Goal: Task Accomplishment & Management: Complete application form

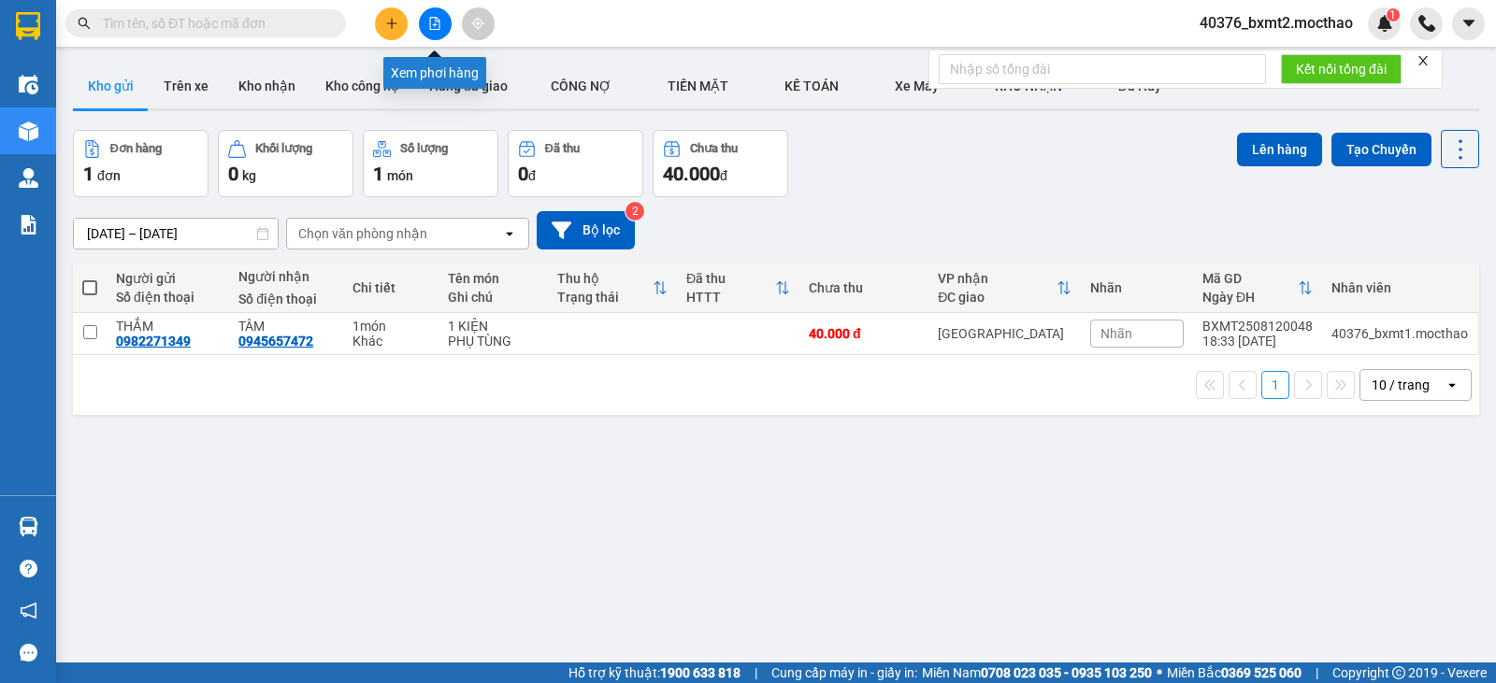
click at [428, 16] on button at bounding box center [435, 23] width 33 height 33
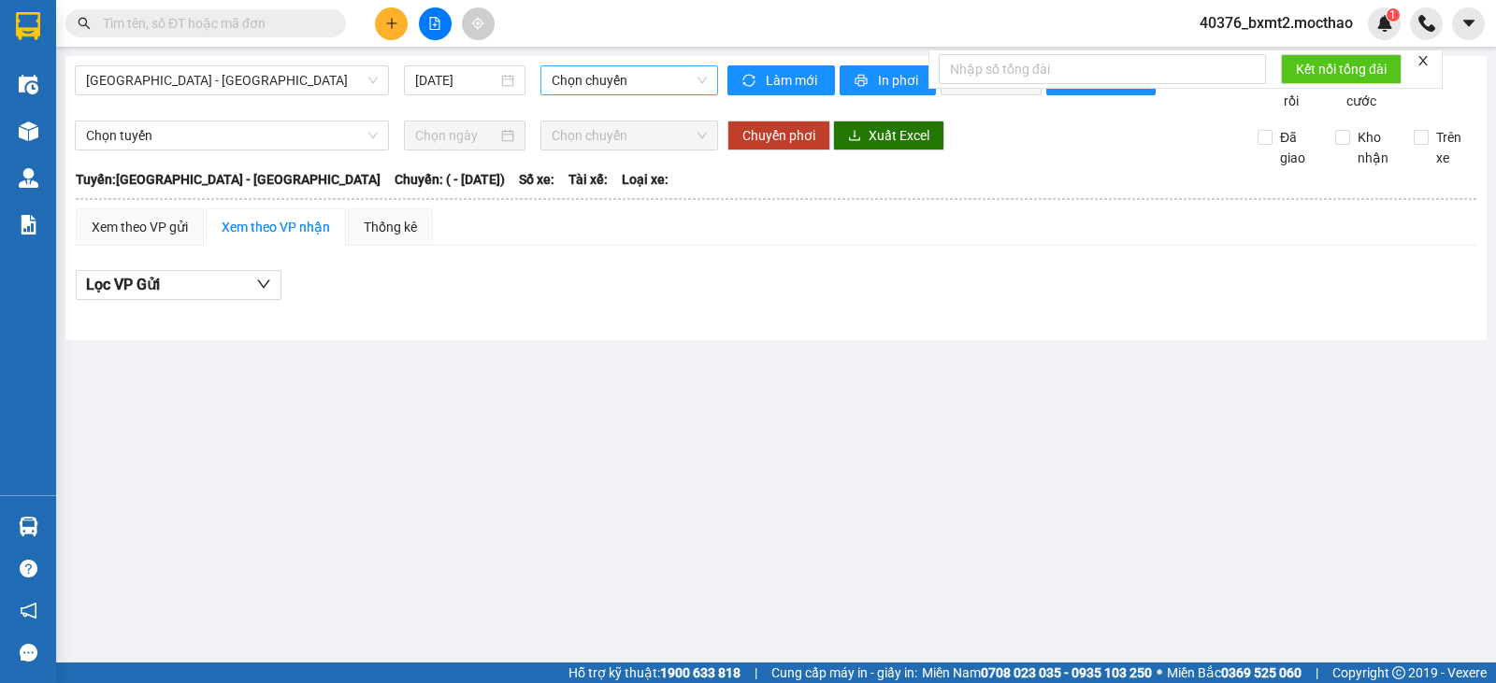
click at [603, 82] on span "Chọn chuyến" at bounding box center [629, 80] width 154 height 28
click at [351, 86] on span "[GEOGRAPHIC_DATA] - [GEOGRAPHIC_DATA]" at bounding box center [232, 80] width 292 height 28
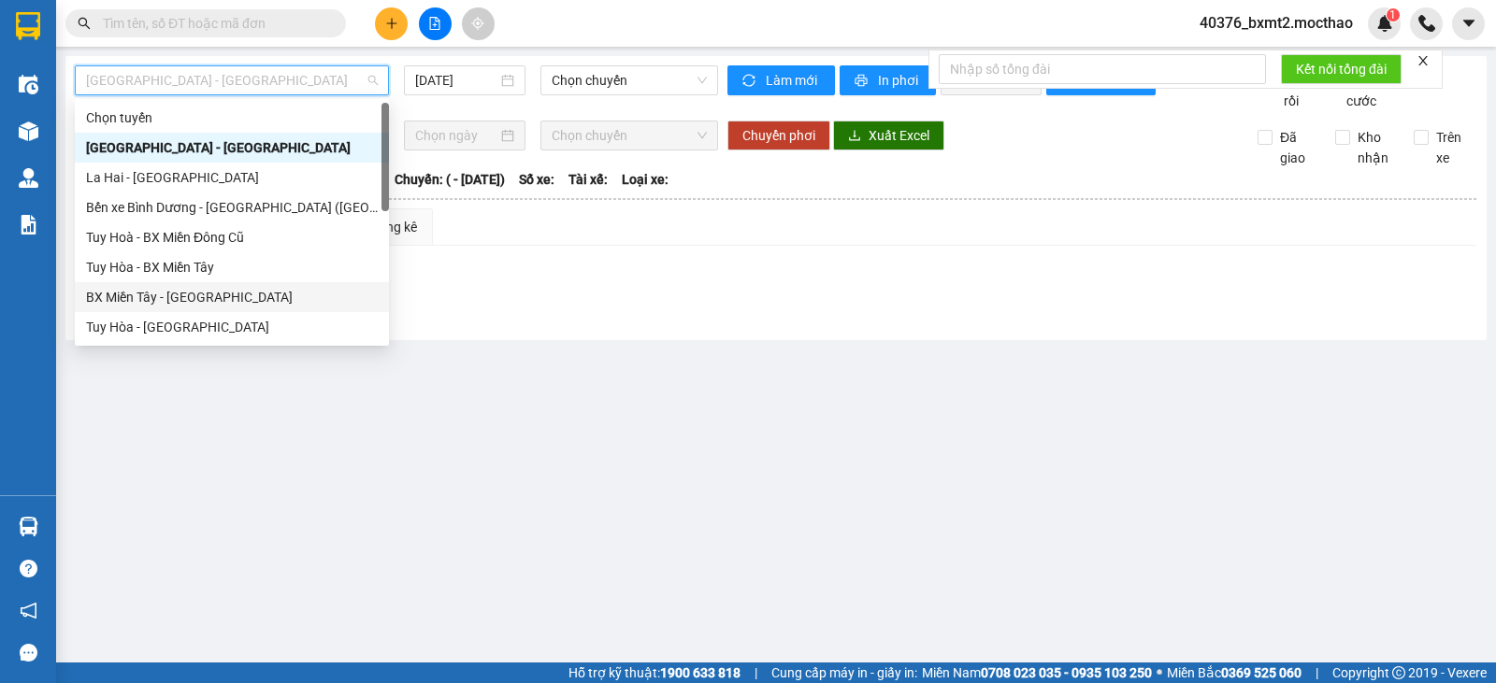
click at [229, 296] on div "BX Miền Tây - [GEOGRAPHIC_DATA]" at bounding box center [232, 297] width 292 height 21
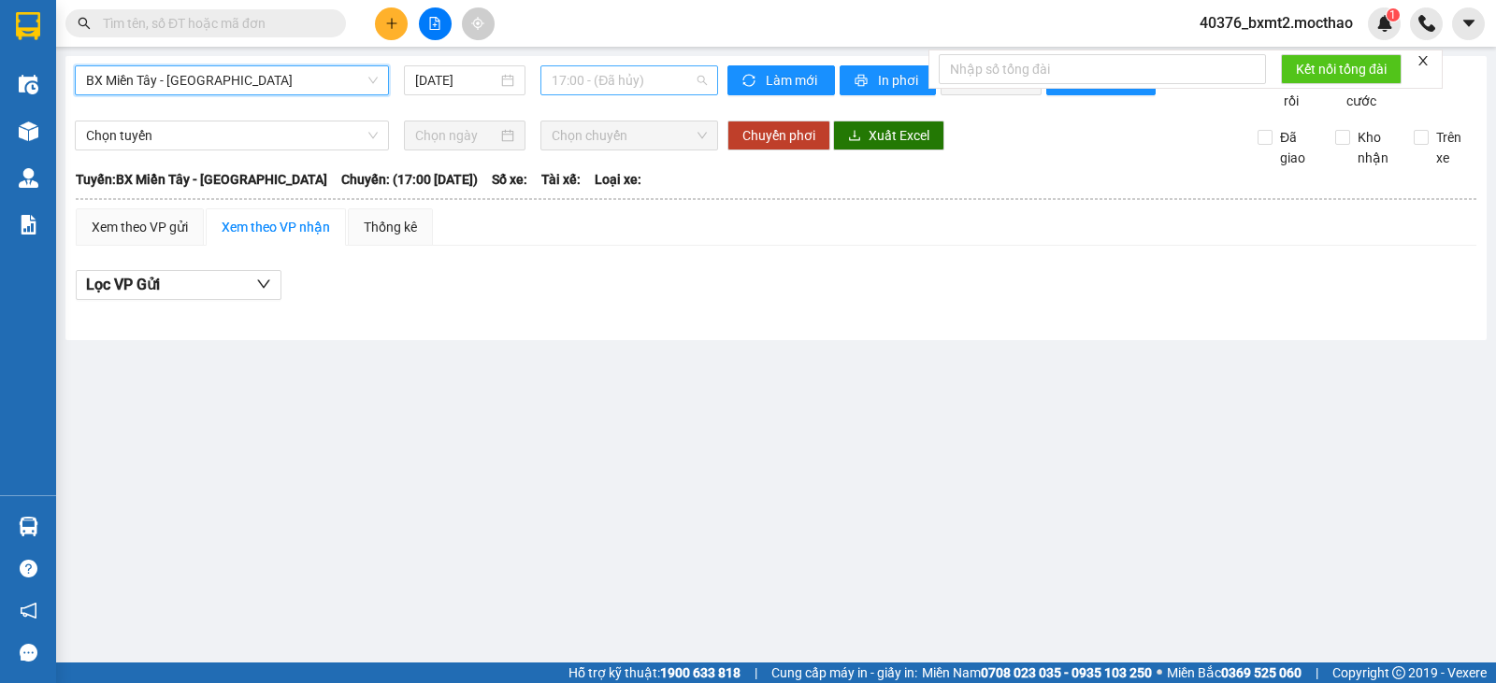
click at [644, 84] on span "17:00 - (Đã hủy)" at bounding box center [629, 80] width 154 height 28
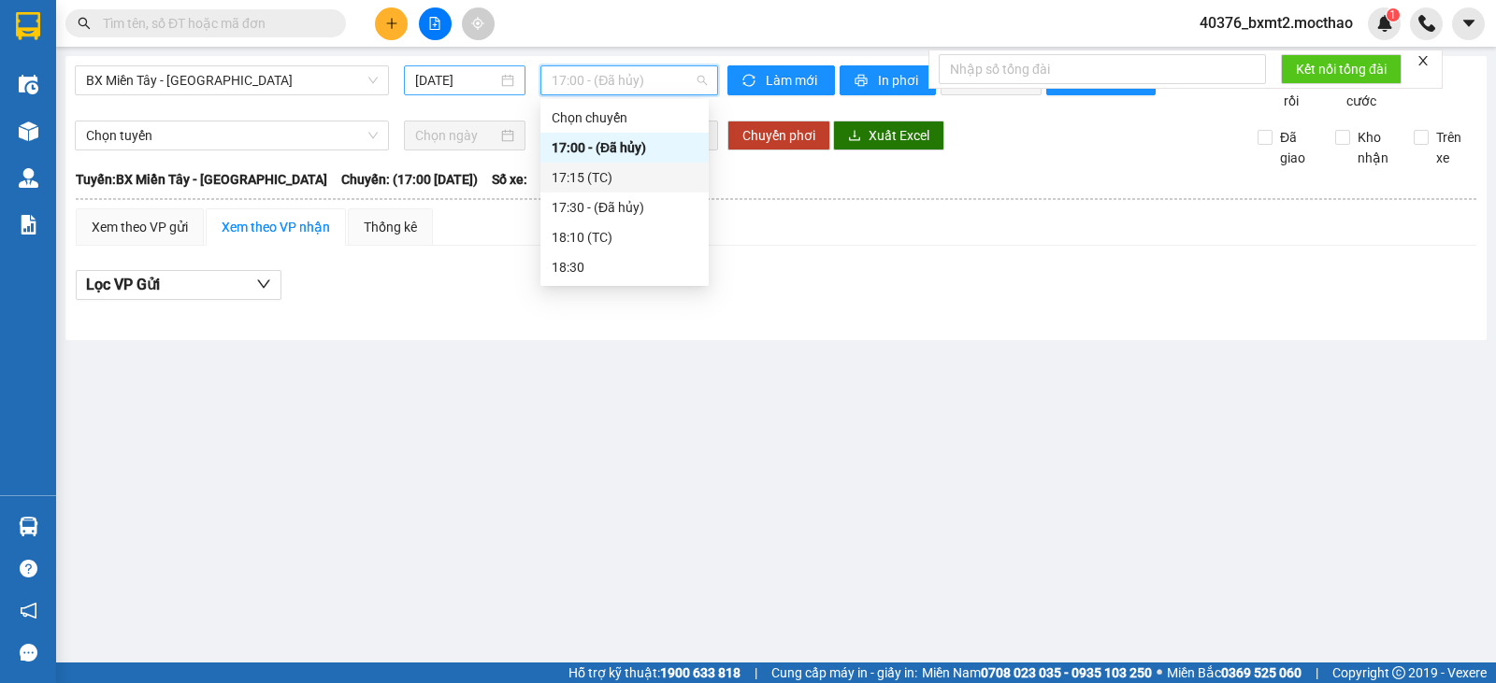
click at [430, 74] on input "[DATE]" at bounding box center [456, 80] width 83 height 21
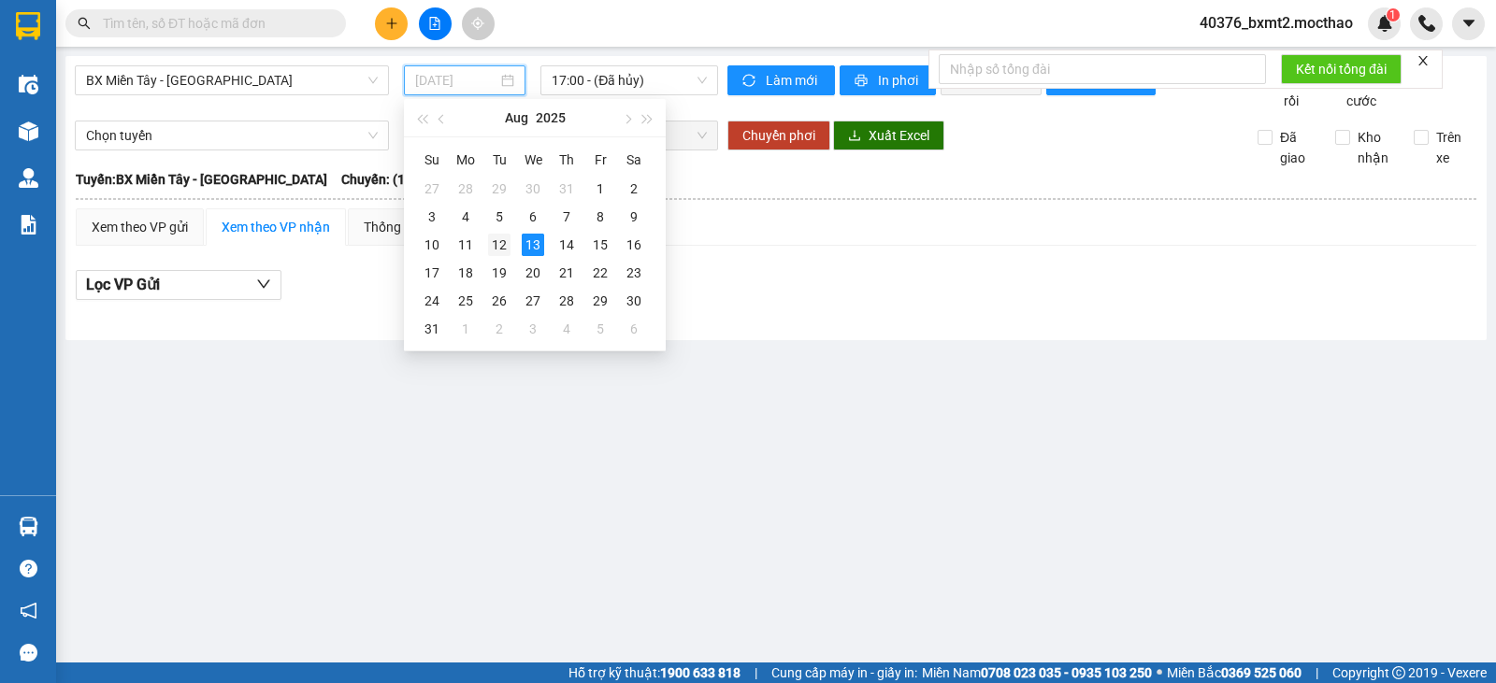
click at [502, 249] on div "12" at bounding box center [499, 245] width 22 height 22
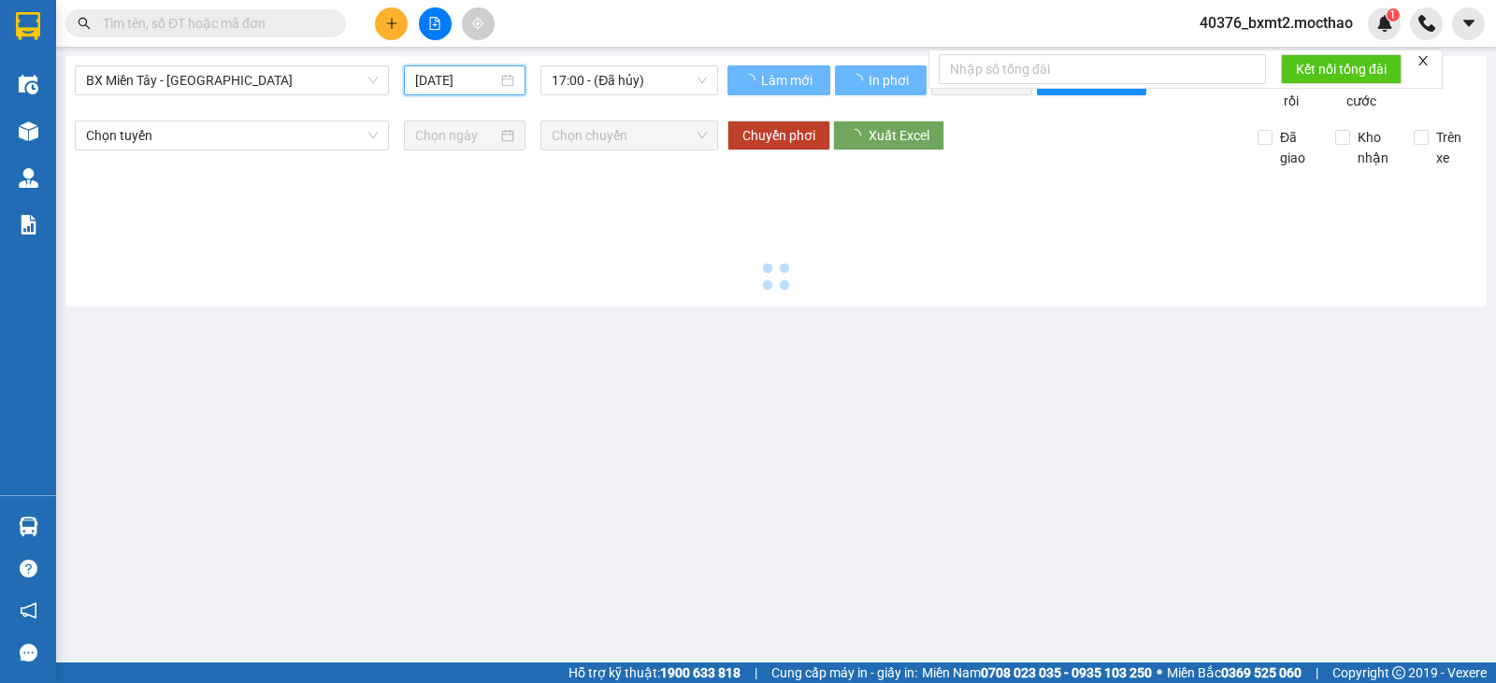
type input "[DATE]"
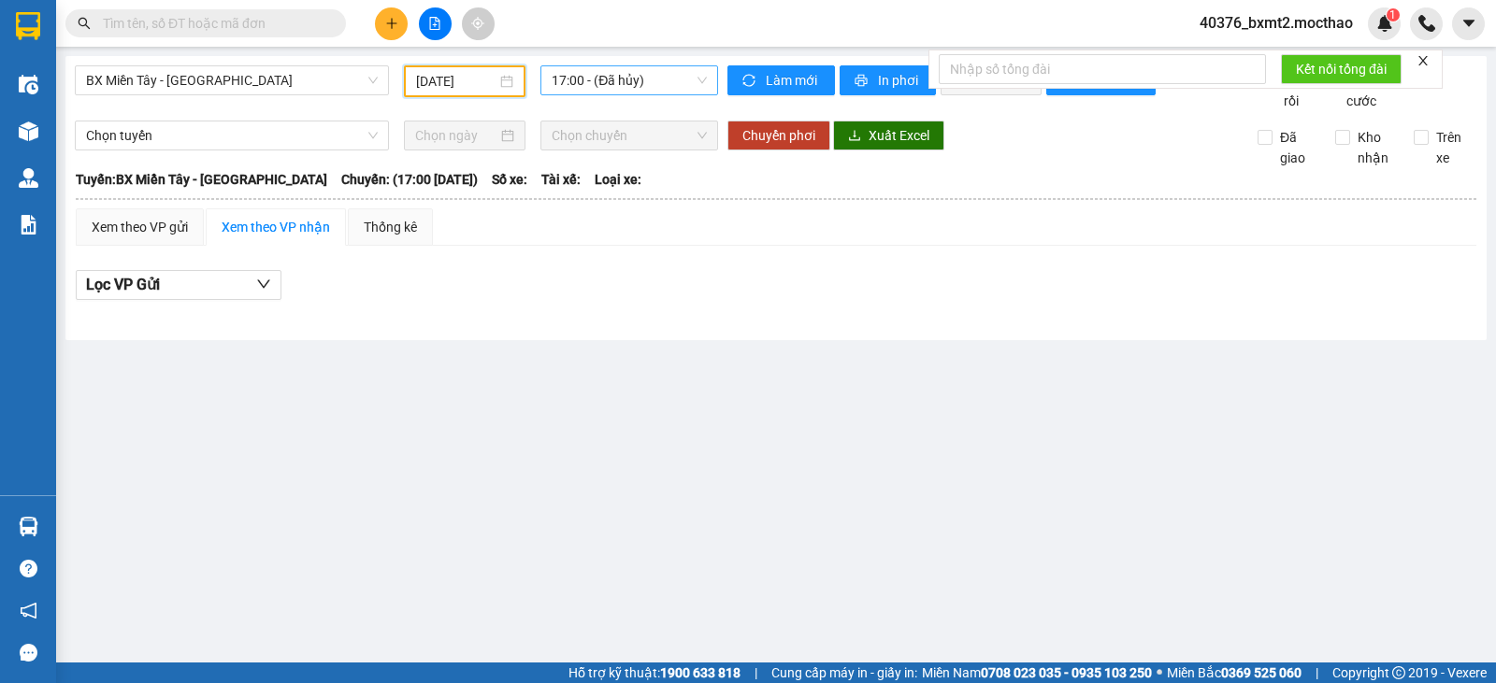
click at [632, 86] on span "17:00 - (Đã hủy)" at bounding box center [629, 80] width 154 height 28
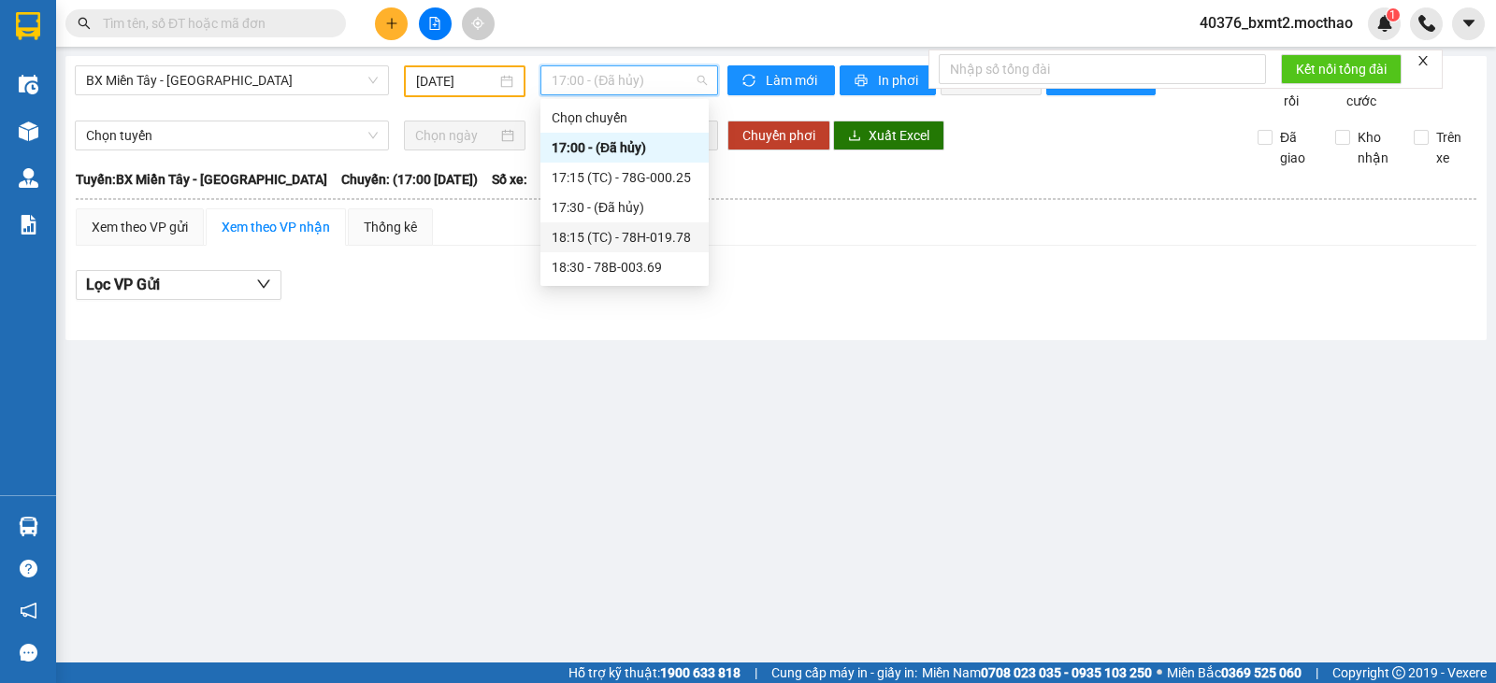
click at [629, 229] on div "18:15 (TC) - 78H-019.78" at bounding box center [625, 237] width 146 height 21
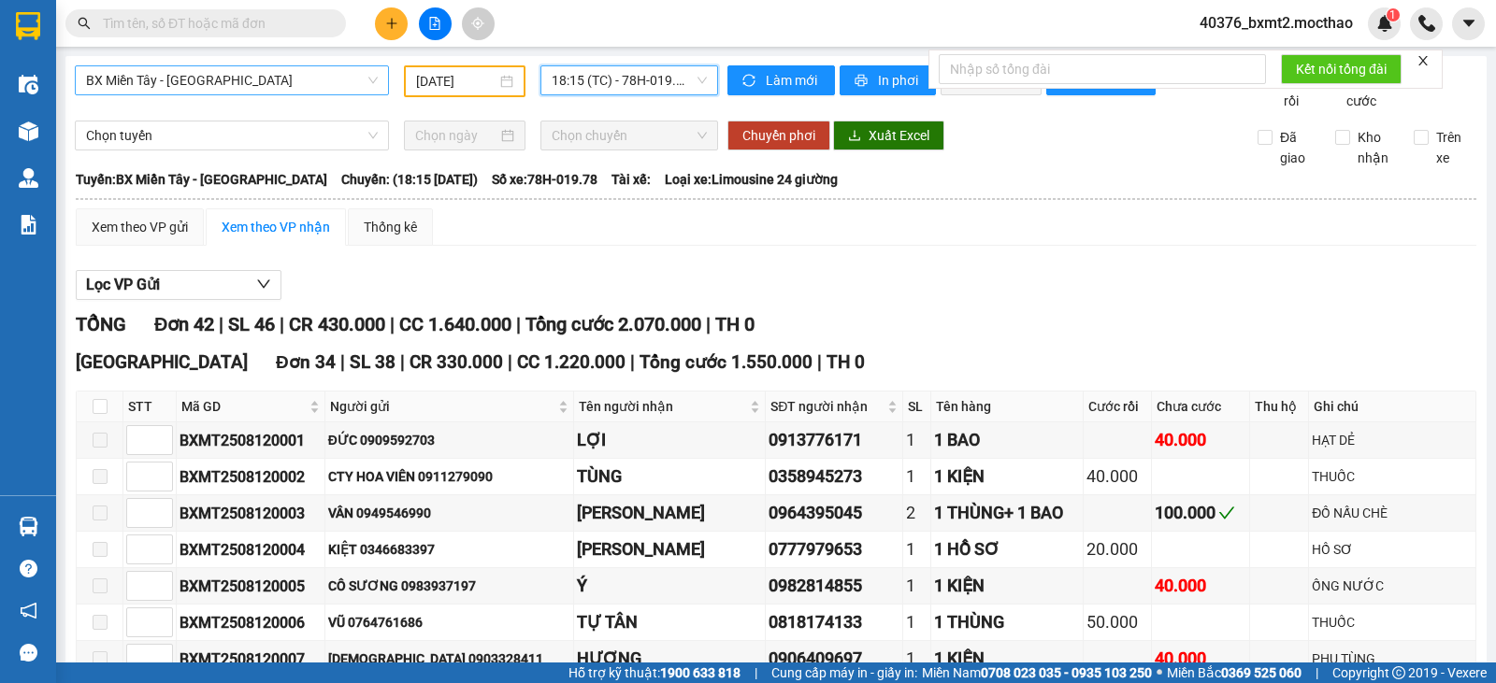
click at [296, 78] on span "BX Miền Tây - [GEOGRAPHIC_DATA]" at bounding box center [232, 80] width 292 height 28
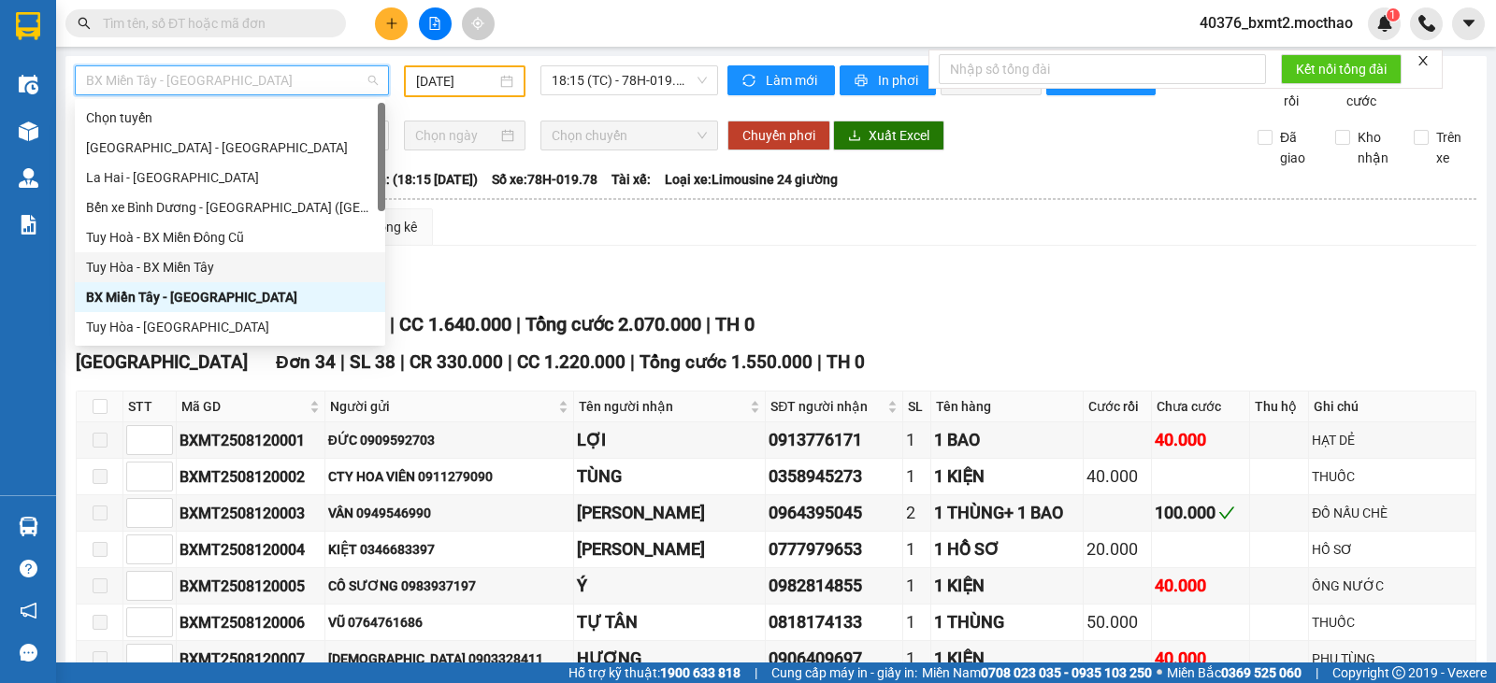
click at [222, 264] on div "Tuy Hòa - BX Miền Tây" at bounding box center [230, 267] width 288 height 21
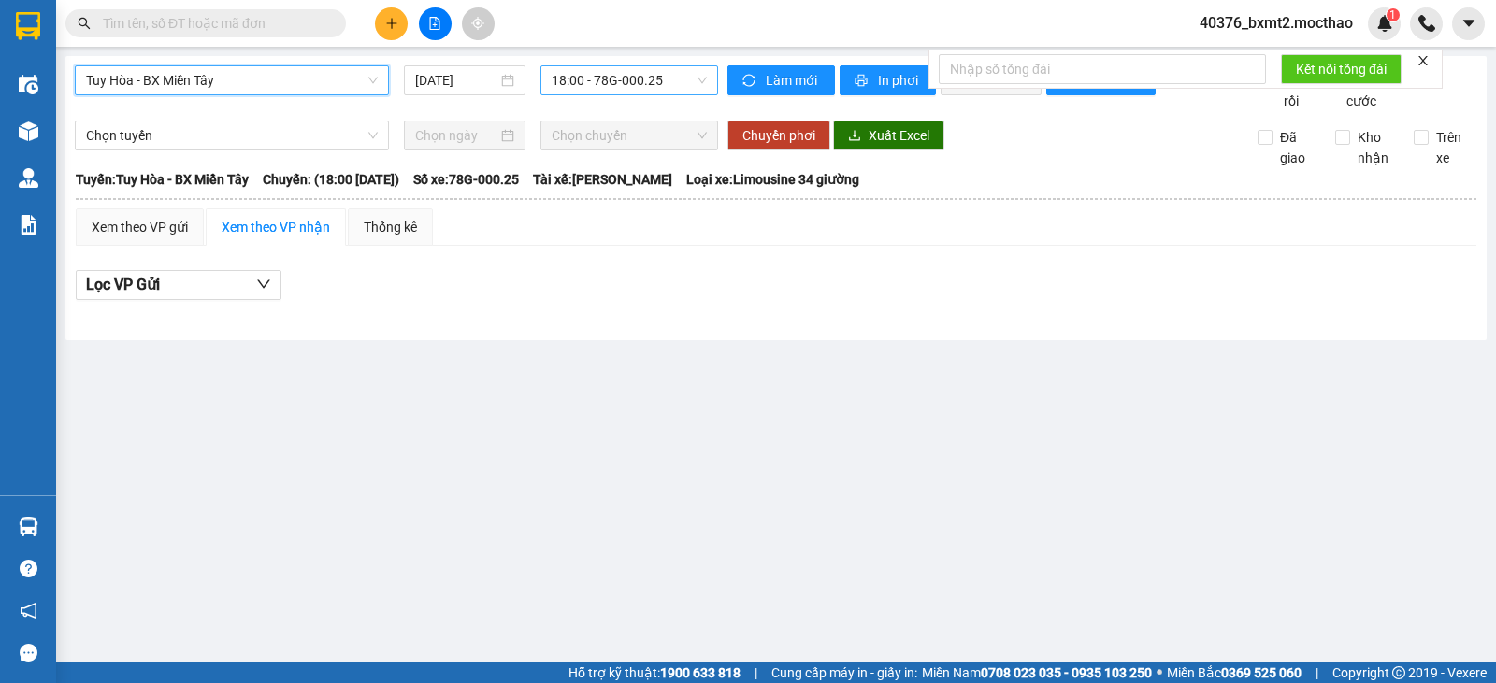
click at [622, 80] on span "18:00 - 78G-000.25" at bounding box center [629, 80] width 154 height 28
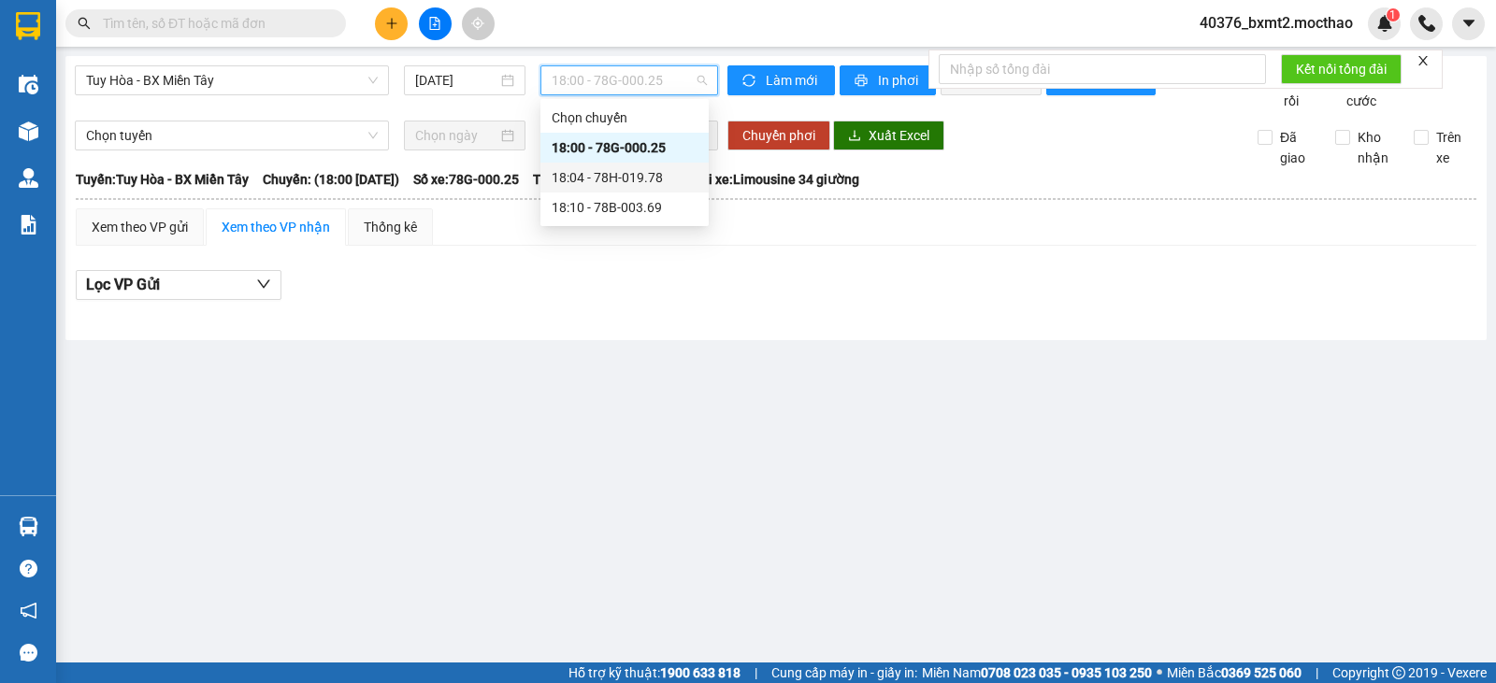
click at [615, 183] on div "18:04 - 78H-019.78" at bounding box center [625, 177] width 146 height 21
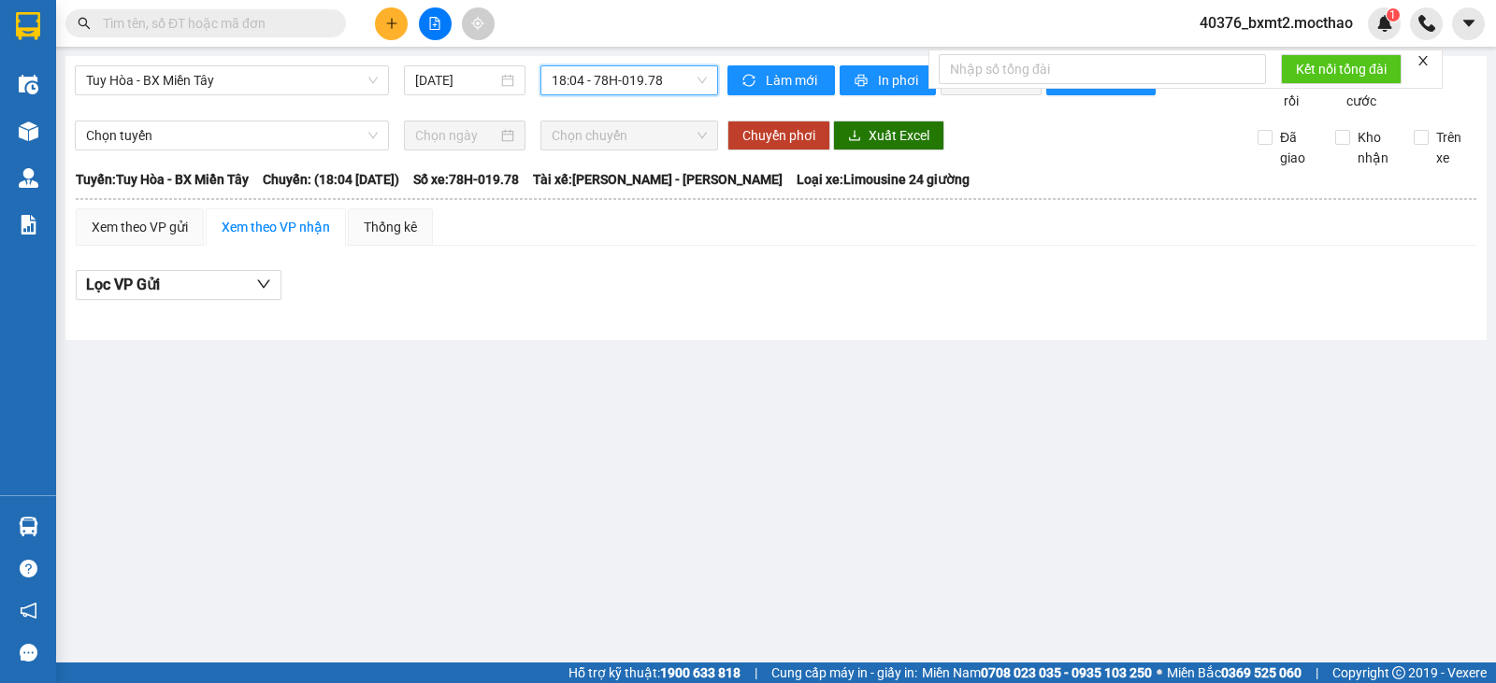
click at [632, 88] on span "18:04 - 78H-019.78" at bounding box center [629, 80] width 154 height 28
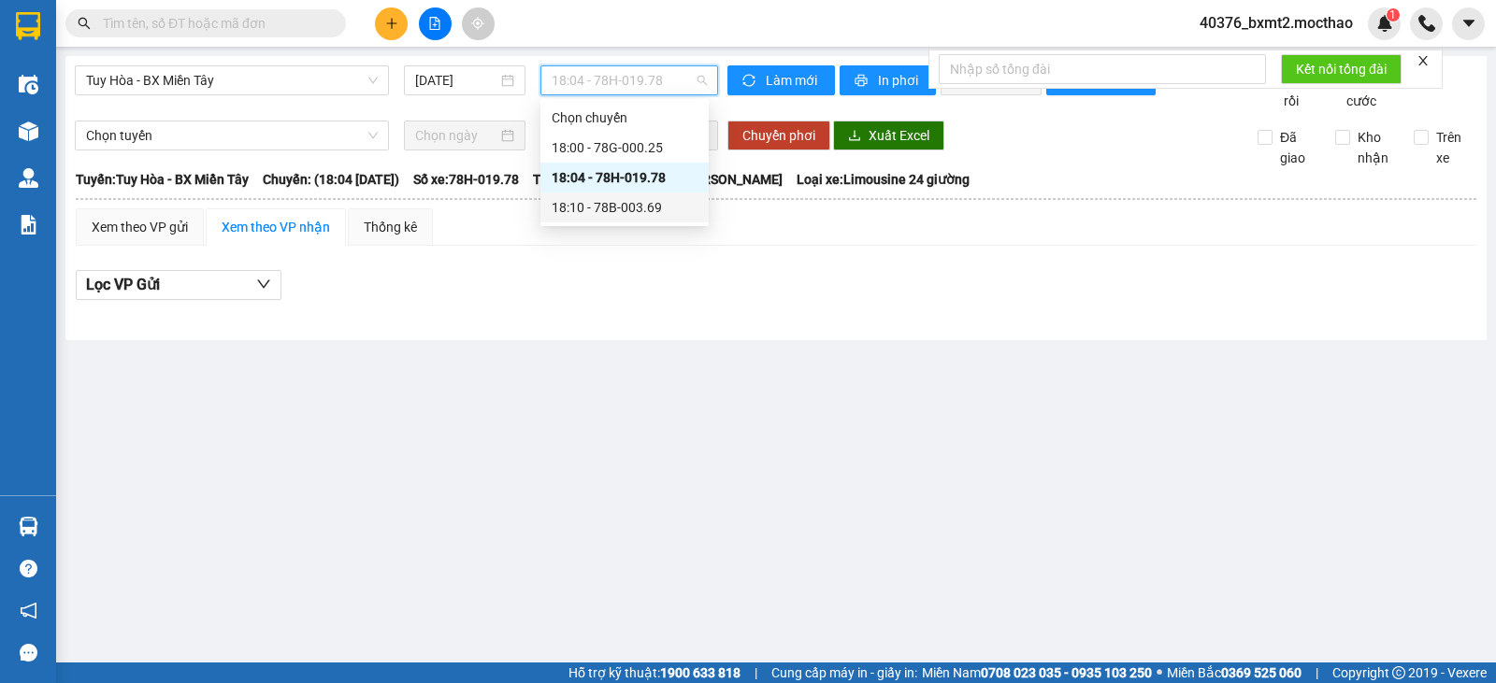
click at [624, 206] on div "18:10 - 78B-003.69" at bounding box center [625, 207] width 146 height 21
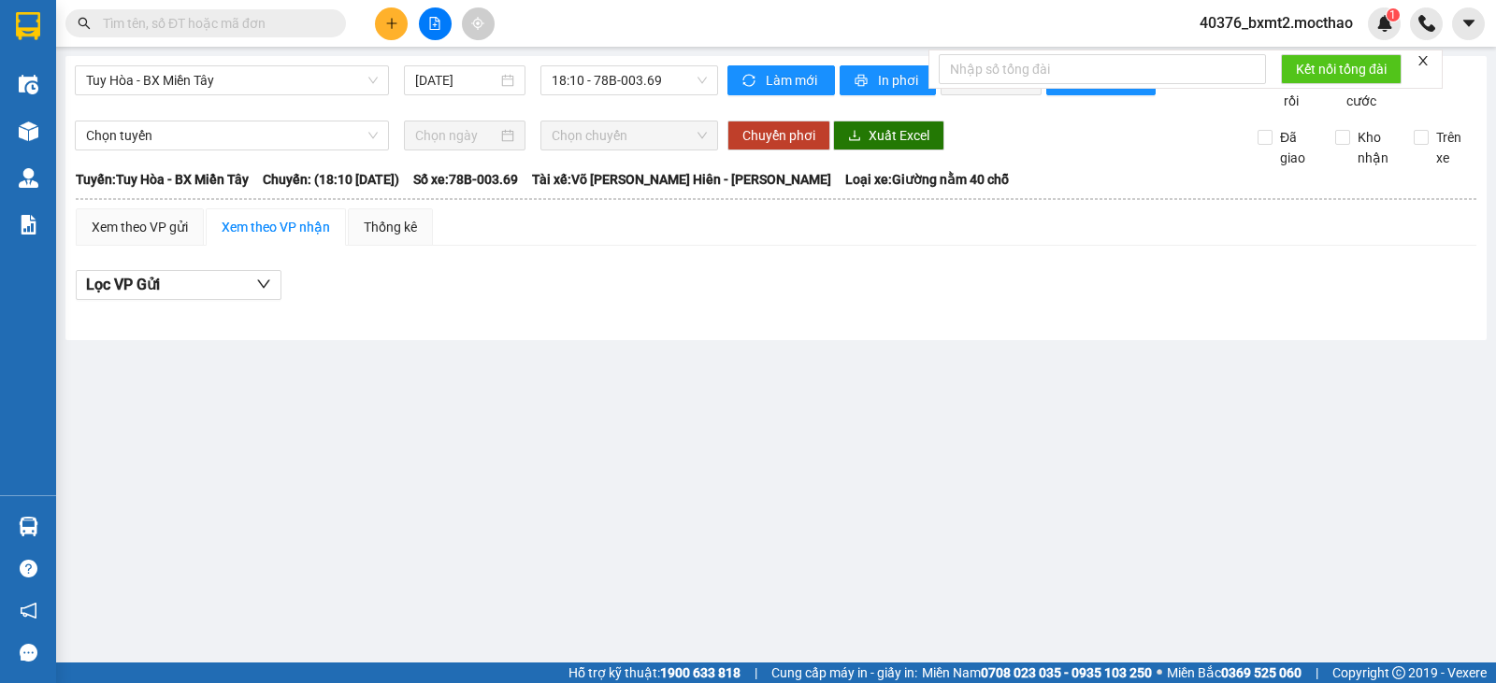
click at [662, 64] on div "Tuy Hòa - BX Miền Tây [DATE] 18:10 - 78B-003.69 Làm mới In phơi In đơn chọn Thố…" at bounding box center [775, 198] width 1421 height 284
click at [665, 77] on span "18:10 - 78B-003.69" at bounding box center [629, 80] width 154 height 28
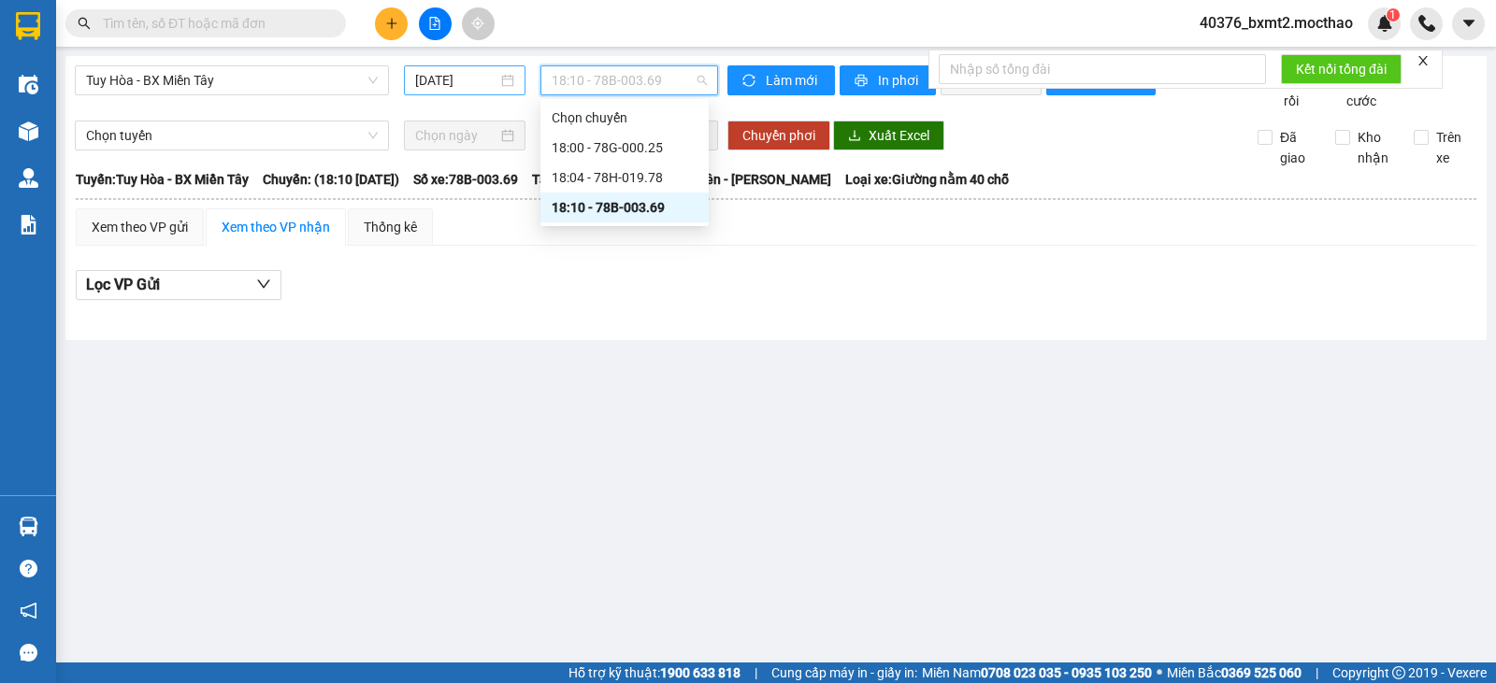
click at [481, 79] on input "[DATE]" at bounding box center [456, 80] width 83 height 21
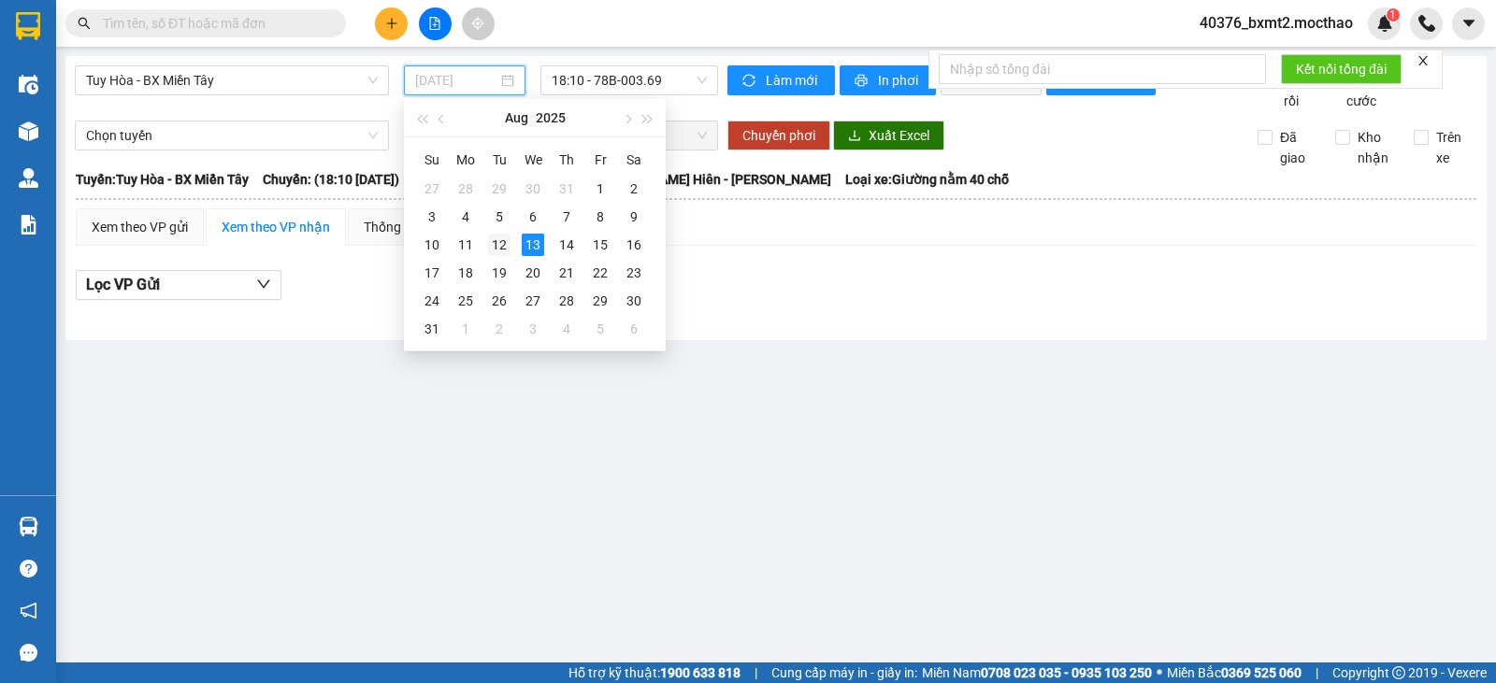
click at [496, 237] on div "12" at bounding box center [499, 245] width 22 height 22
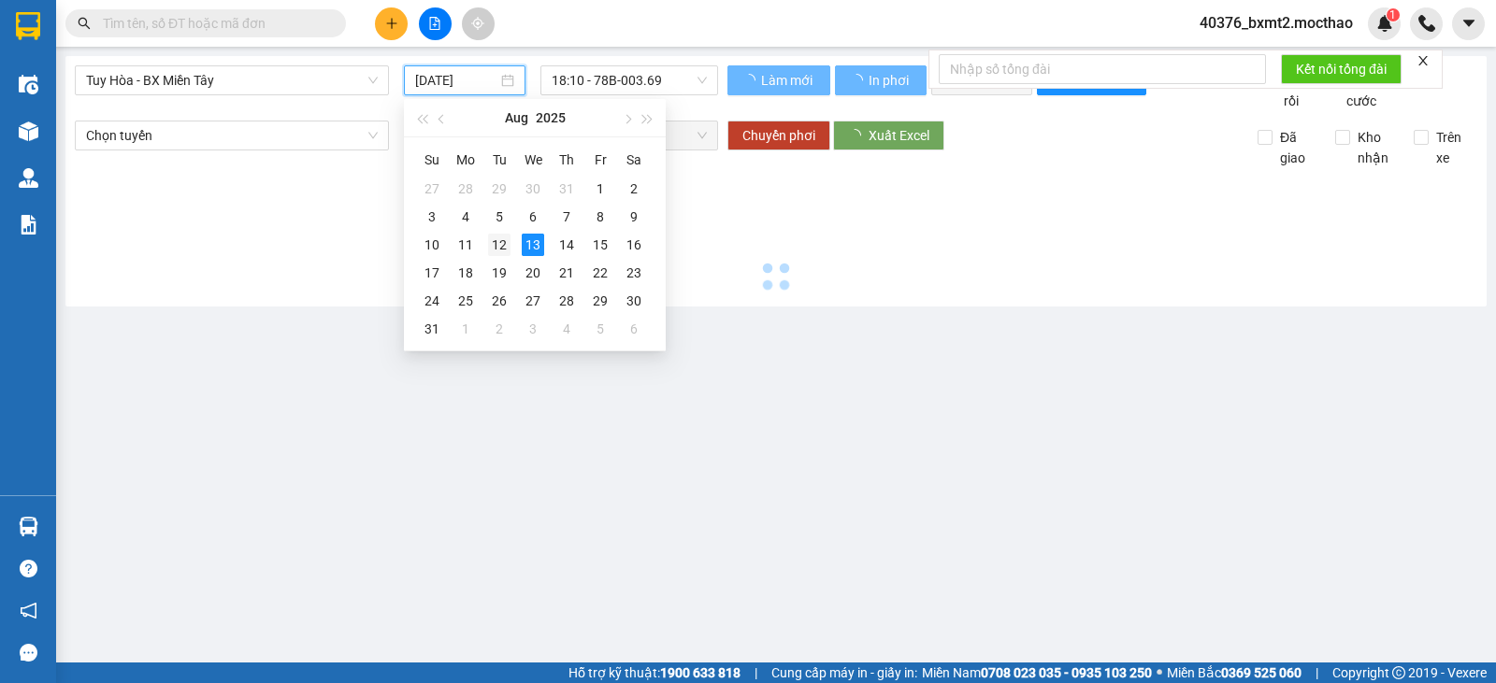
type input "[DATE]"
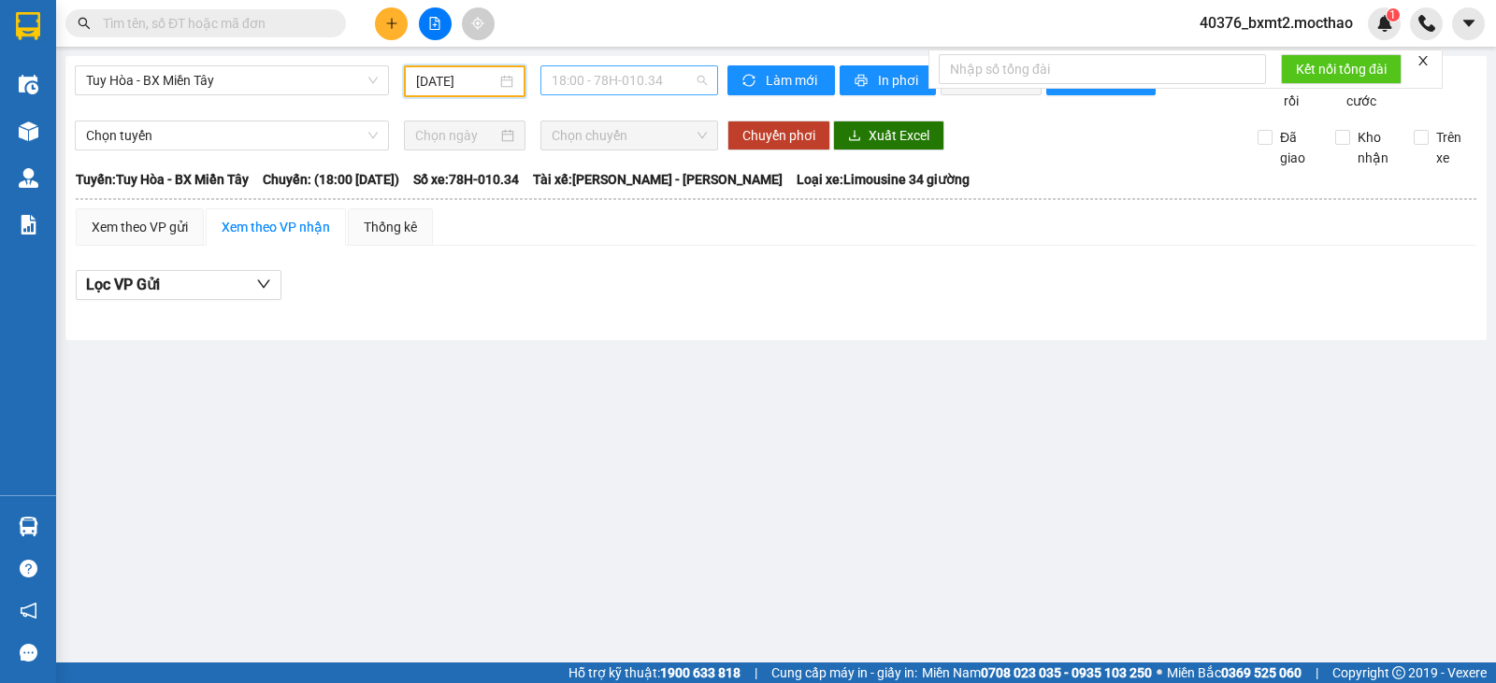
click at [654, 77] on span "18:00 - 78H-010.34" at bounding box center [629, 80] width 154 height 28
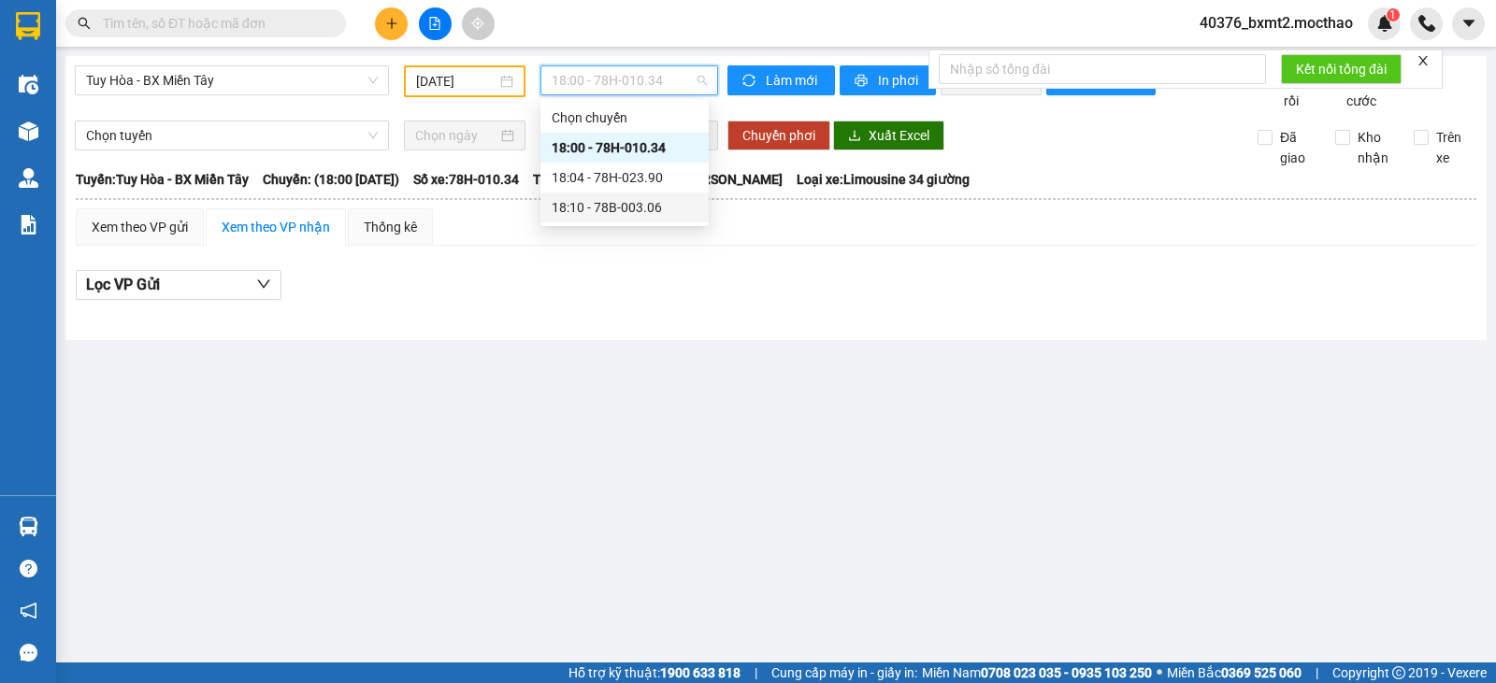
click at [663, 208] on div "18:10 - 78B-003.06" at bounding box center [625, 207] width 146 height 21
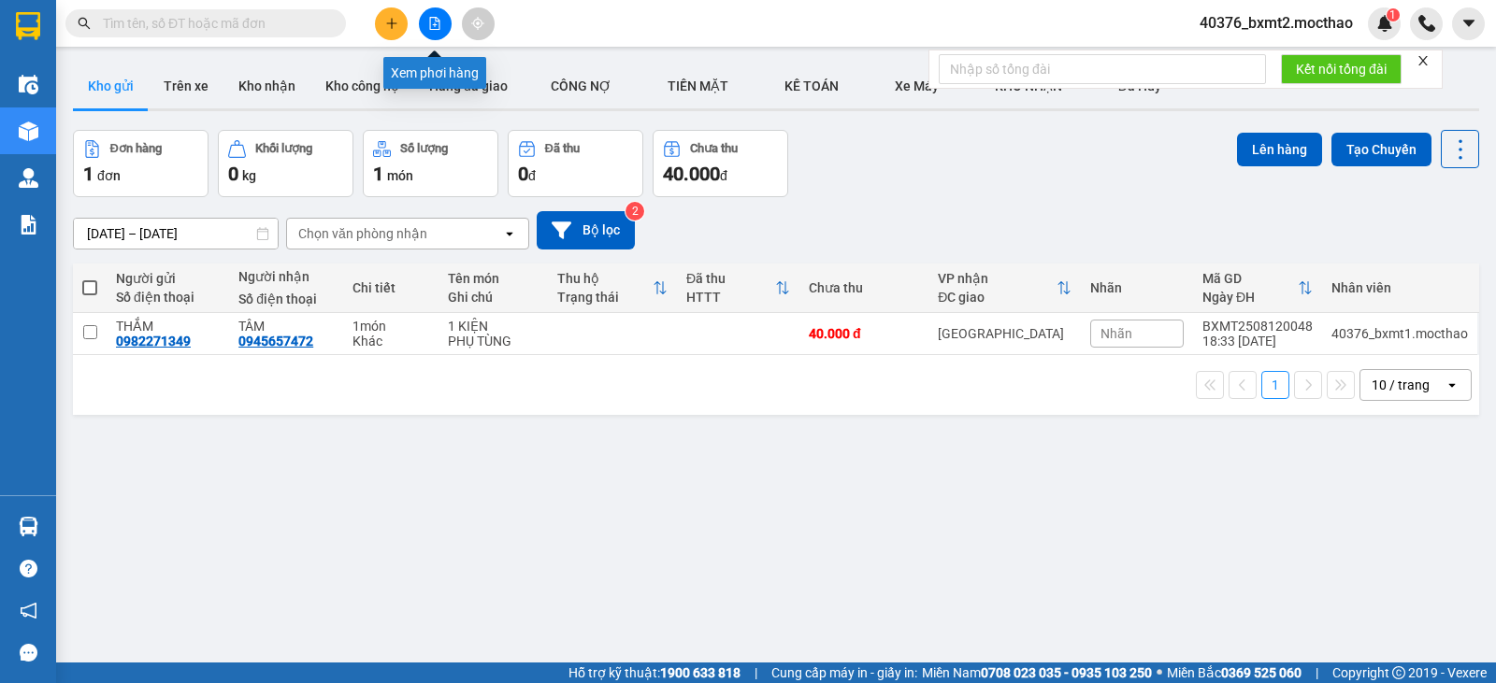
click at [431, 25] on icon "file-add" at bounding box center [434, 23] width 13 height 13
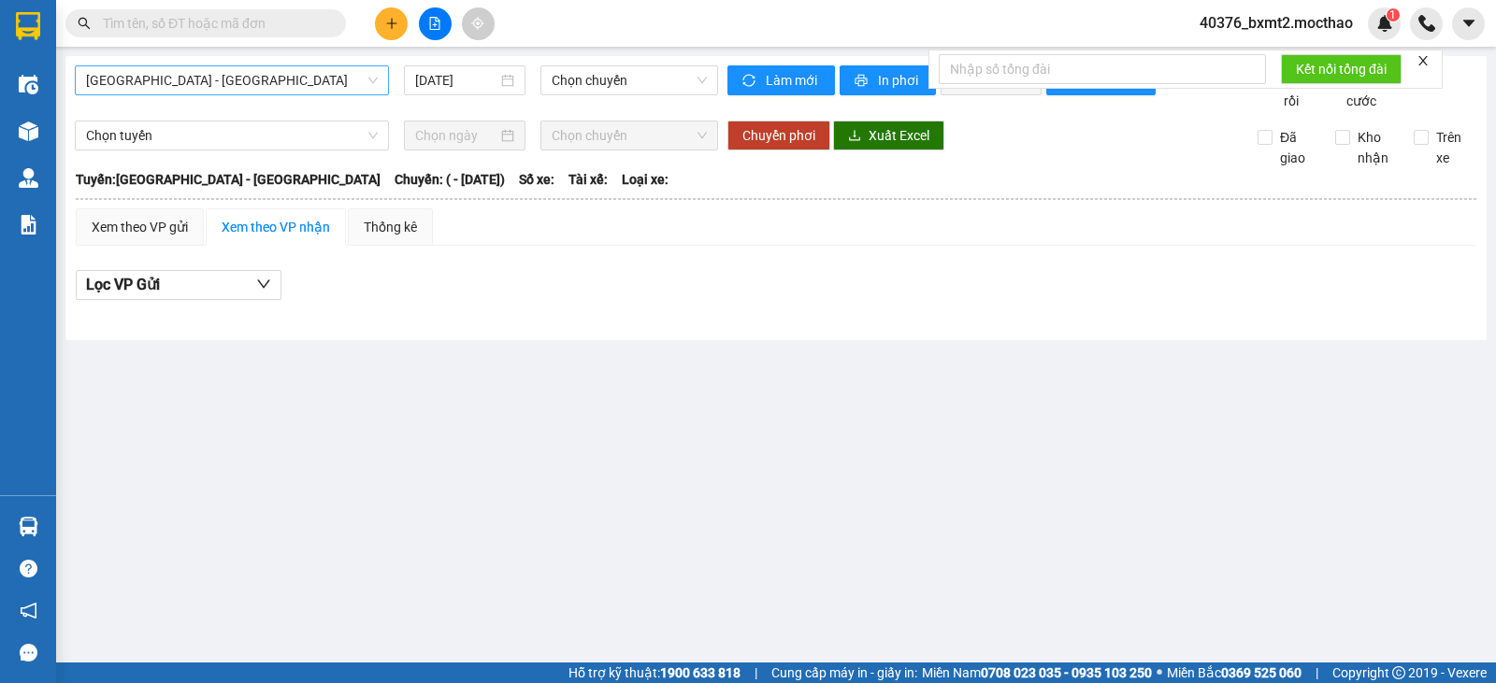
click at [211, 73] on span "[GEOGRAPHIC_DATA] - [GEOGRAPHIC_DATA]" at bounding box center [232, 80] width 292 height 28
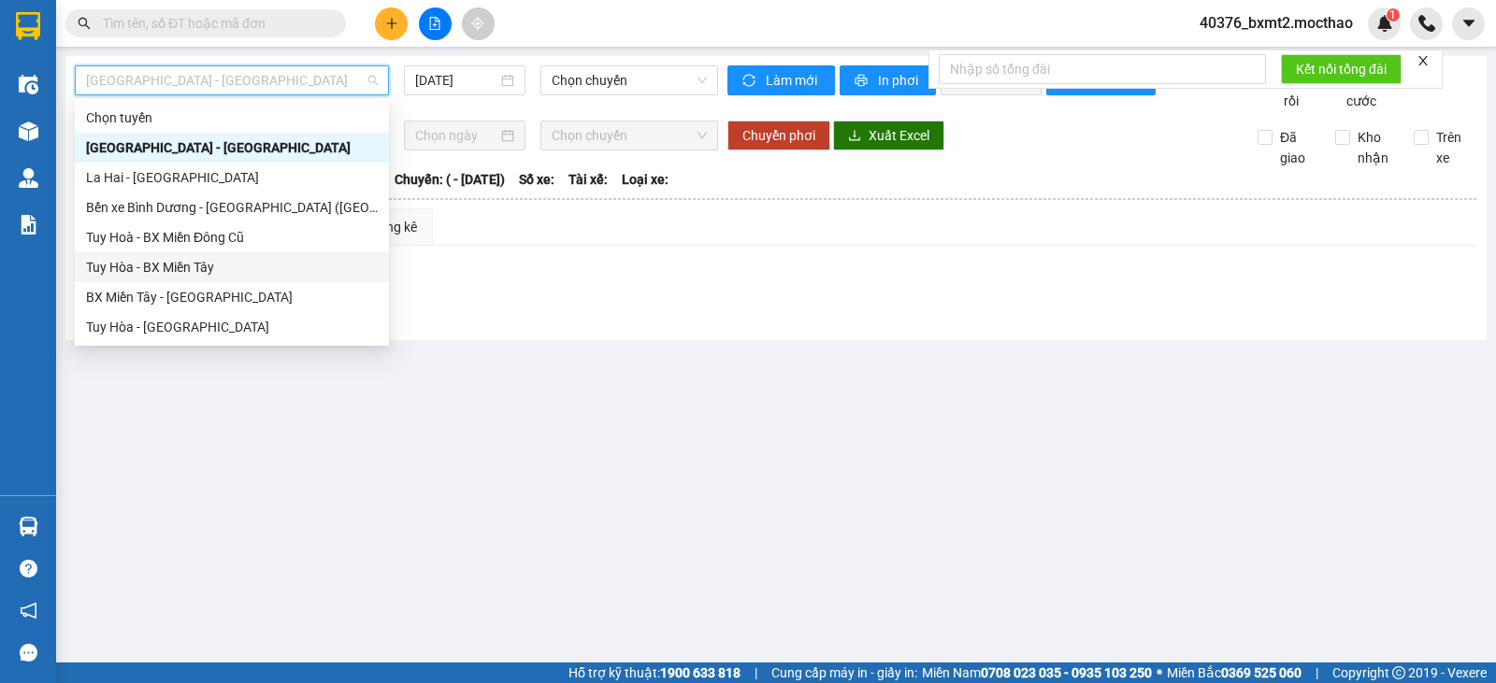
click at [190, 266] on div "Tuy Hòa - BX Miền Tây" at bounding box center [232, 267] width 292 height 21
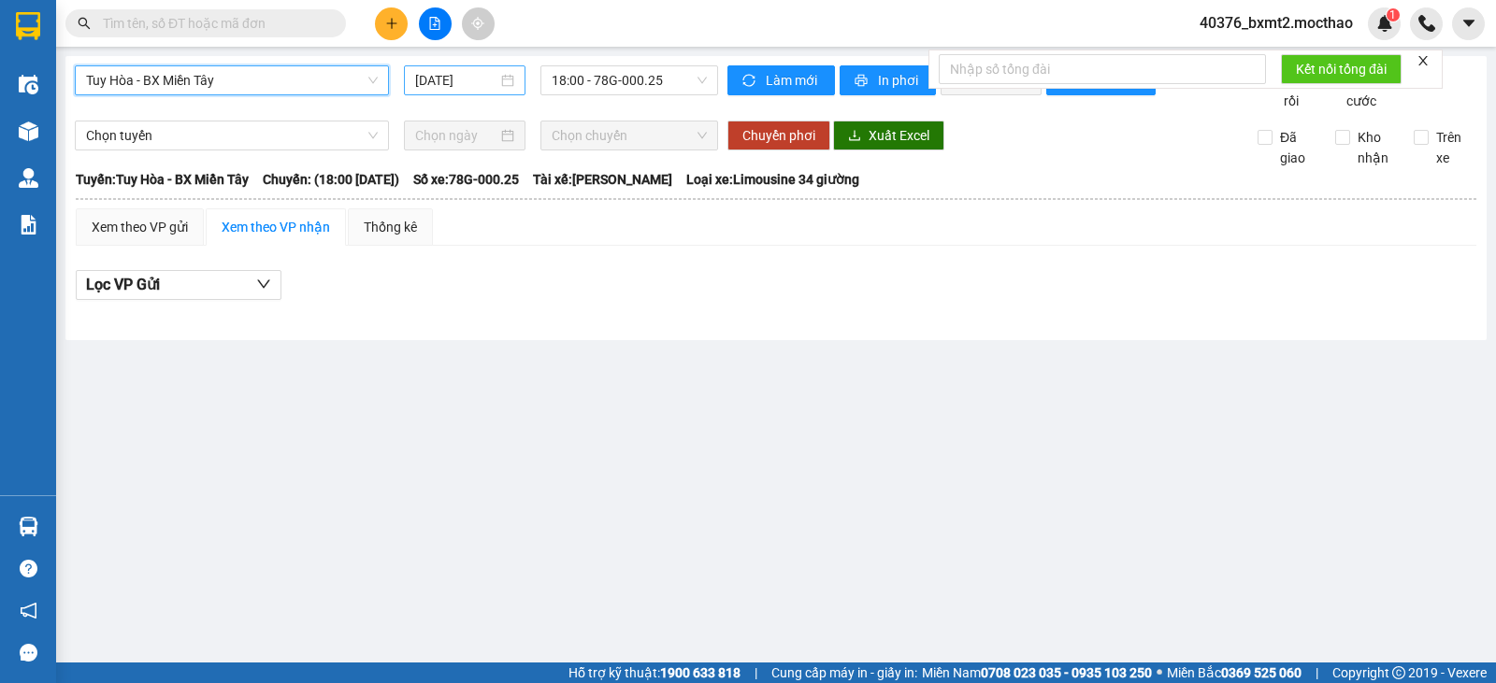
click at [440, 84] on input "[DATE]" at bounding box center [456, 80] width 83 height 21
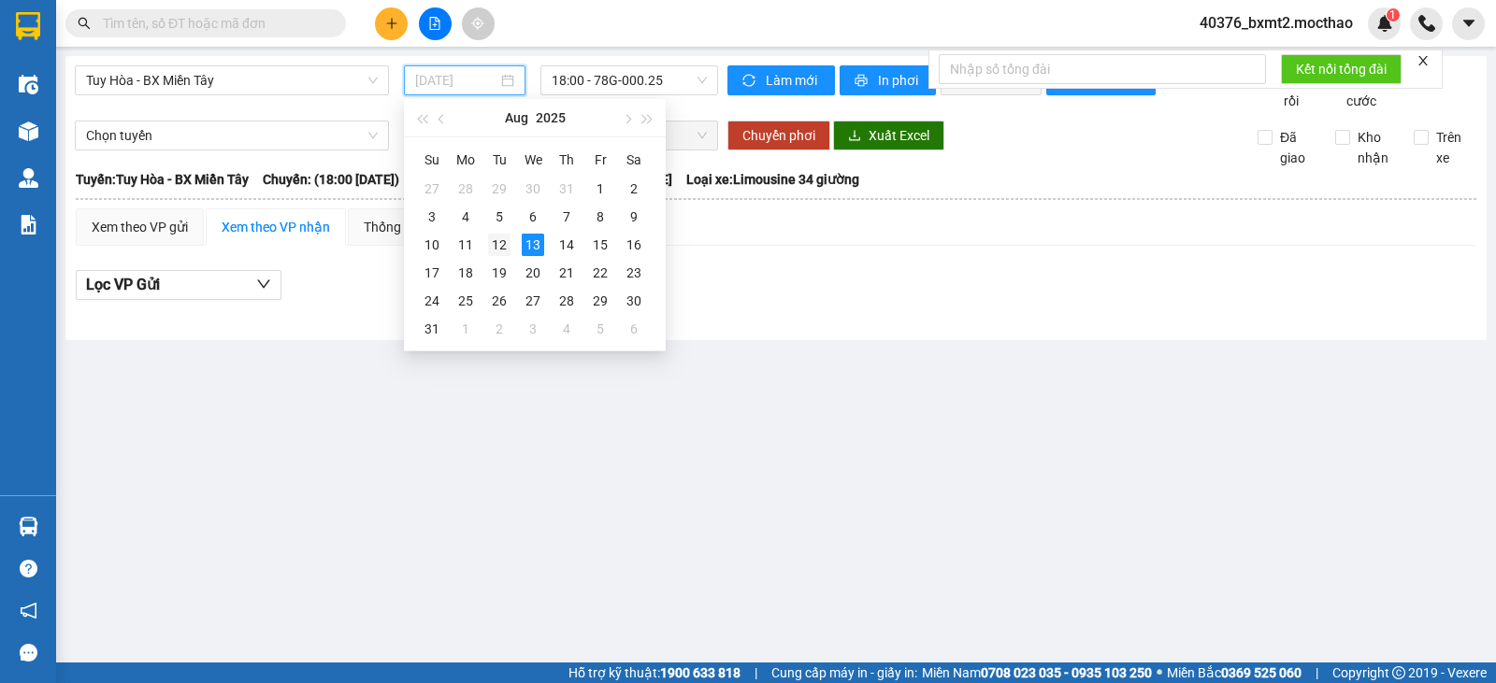
click at [504, 242] on div "12" at bounding box center [499, 245] width 22 height 22
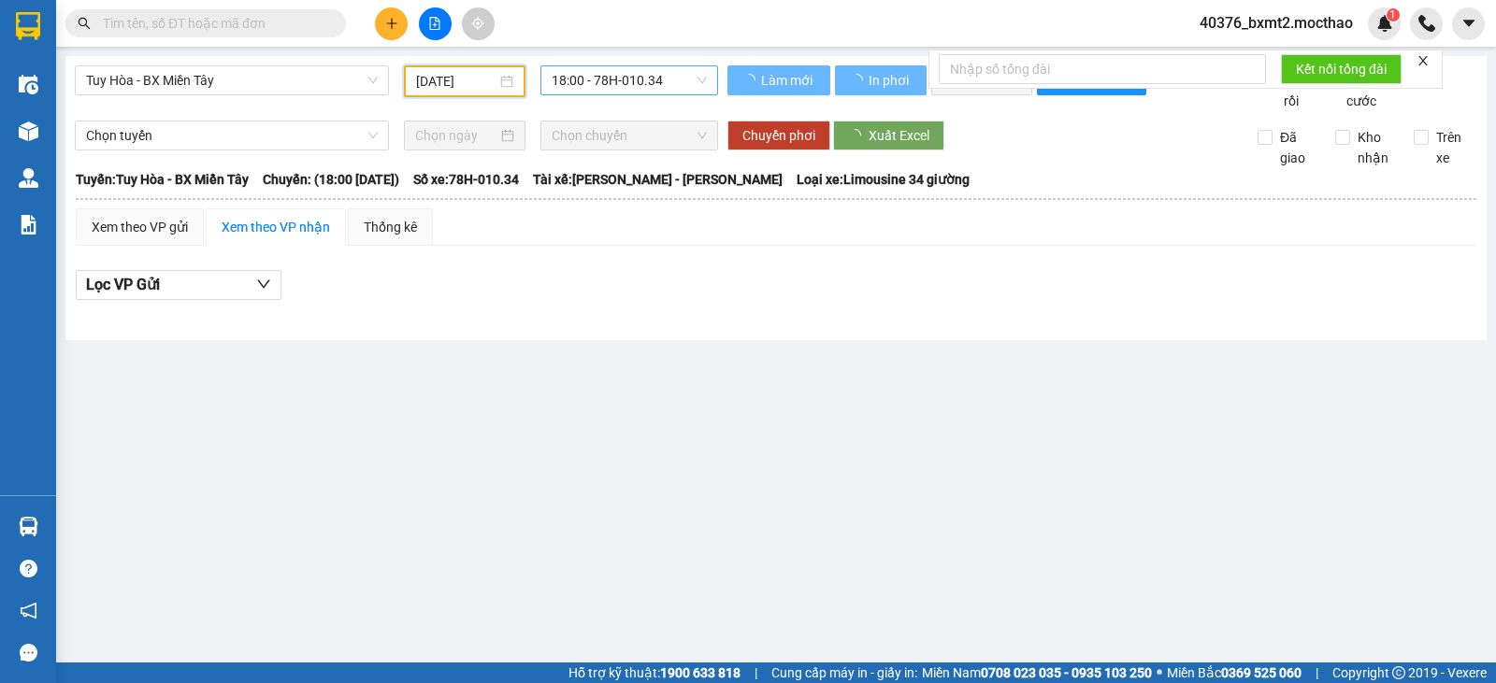
click at [627, 83] on span "18:00 - 78H-010.34" at bounding box center [629, 80] width 154 height 28
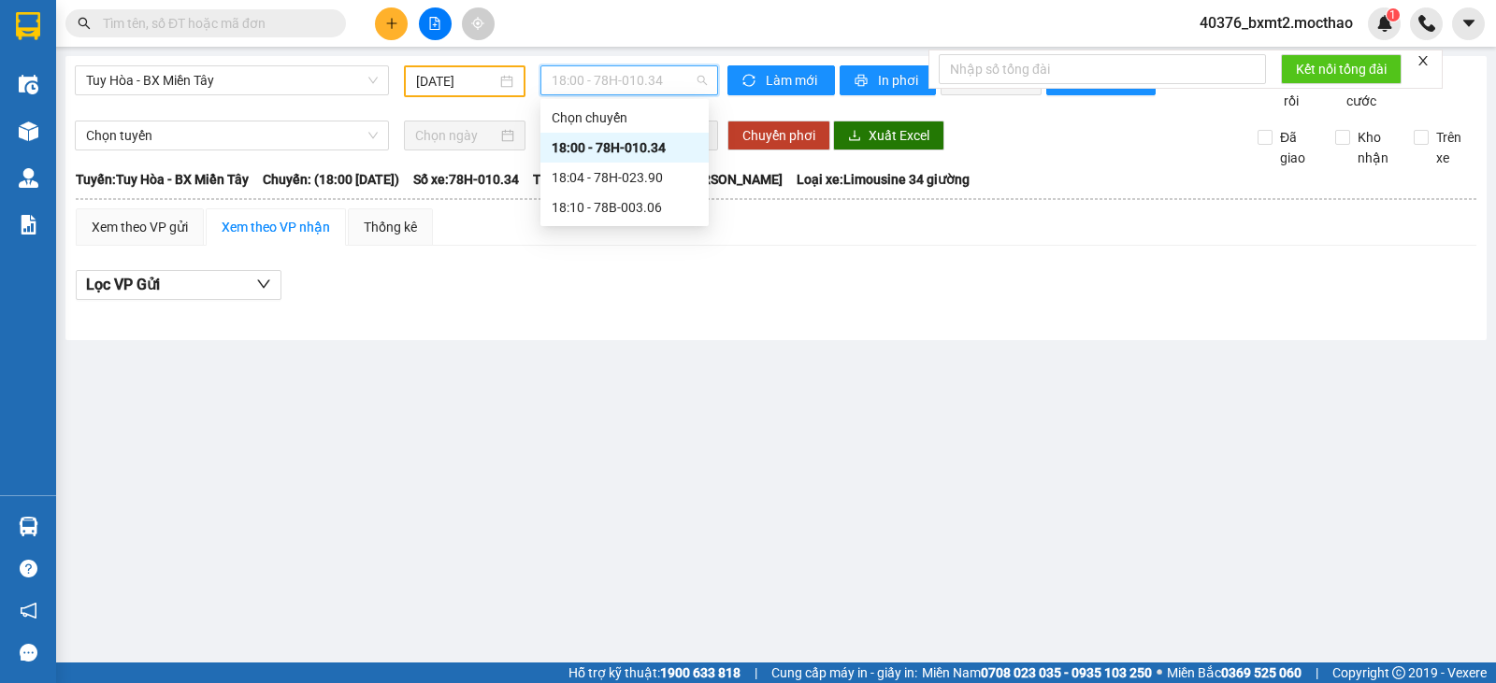
click at [462, 84] on input "[DATE]" at bounding box center [456, 81] width 81 height 21
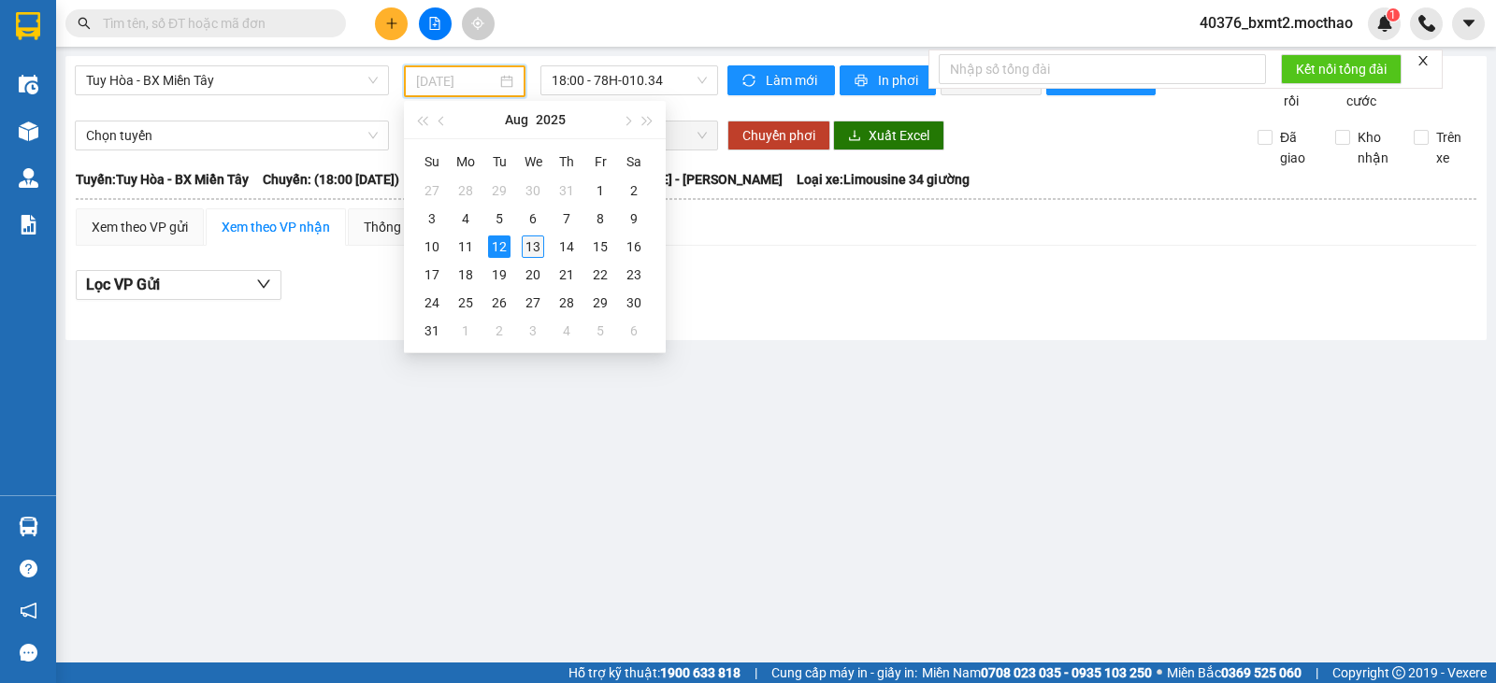
click at [537, 248] on div "13" at bounding box center [533, 247] width 22 height 22
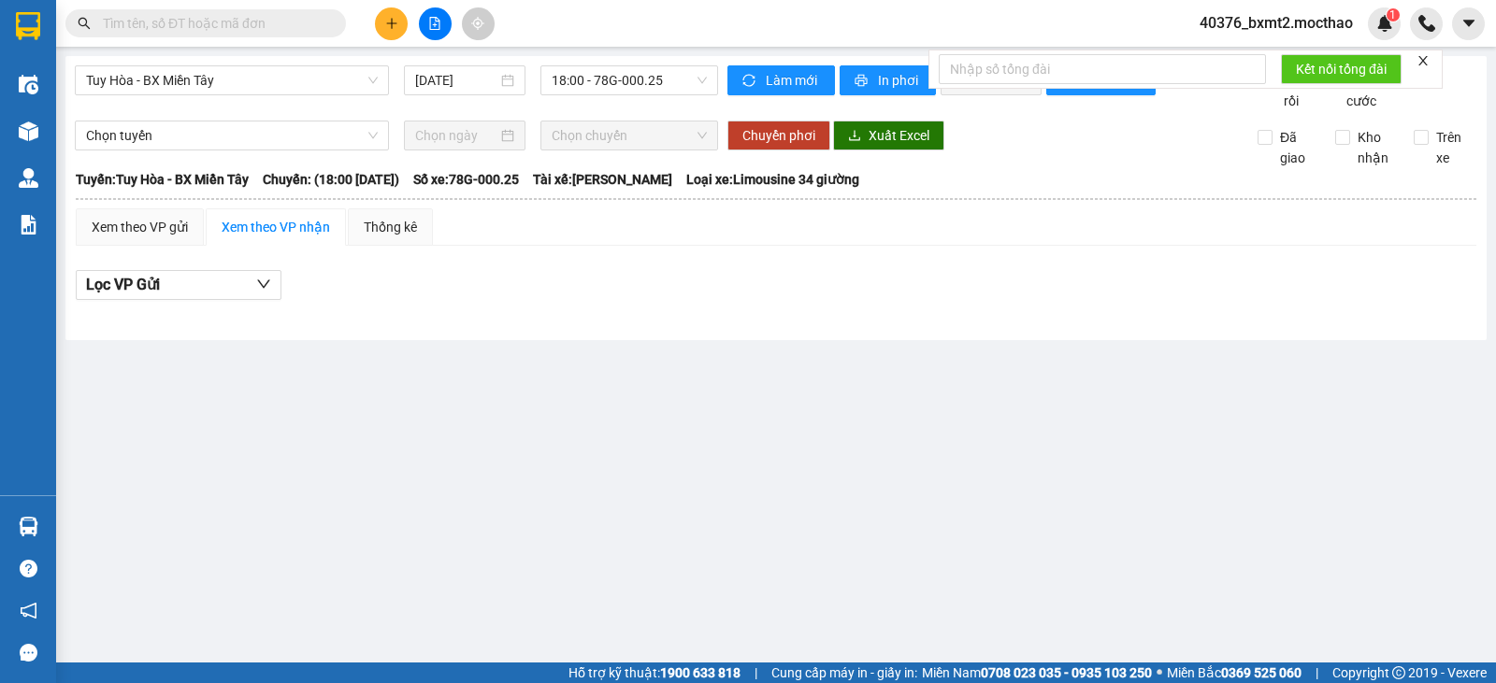
click at [584, 62] on div "Tuy Hòa - BX Miền Tây 13/08/2025 18:00 - 78G-000.25 Làm mới In phơi In đơn chọn…" at bounding box center [775, 198] width 1421 height 284
click at [584, 75] on span "18:00 - 78G-000.25" at bounding box center [629, 80] width 154 height 28
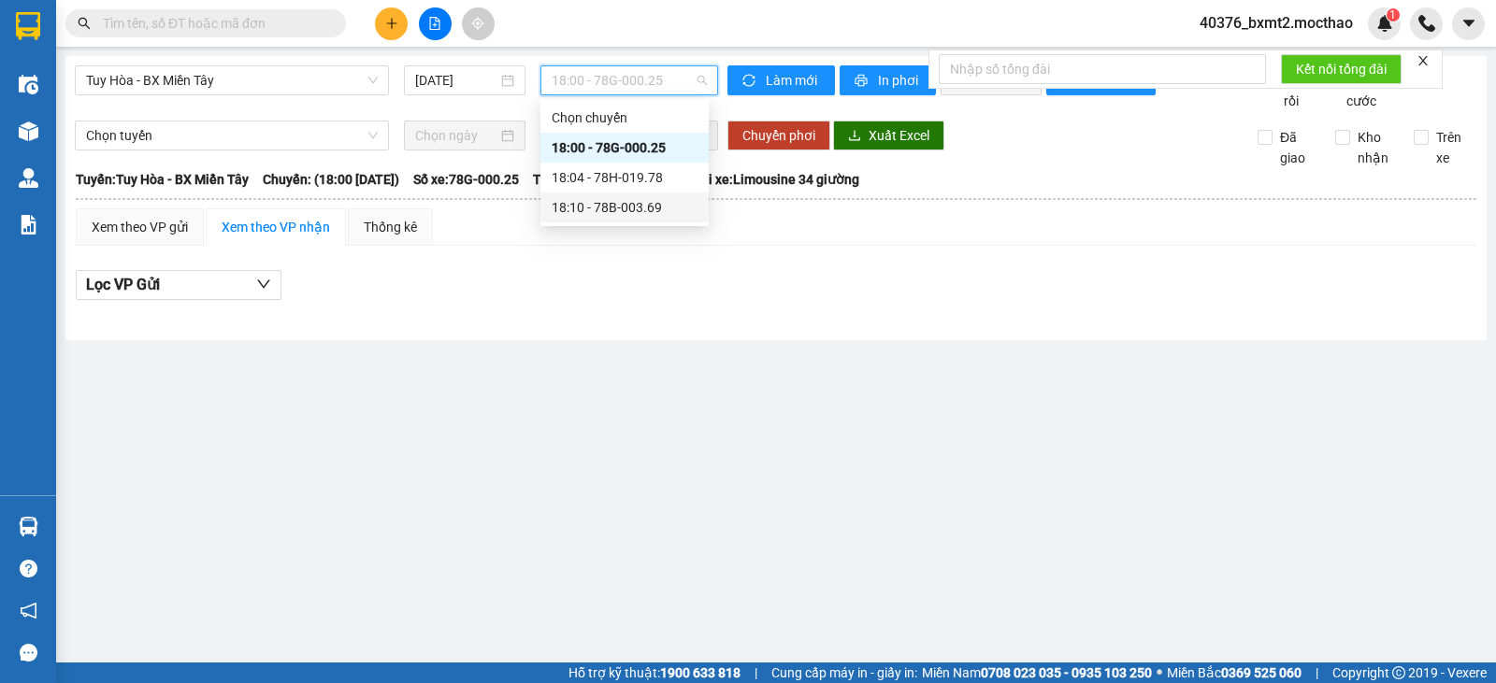
click at [611, 204] on div "18:10 - 78B-003.69" at bounding box center [625, 207] width 146 height 21
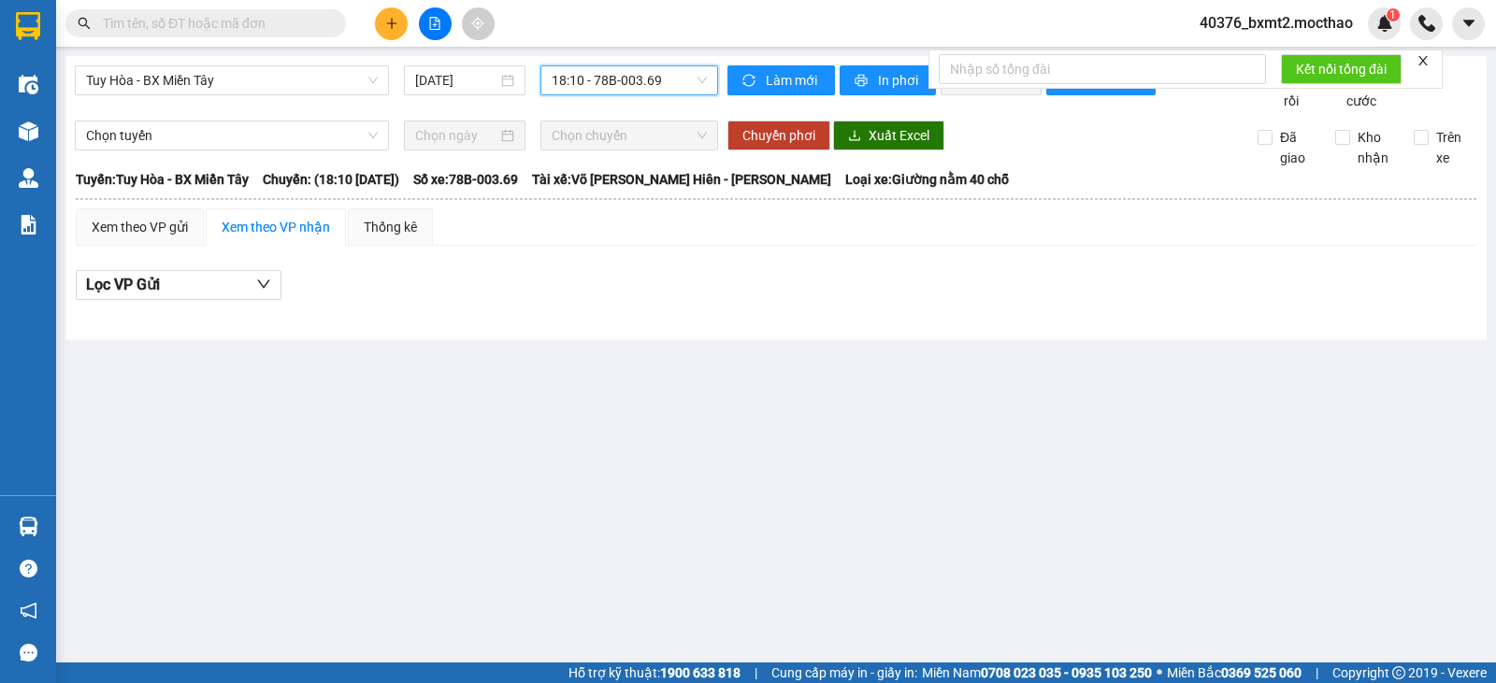
click at [627, 82] on span "18:10 - 78B-003.69" at bounding box center [629, 80] width 154 height 28
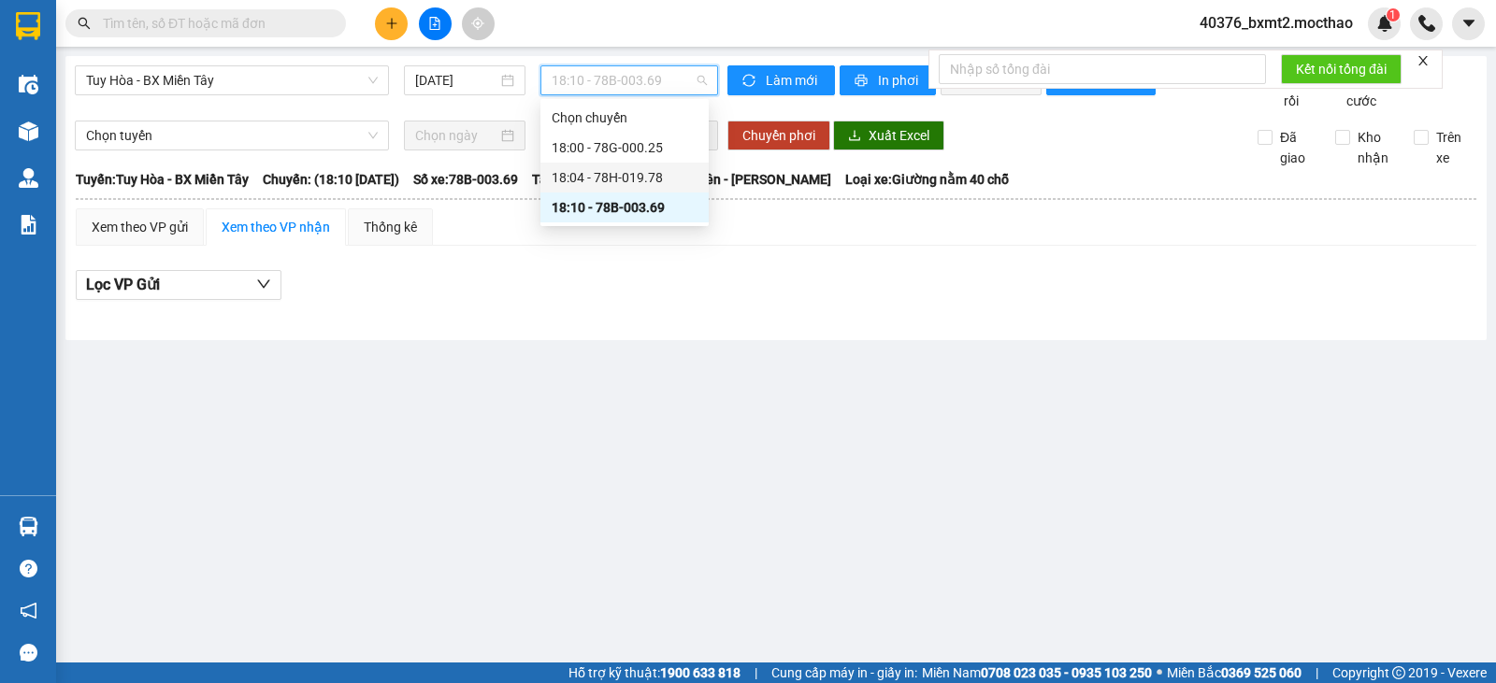
drag, startPoint x: 605, startPoint y: 173, endPoint x: 611, endPoint y: 136, distance: 38.0
click at [603, 174] on div "18:04 - 78H-019.78" at bounding box center [625, 177] width 146 height 21
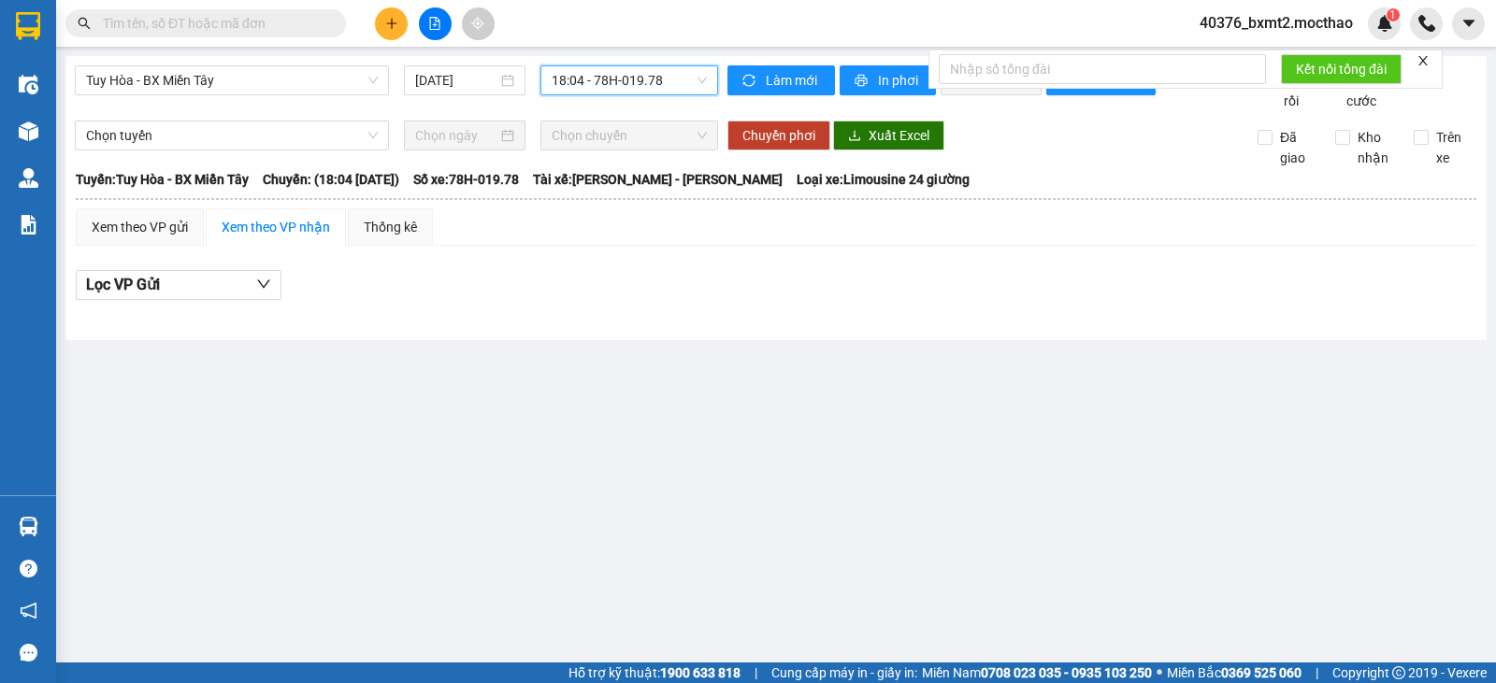
click at [627, 87] on span "18:04 - 78H-019.78" at bounding box center [629, 80] width 154 height 28
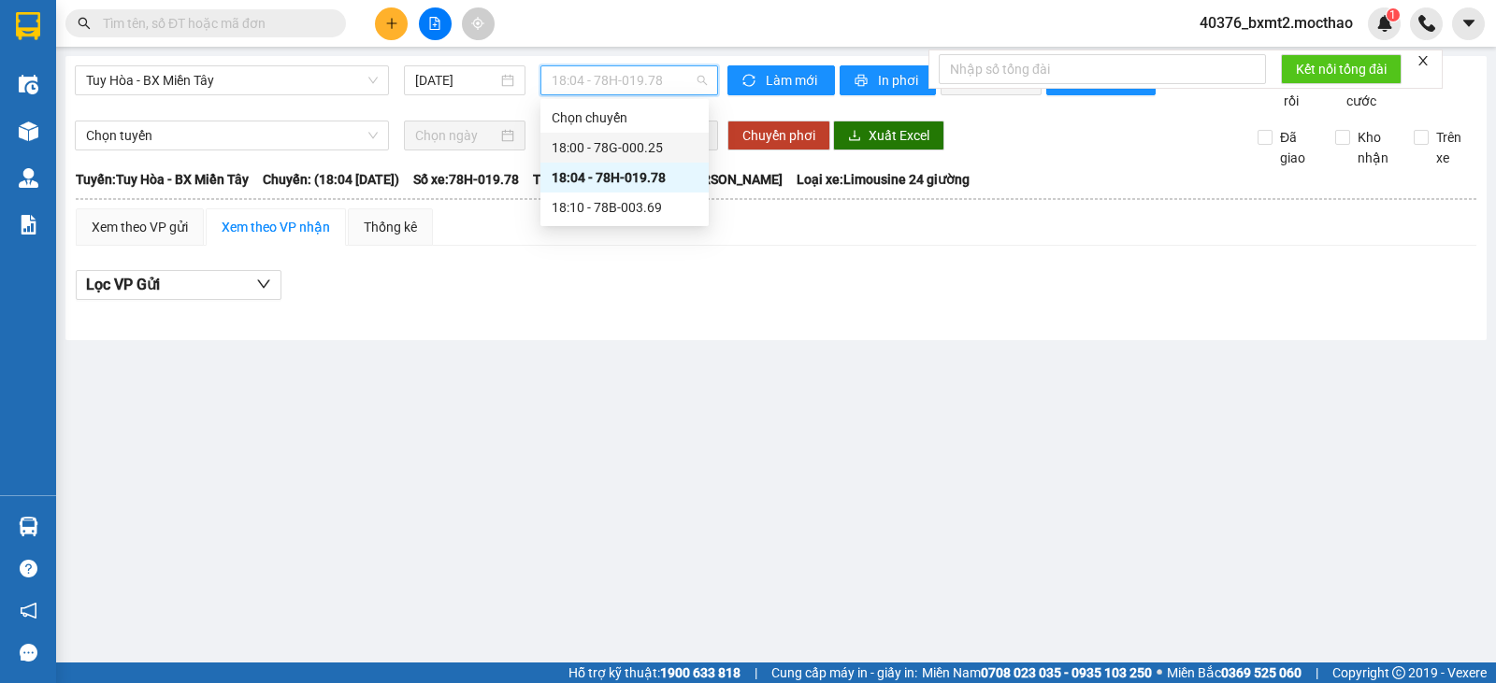
drag, startPoint x: 622, startPoint y: 150, endPoint x: 610, endPoint y: 156, distance: 13.8
click at [620, 151] on div "18:00 - 78G-000.25" at bounding box center [625, 147] width 146 height 21
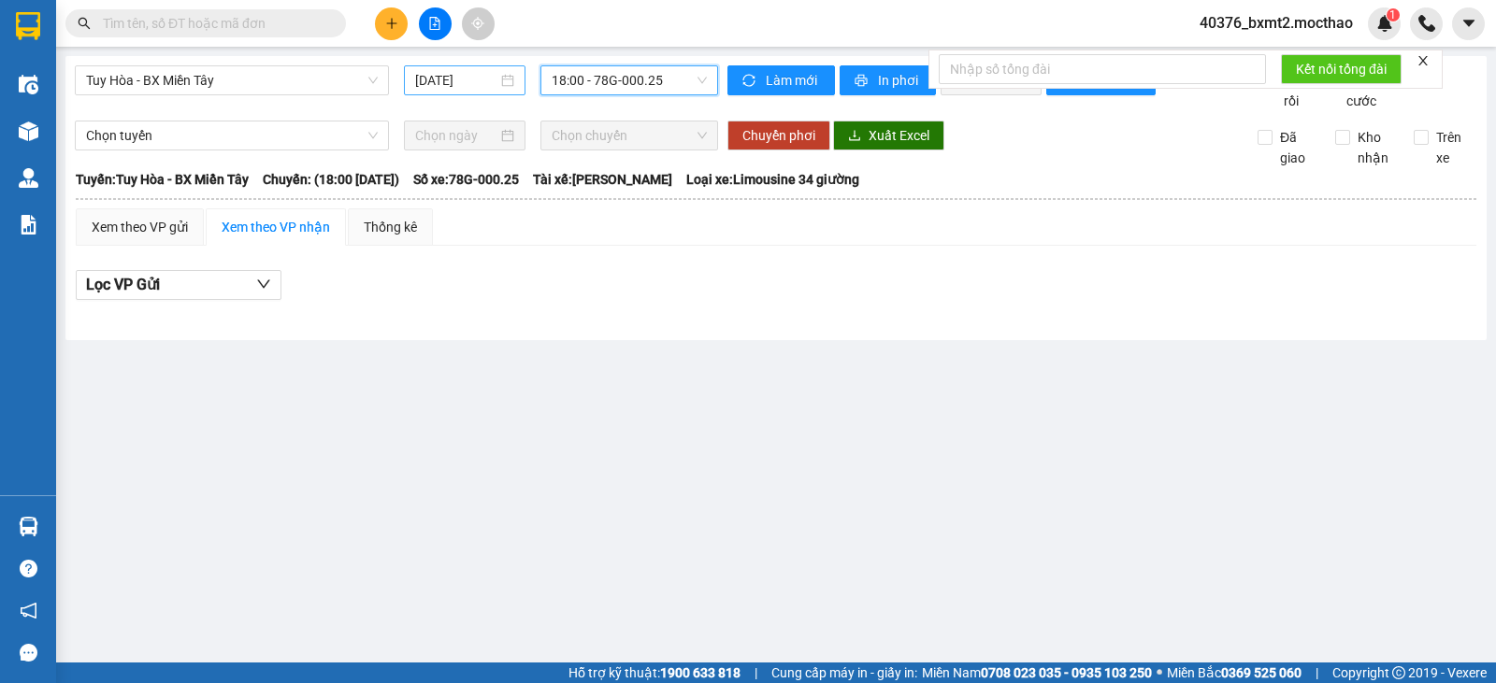
click at [482, 83] on input "[DATE]" at bounding box center [456, 80] width 83 height 21
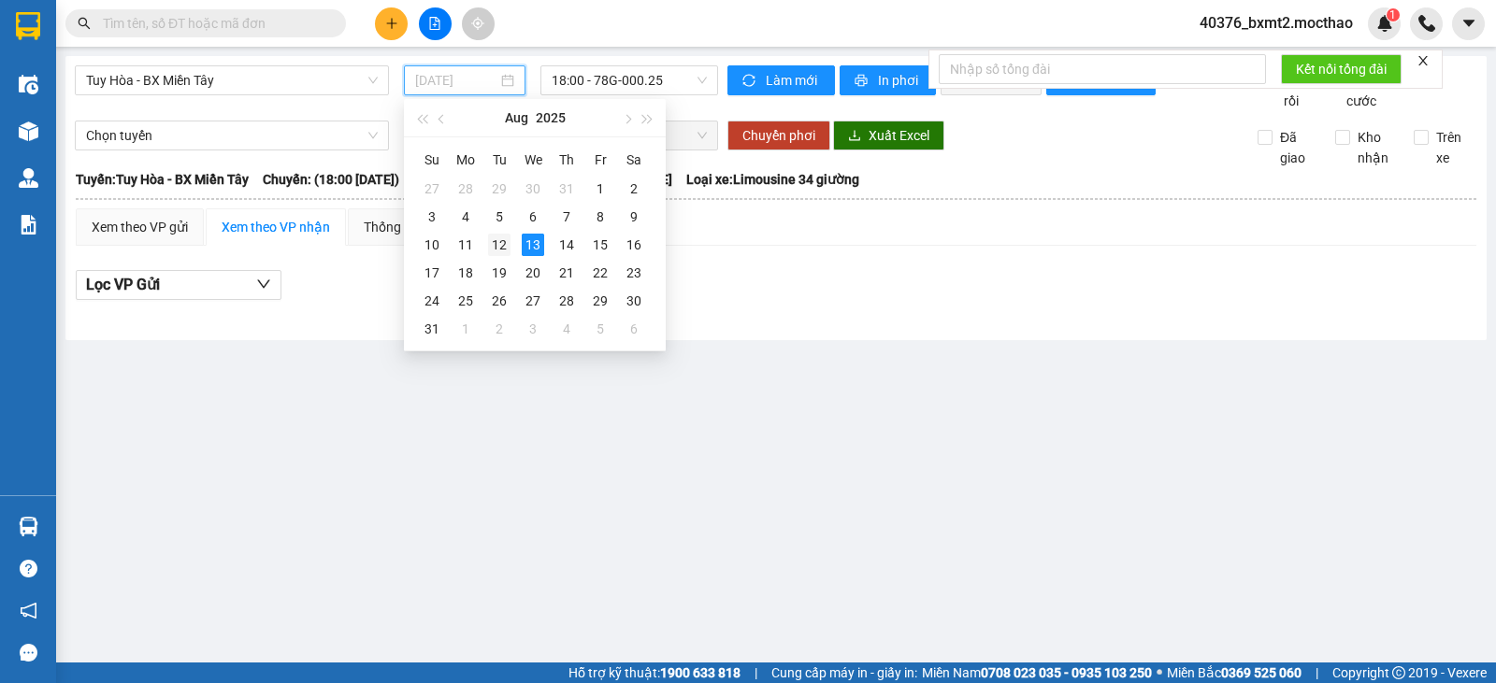
click at [502, 249] on div "12" at bounding box center [499, 245] width 22 height 22
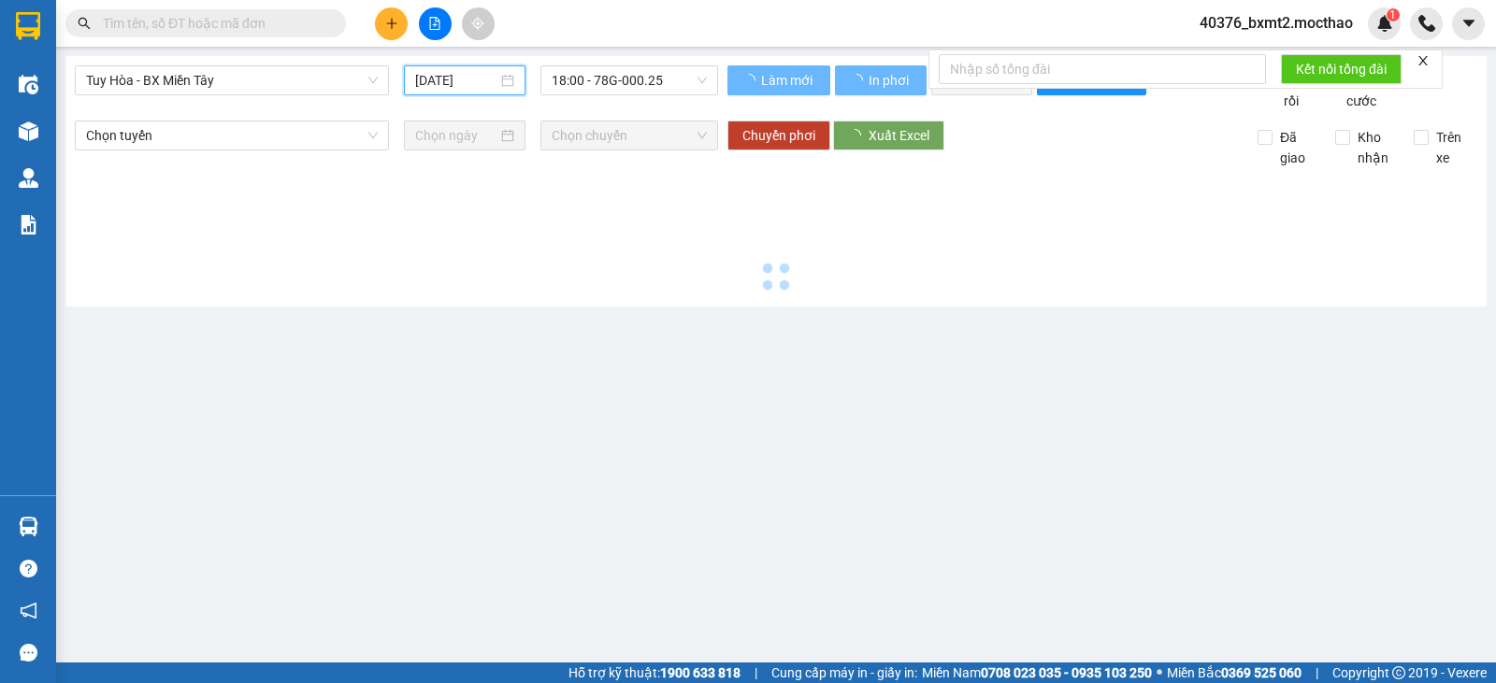
type input "[DATE]"
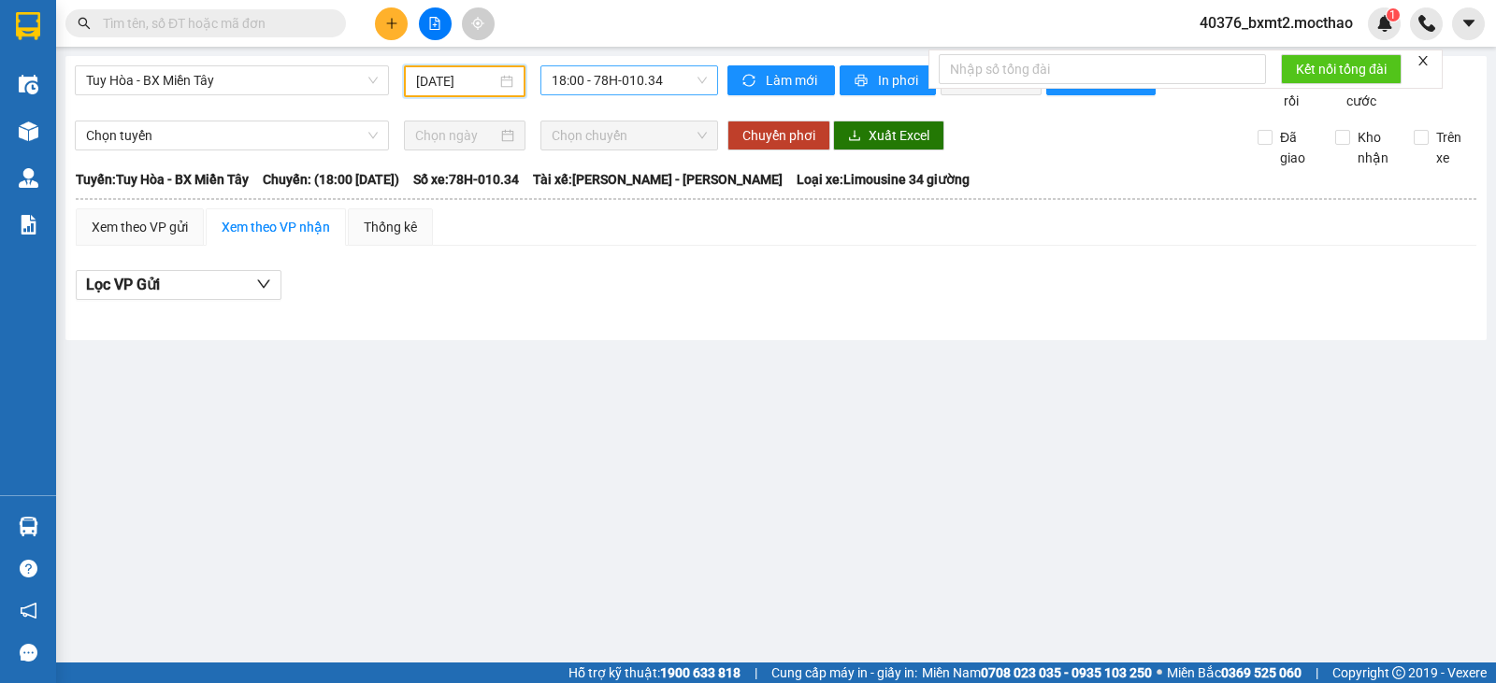
click at [607, 79] on span "18:00 - 78H-010.34" at bounding box center [629, 80] width 154 height 28
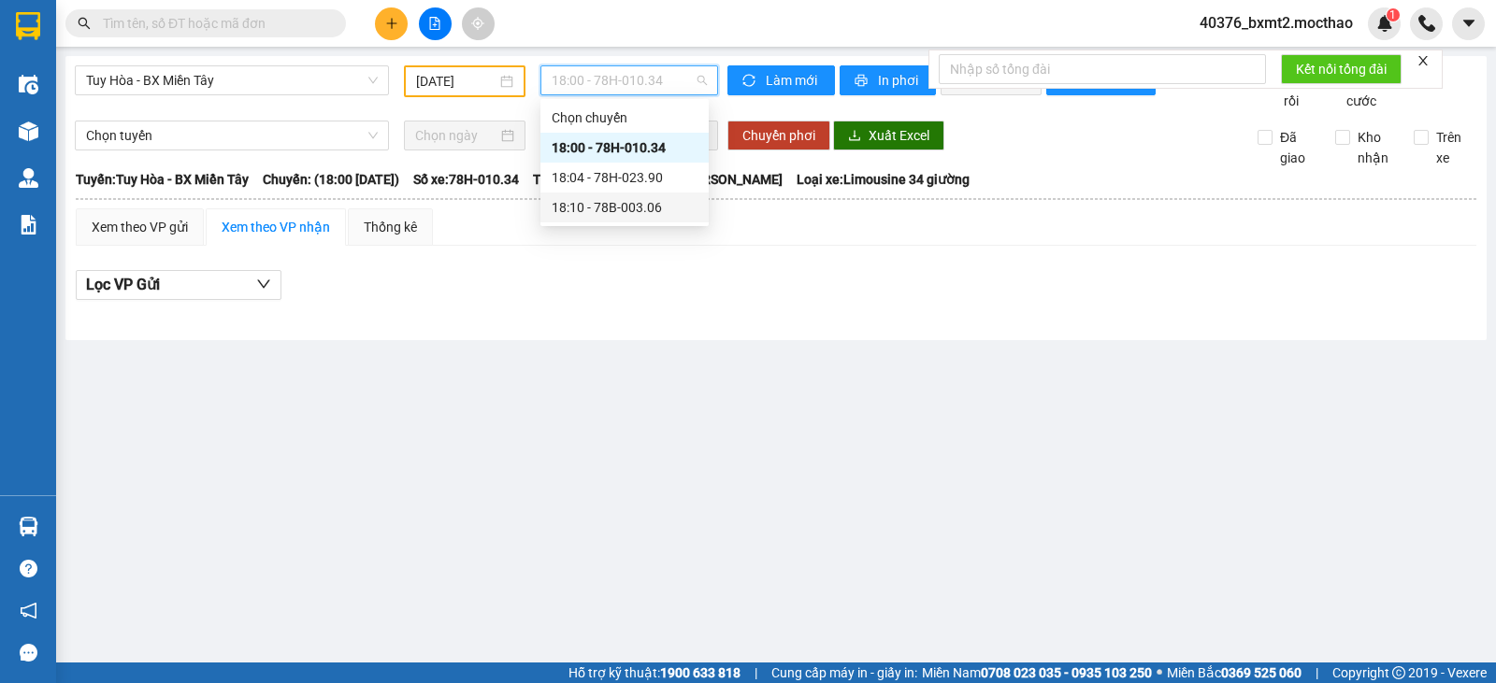
click at [635, 205] on div "18:10 - 78B-003.06" at bounding box center [625, 207] width 146 height 21
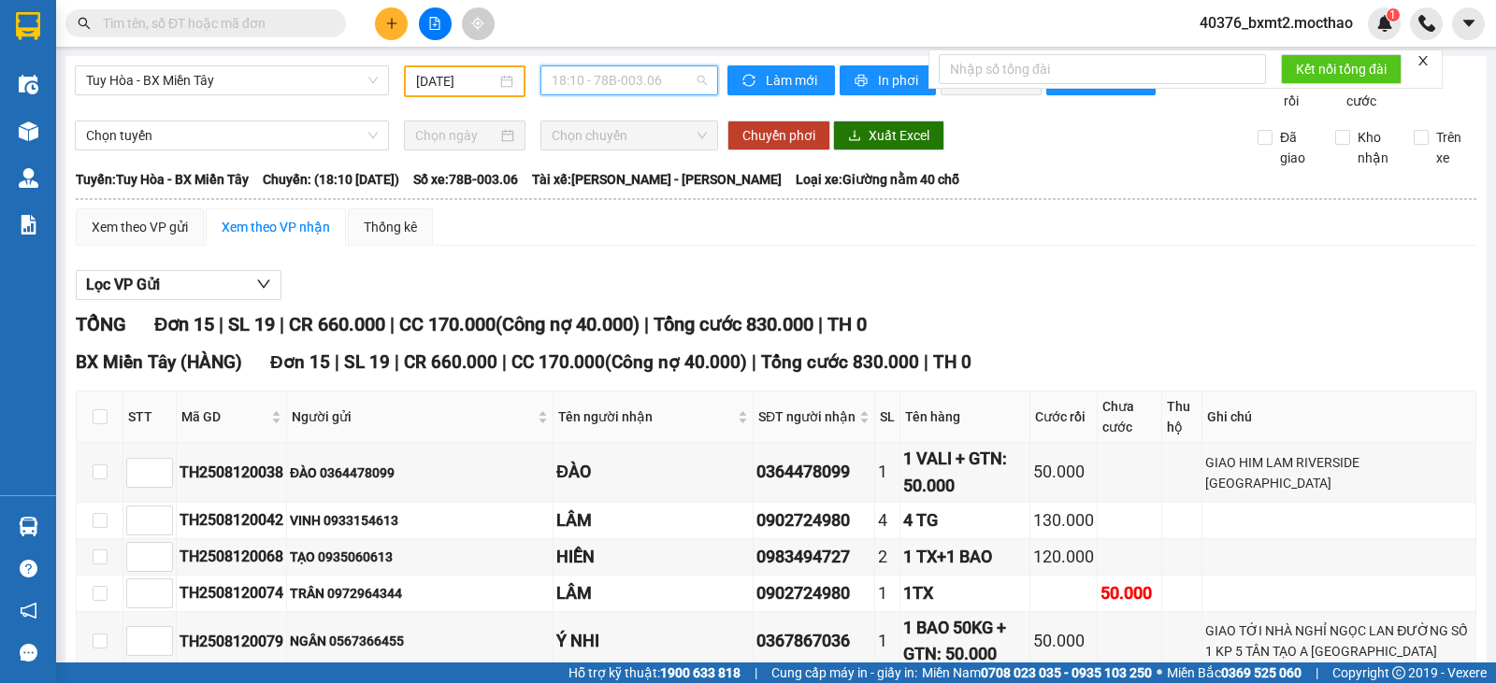
click at [634, 81] on span "18:10 - 78B-003.06" at bounding box center [629, 80] width 154 height 28
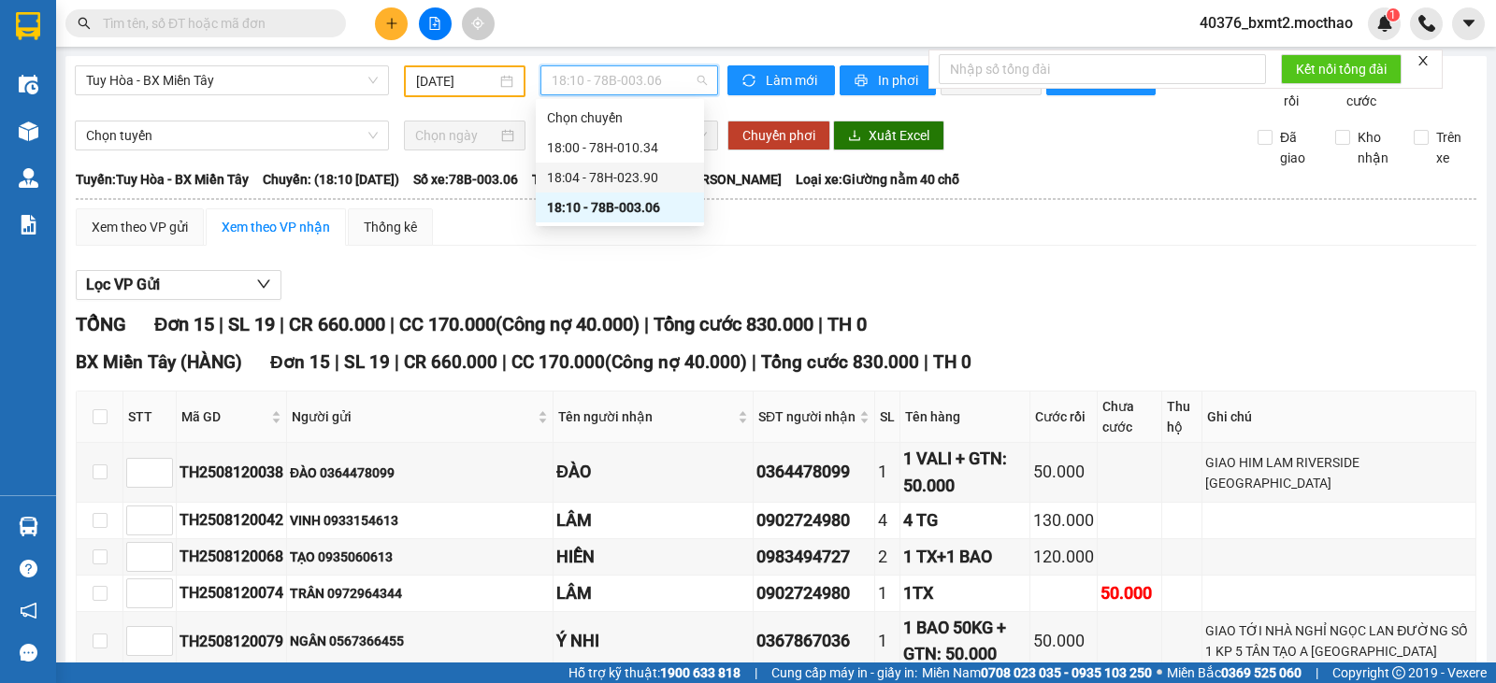
click at [605, 176] on div "18:04 - 78H-023.90" at bounding box center [620, 177] width 146 height 21
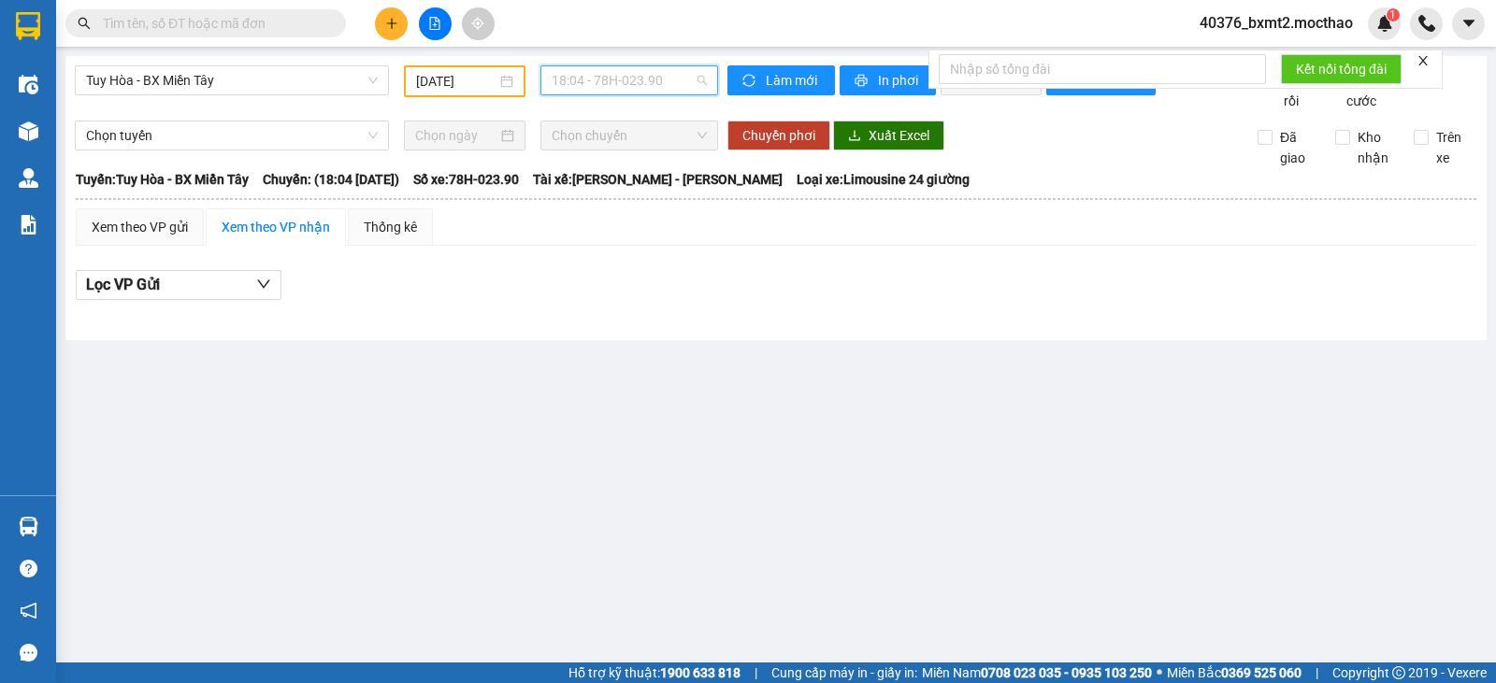
click at [611, 85] on span "18:04 - 78H-023.90" at bounding box center [629, 80] width 154 height 28
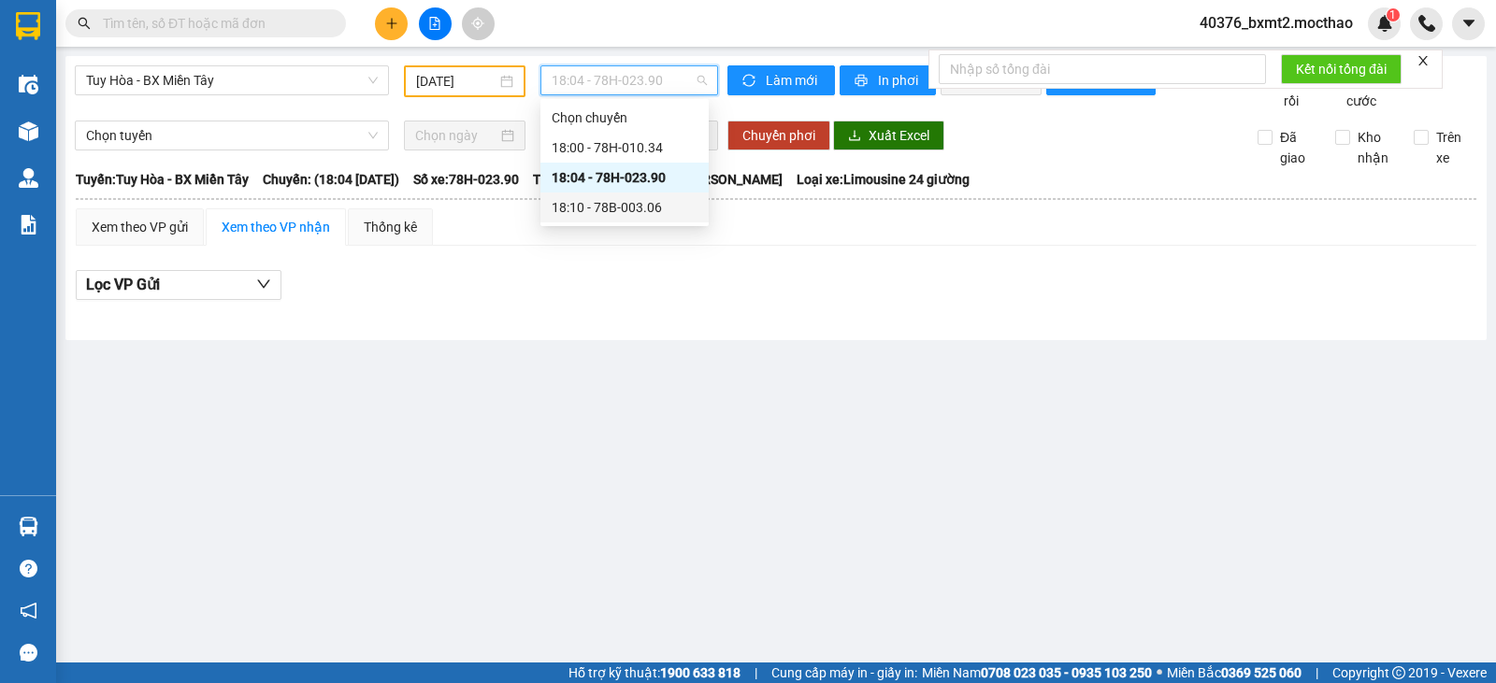
click at [600, 201] on div "18:10 - 78B-003.06" at bounding box center [625, 207] width 146 height 21
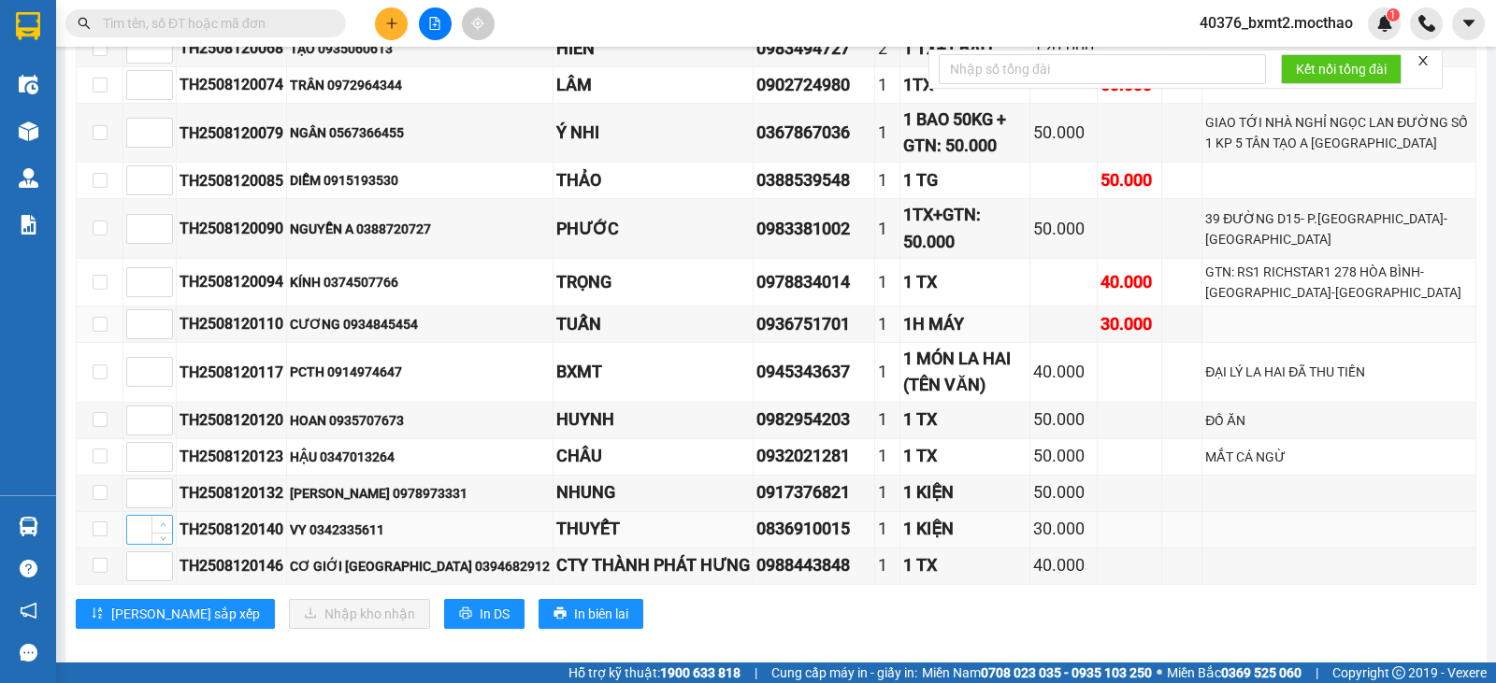
scroll to position [525, 0]
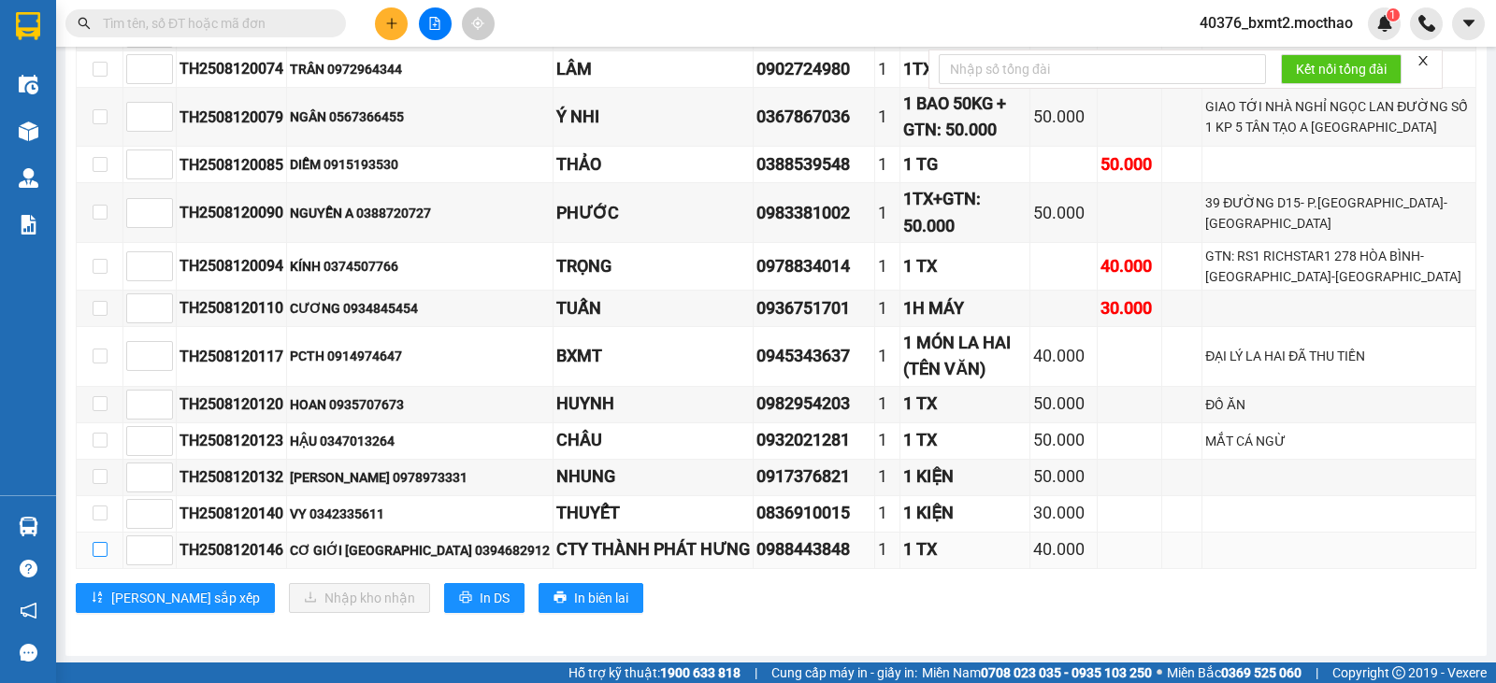
click at [97, 553] on input "checkbox" at bounding box center [100, 549] width 15 height 15
checkbox input "true"
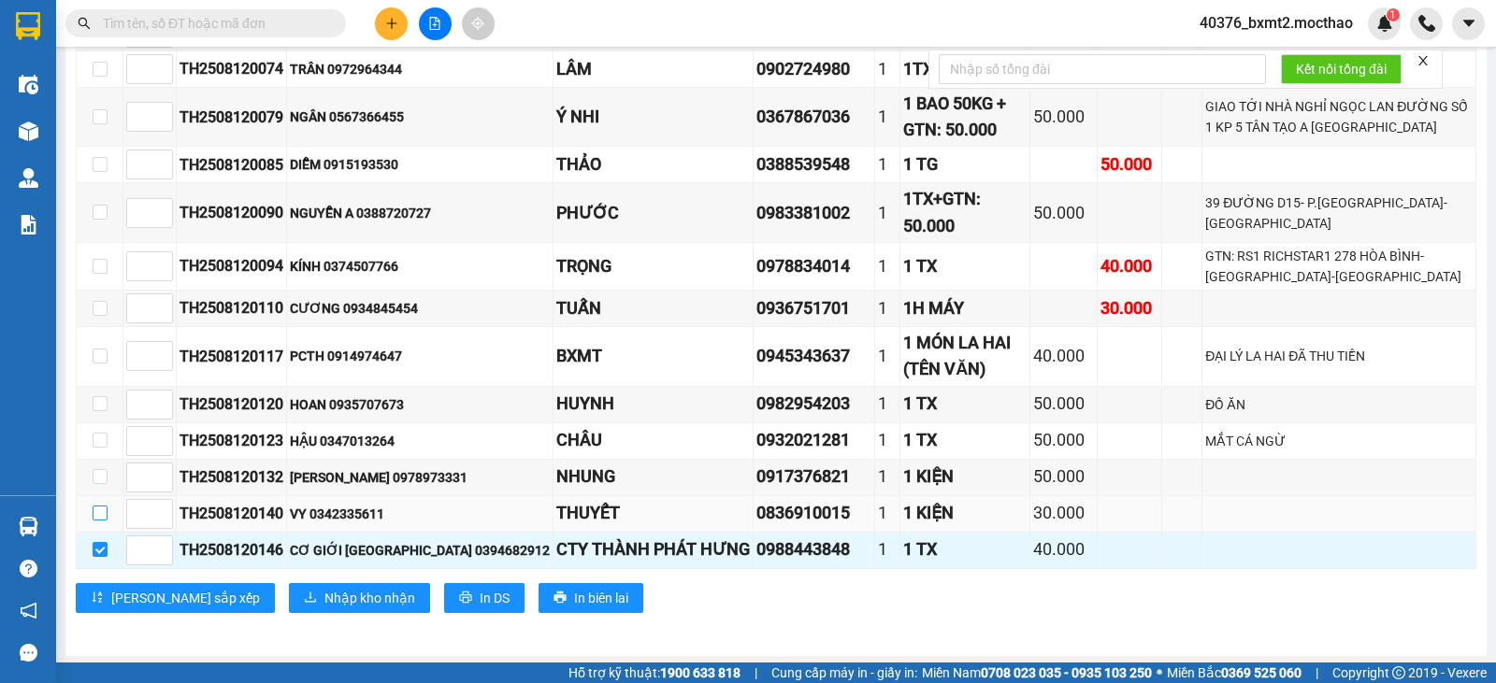
click at [104, 516] on input "checkbox" at bounding box center [100, 513] width 15 height 15
checkbox input "true"
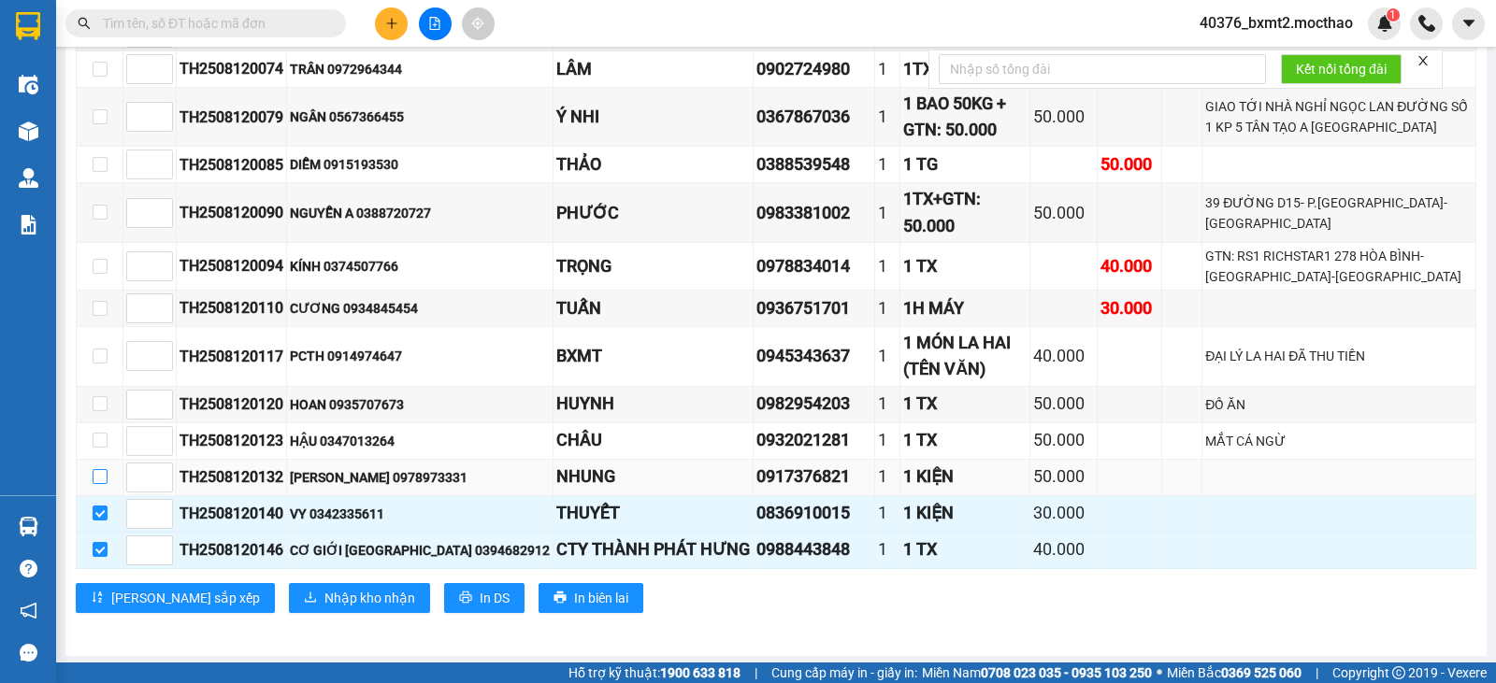
click at [98, 480] on input "checkbox" at bounding box center [100, 476] width 15 height 15
checkbox input "true"
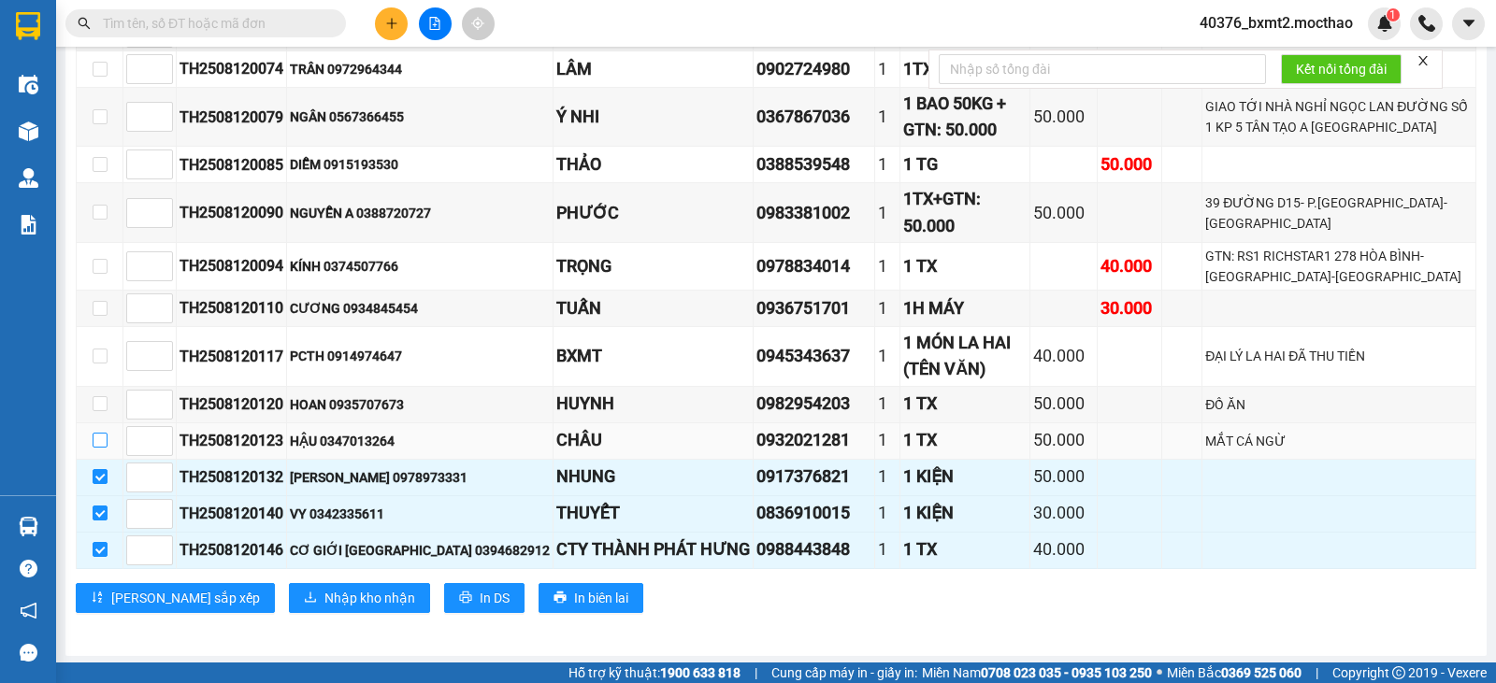
click at [101, 441] on input "checkbox" at bounding box center [100, 440] width 15 height 15
checkbox input "true"
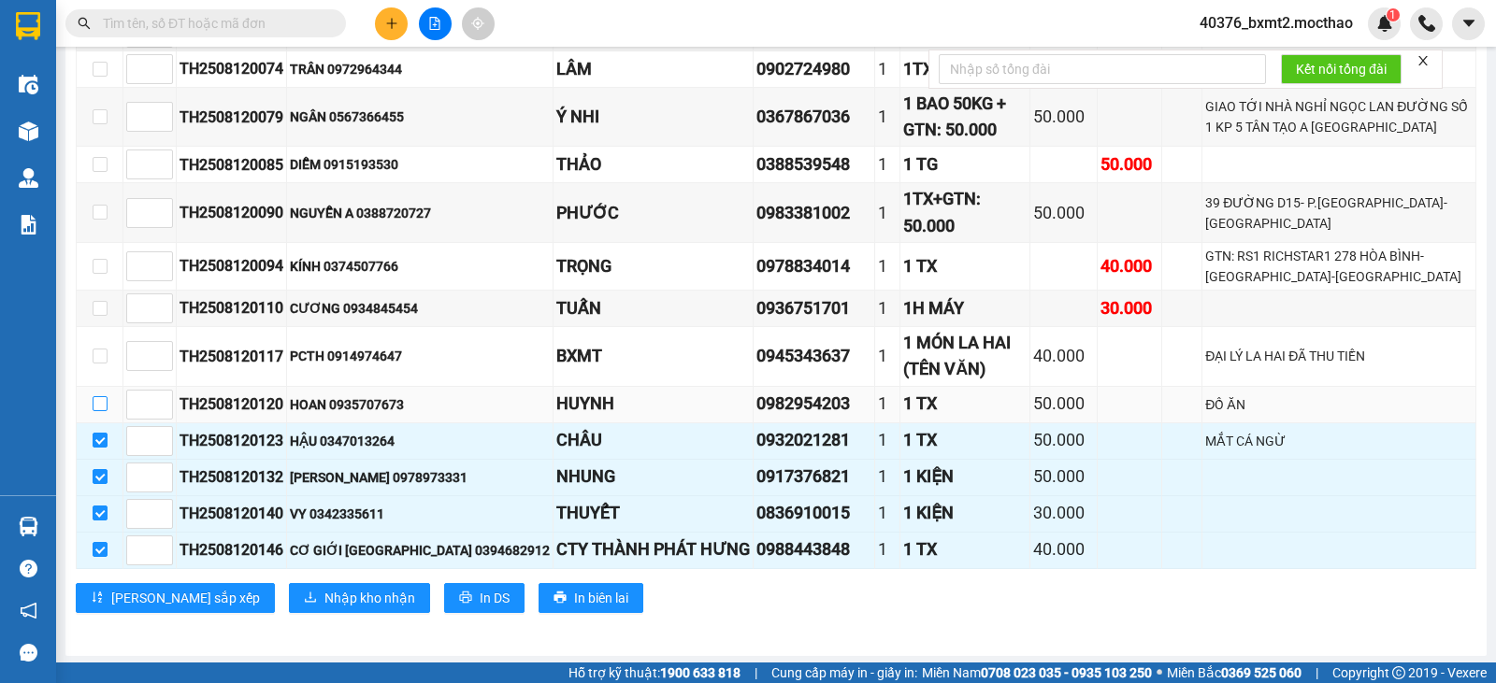
click at [96, 404] on input "checkbox" at bounding box center [100, 403] width 15 height 15
checkbox input "true"
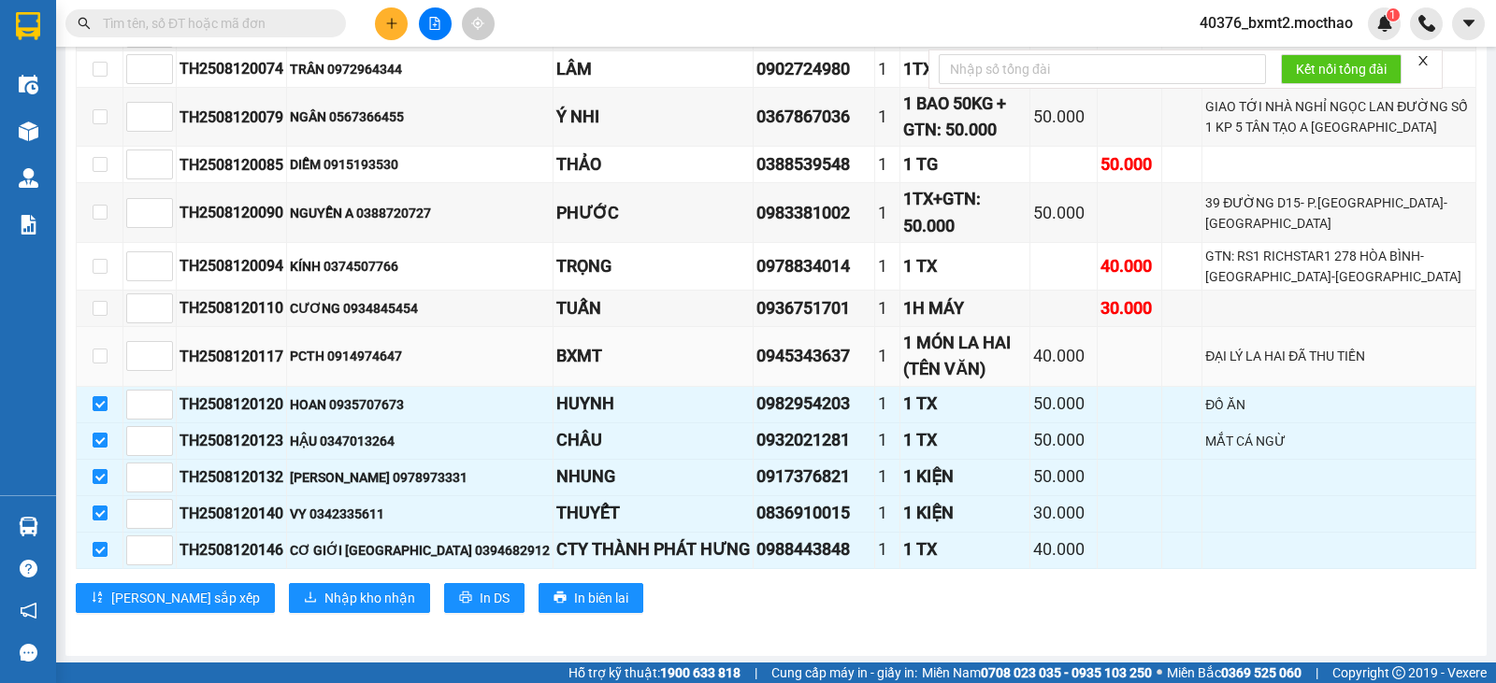
click at [110, 350] on td at bounding box center [100, 357] width 47 height 60
click at [100, 346] on label at bounding box center [100, 356] width 15 height 21
click at [100, 349] on input "checkbox" at bounding box center [100, 356] width 15 height 15
checkbox input "true"
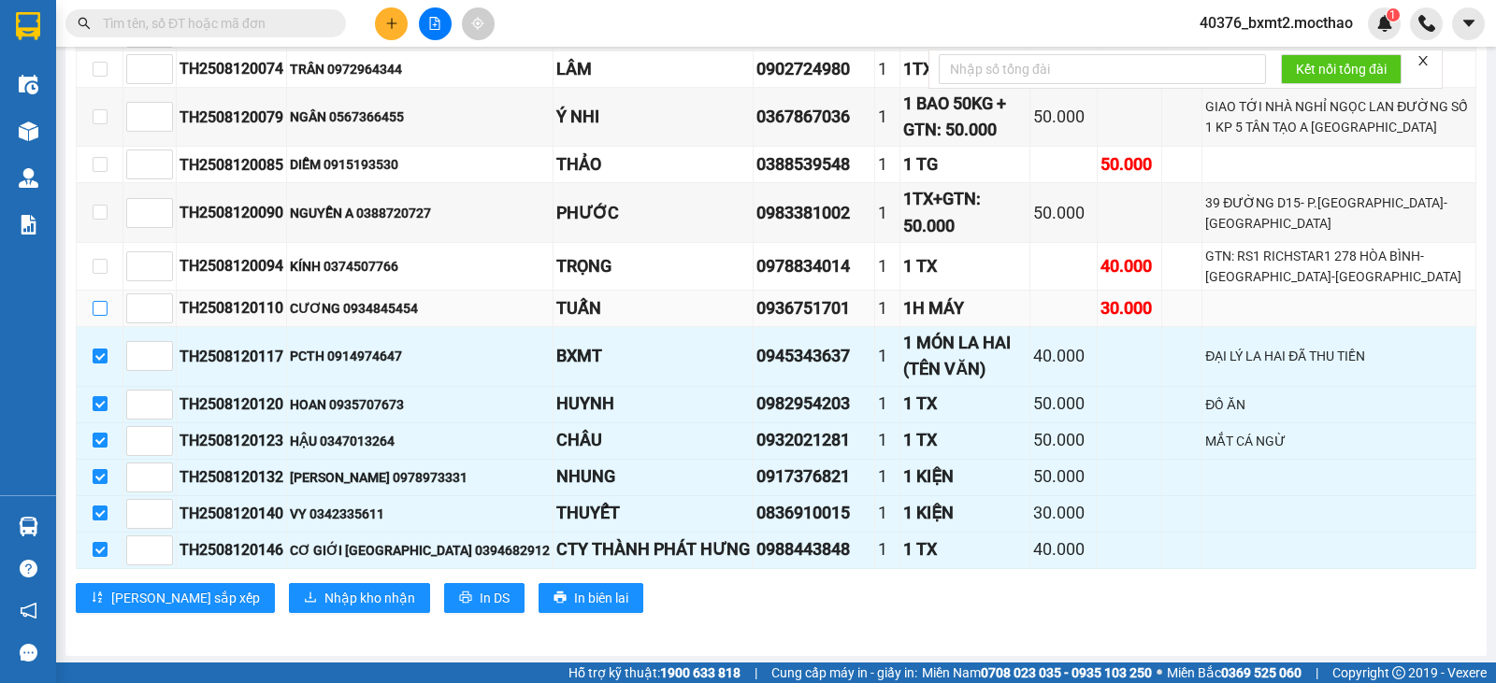
click at [98, 310] on input "checkbox" at bounding box center [100, 308] width 15 height 15
checkbox input "true"
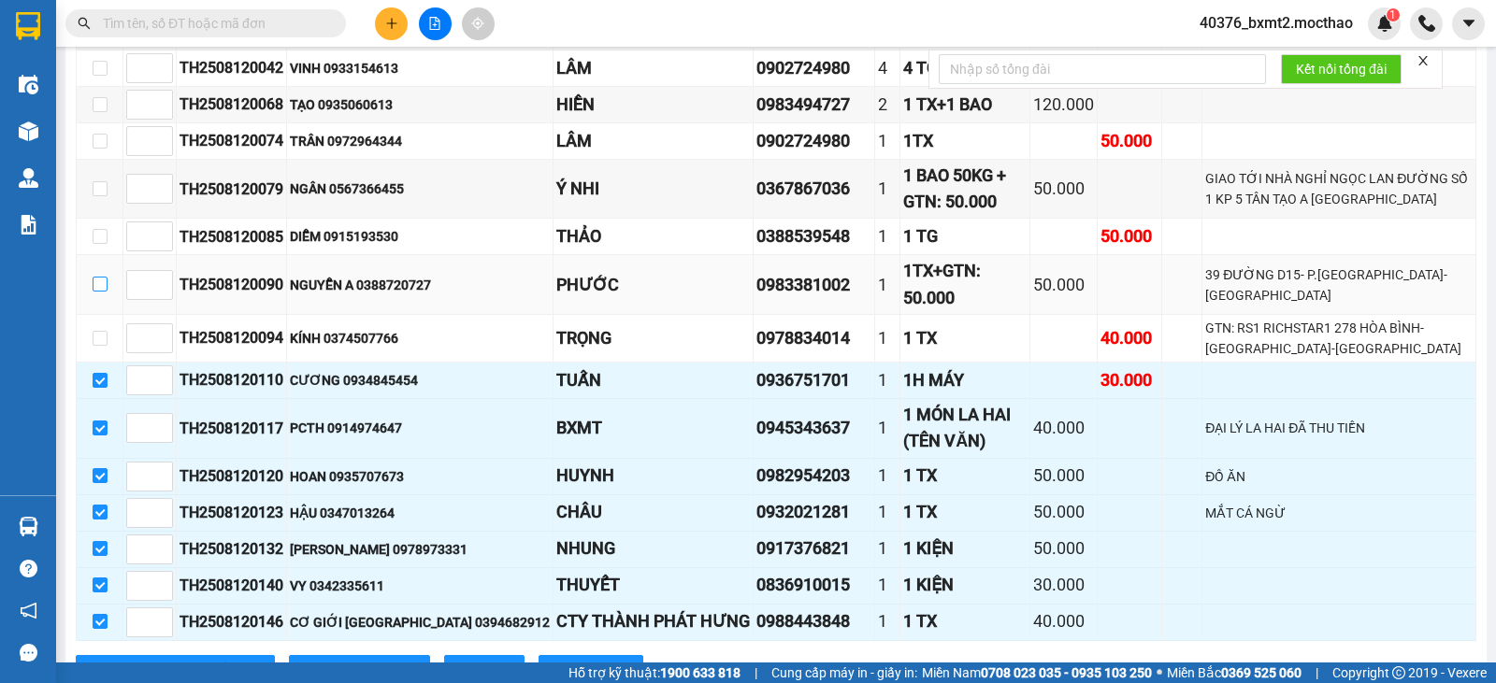
scroll to position [431, 0]
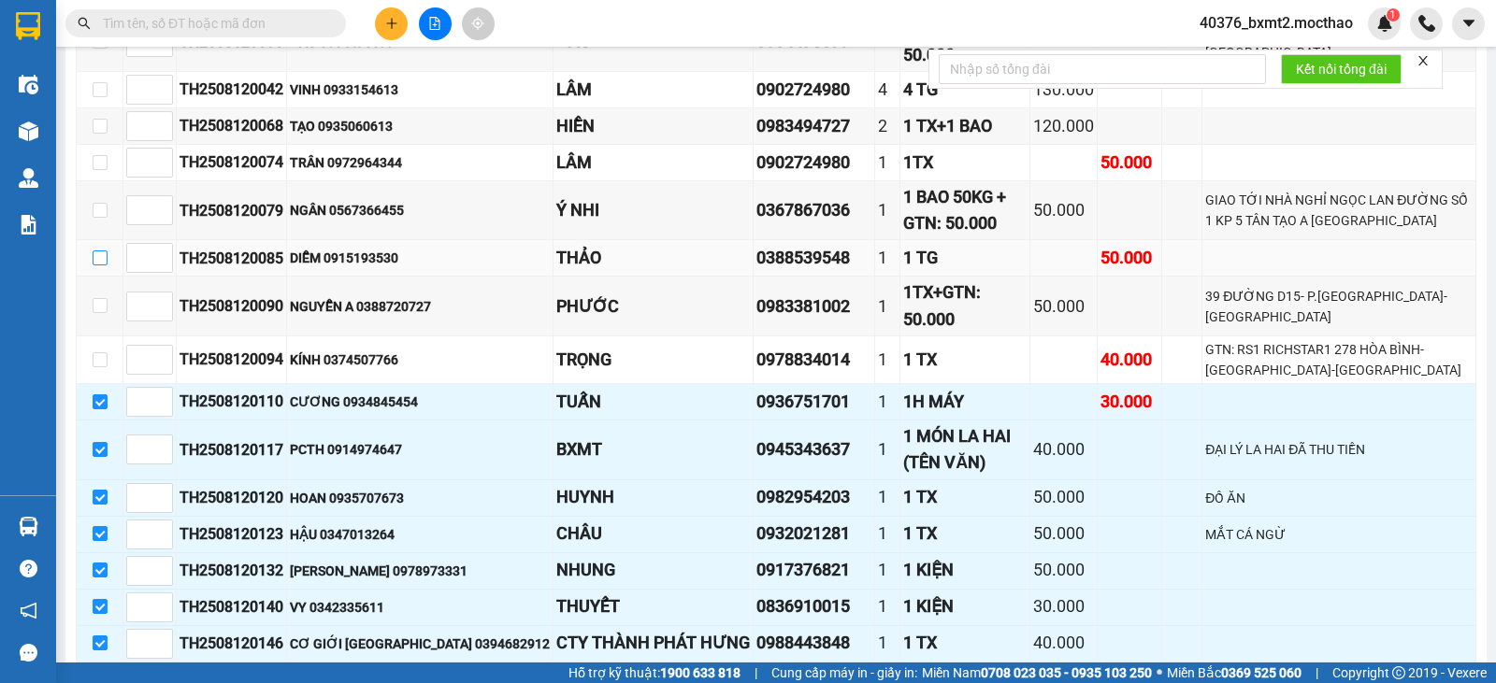
click at [94, 266] on input "checkbox" at bounding box center [100, 258] width 15 height 15
checkbox input "true"
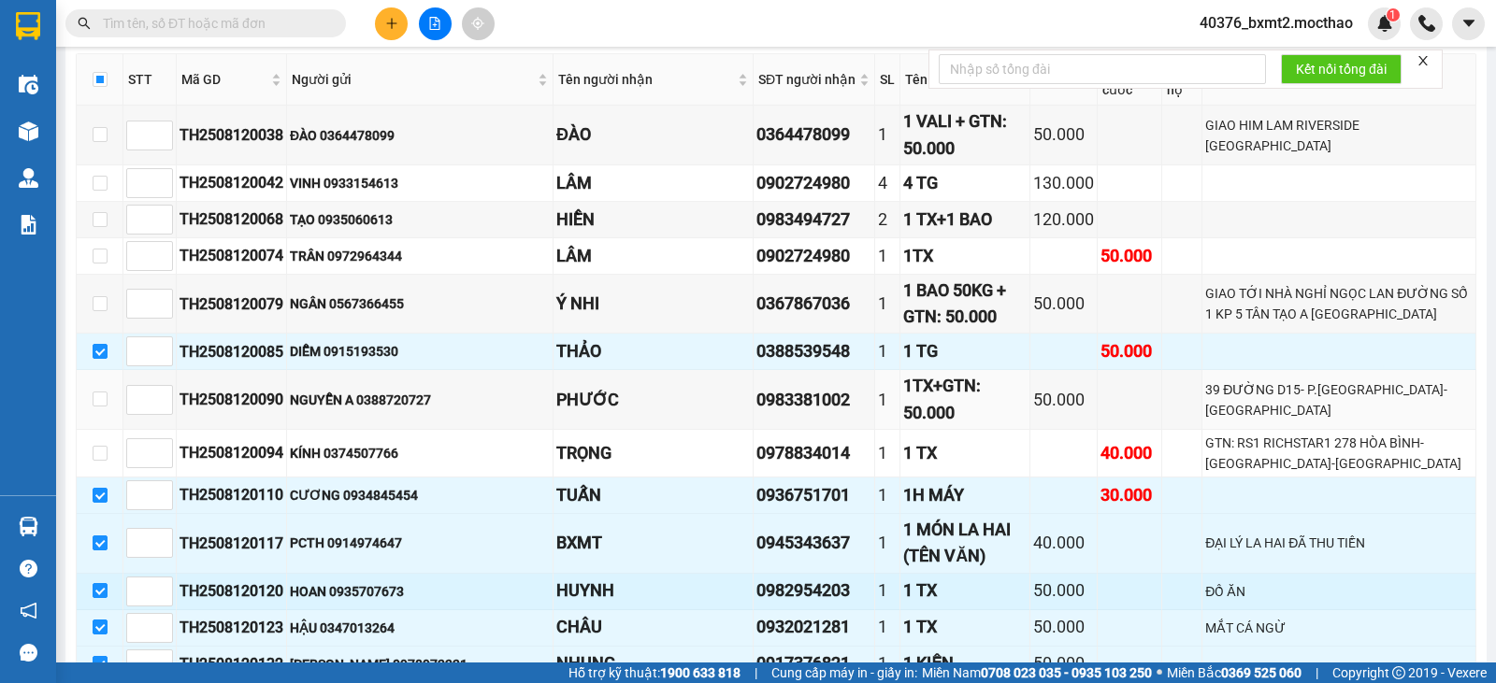
scroll to position [525, 0]
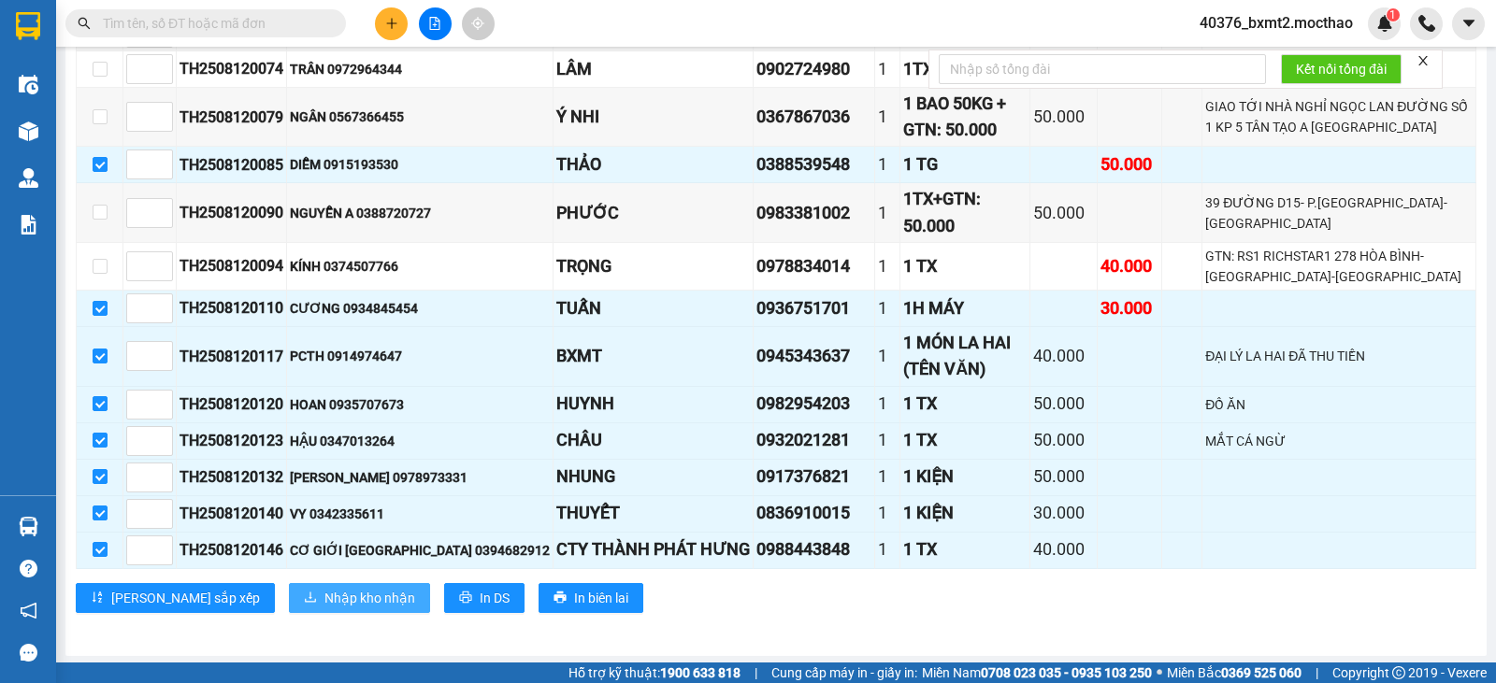
click at [324, 588] on span "Nhập kho nhận" at bounding box center [369, 598] width 91 height 21
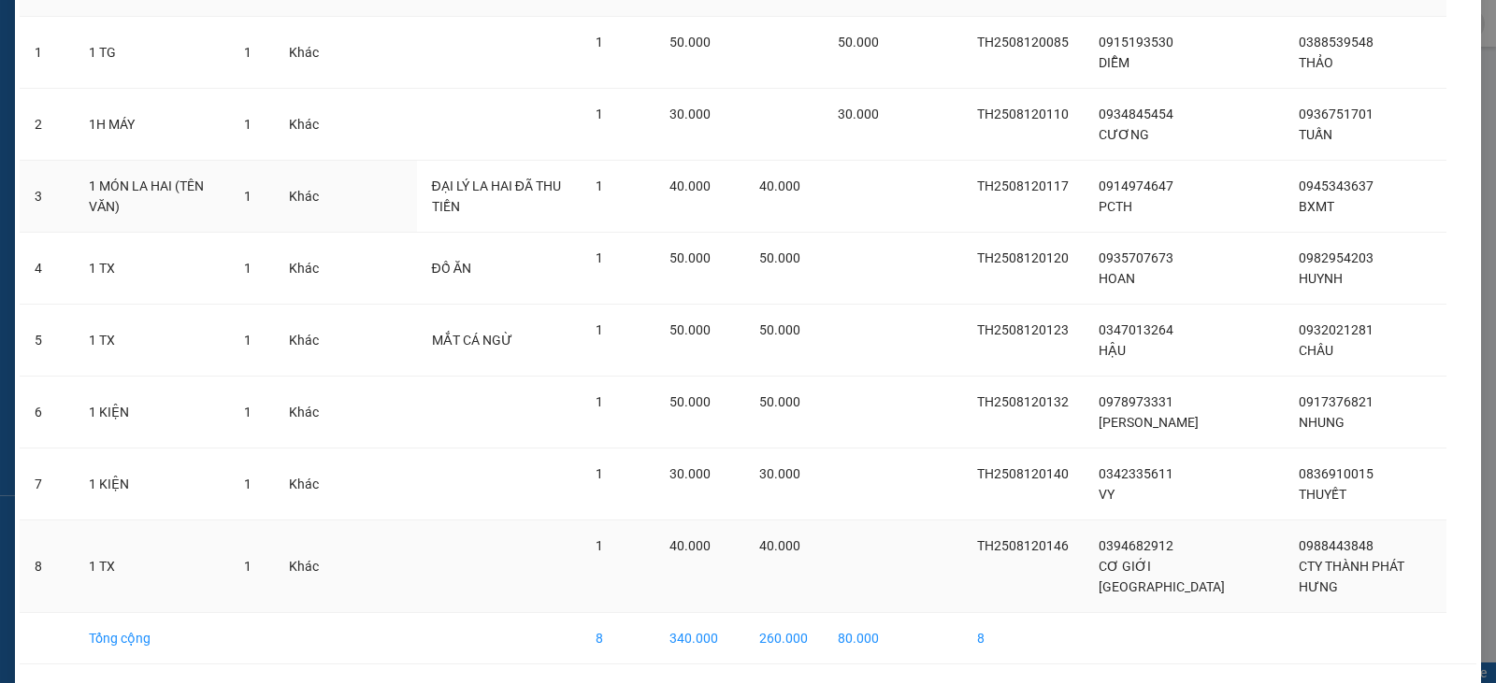
scroll to position [186, 0]
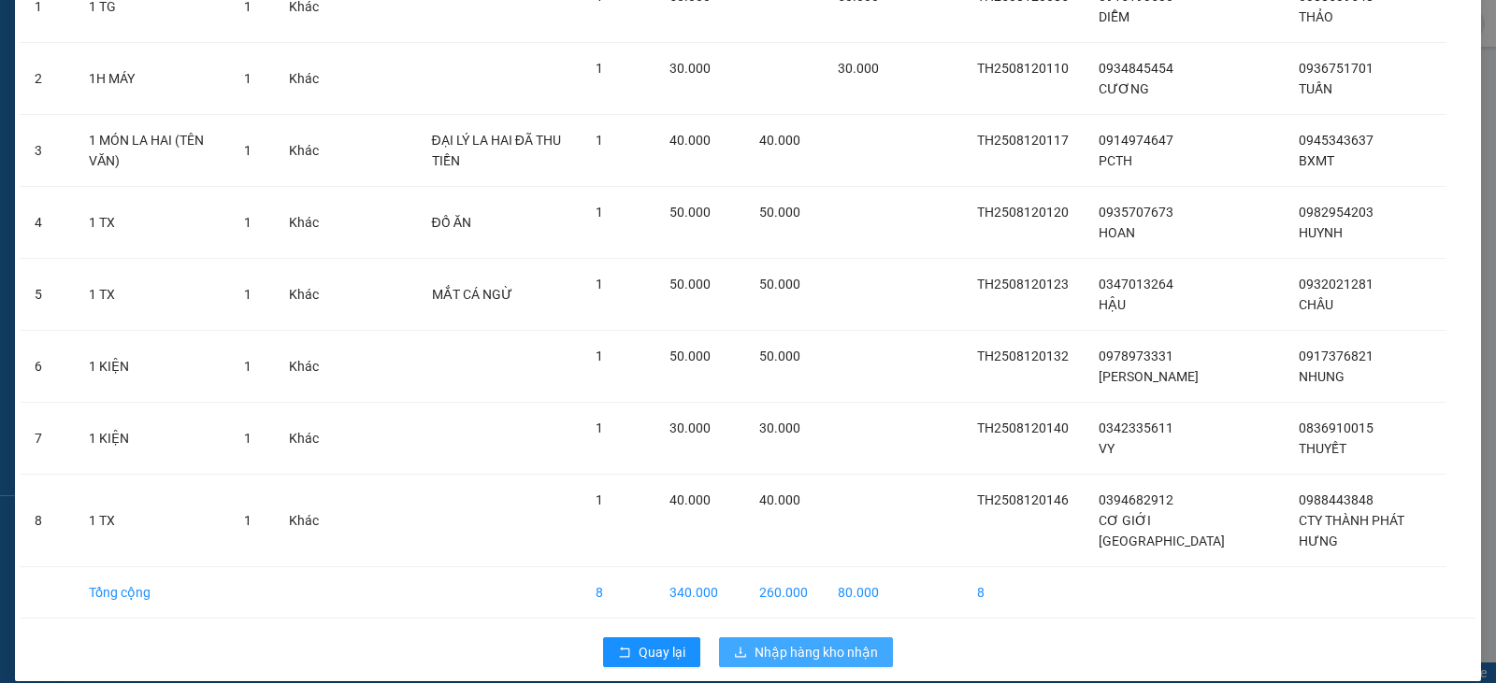
click at [768, 642] on span "Nhập hàng kho nhận" at bounding box center [816, 652] width 123 height 21
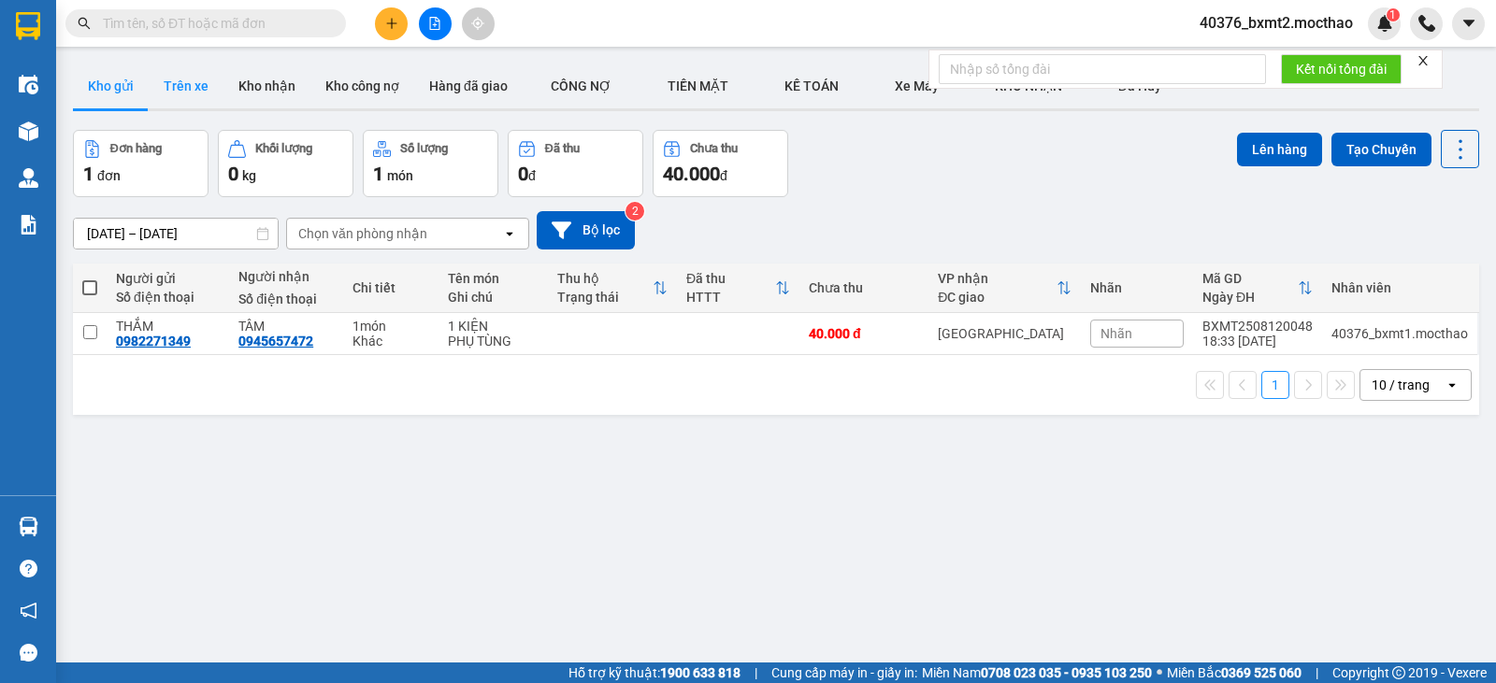
click at [208, 78] on button "Trên xe" at bounding box center [186, 86] width 75 height 45
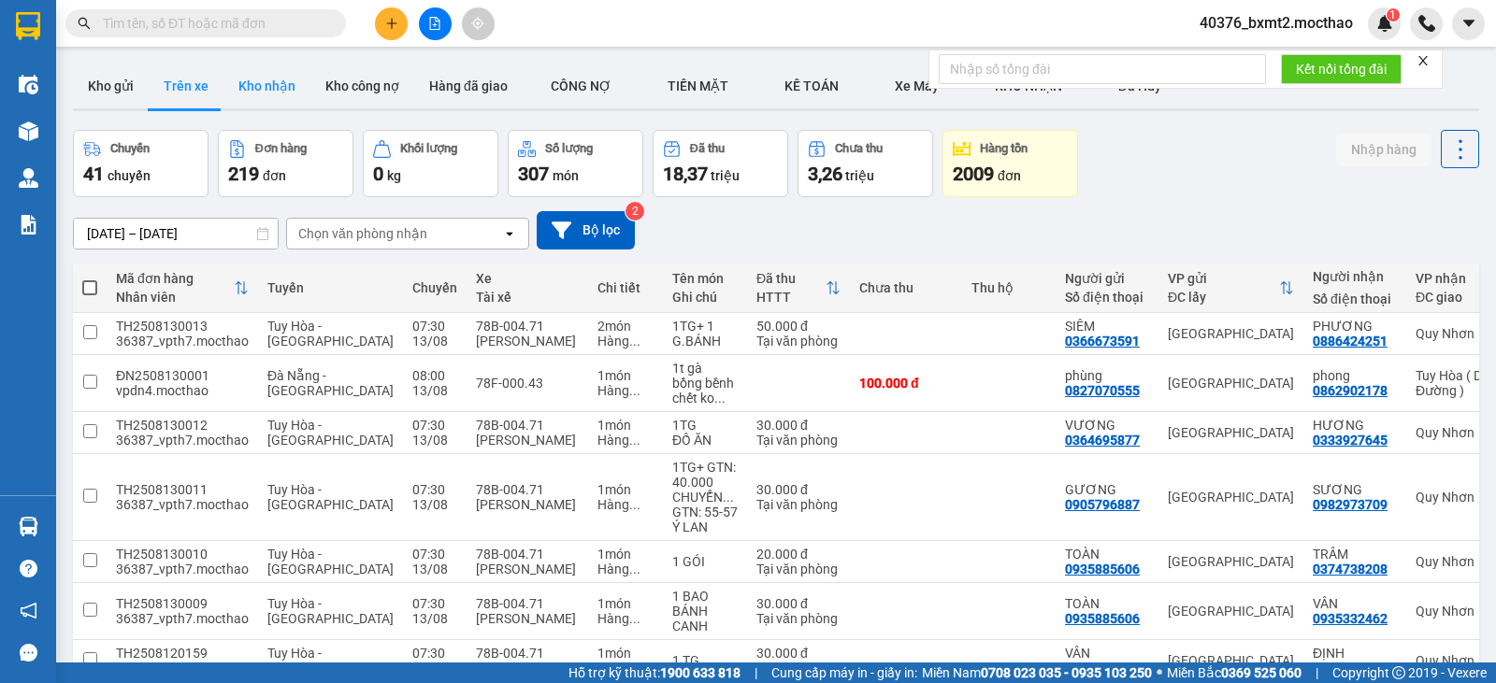
click at [285, 86] on button "Kho nhận" at bounding box center [266, 86] width 87 height 45
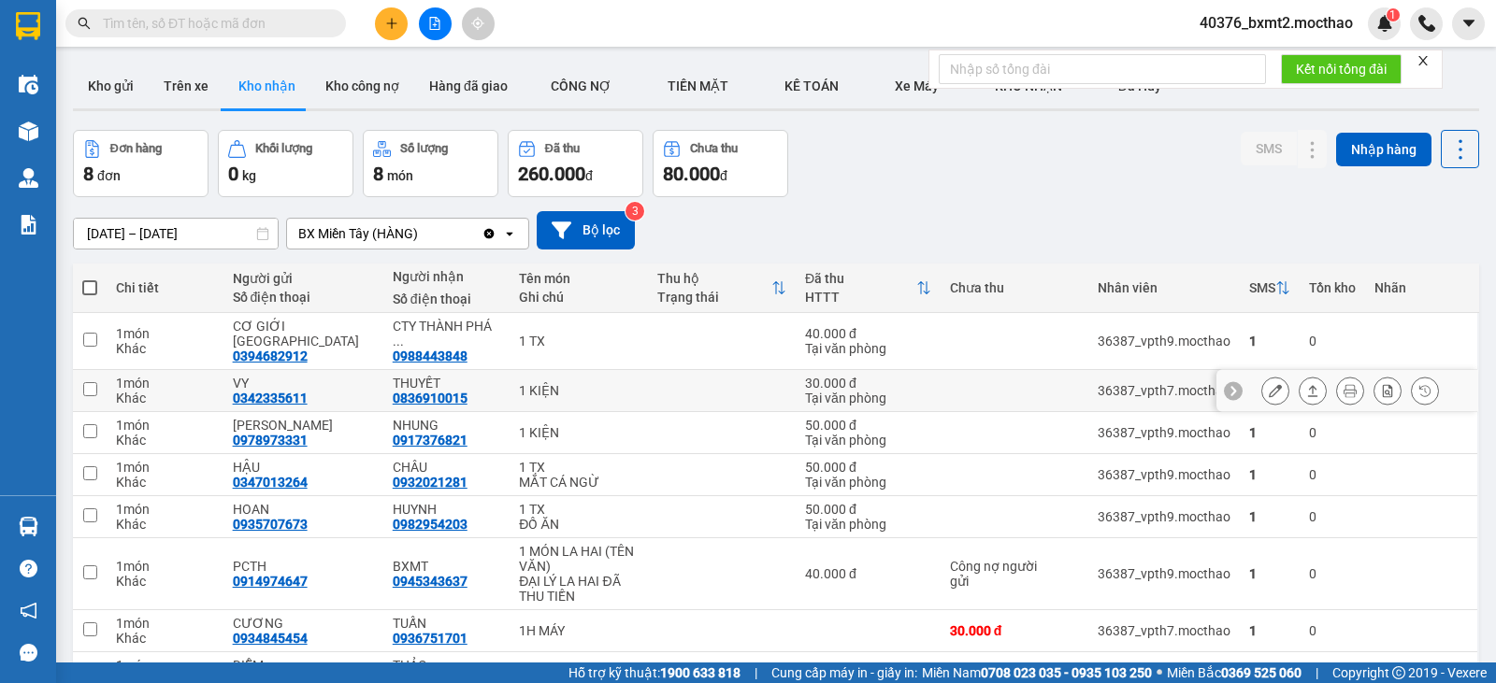
scroll to position [93, 0]
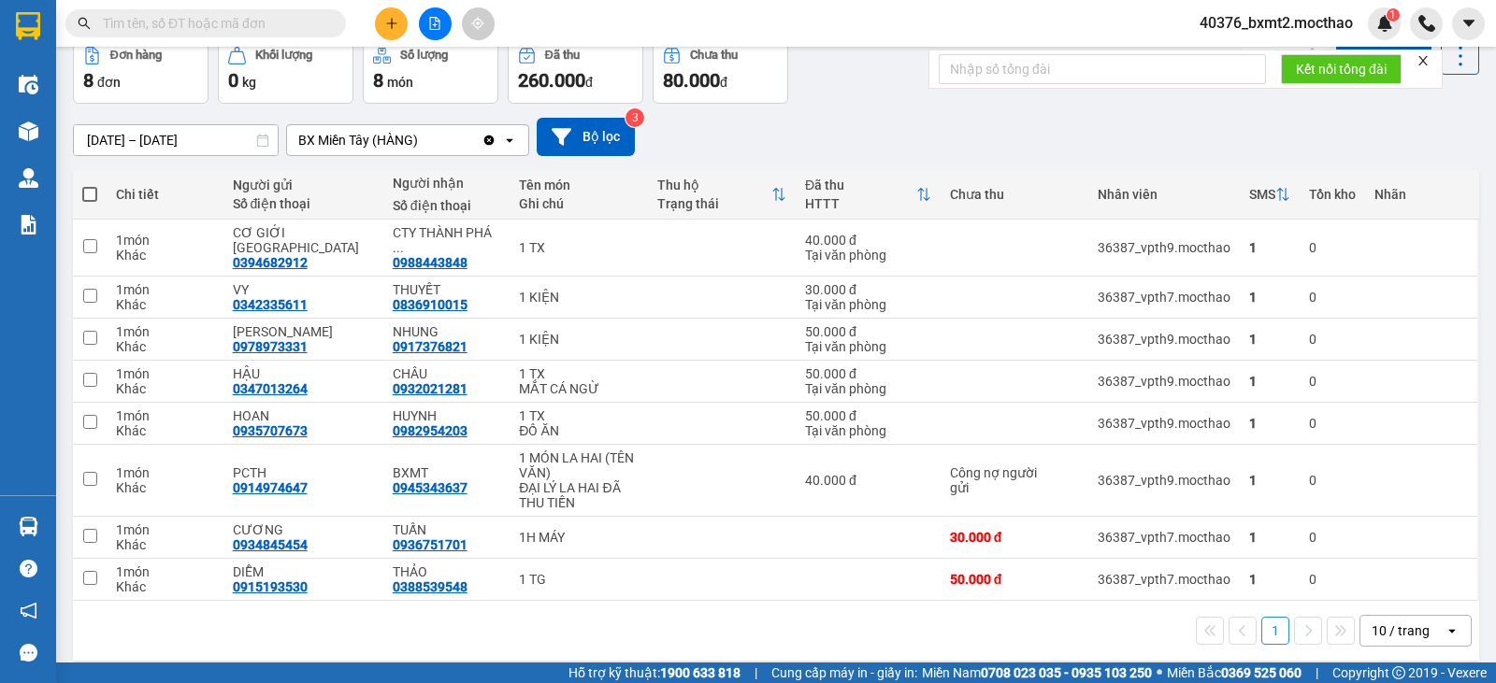
click at [208, 18] on input "text" at bounding box center [213, 23] width 221 height 21
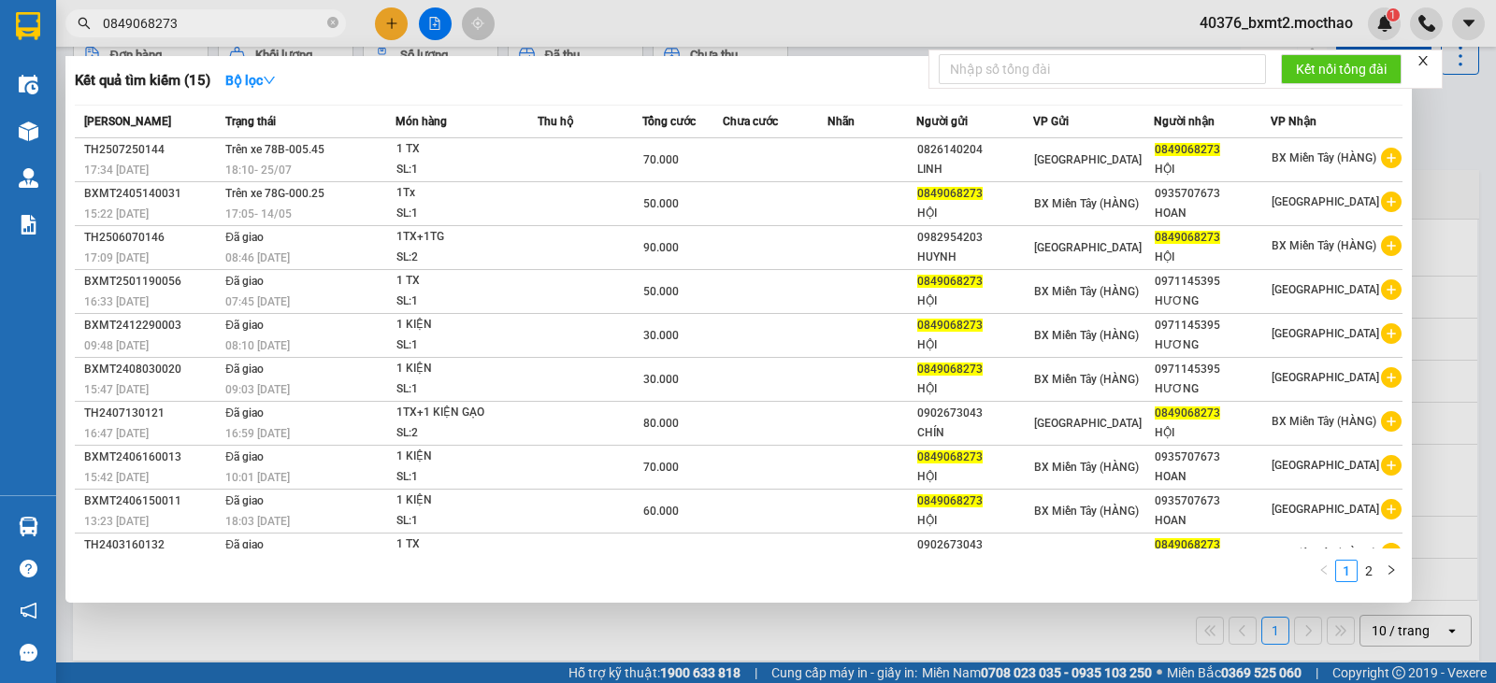
drag, startPoint x: 201, startPoint y: 22, endPoint x: 87, endPoint y: 24, distance: 114.1
click at [87, 24] on div "0849068273" at bounding box center [182, 23] width 365 height 28
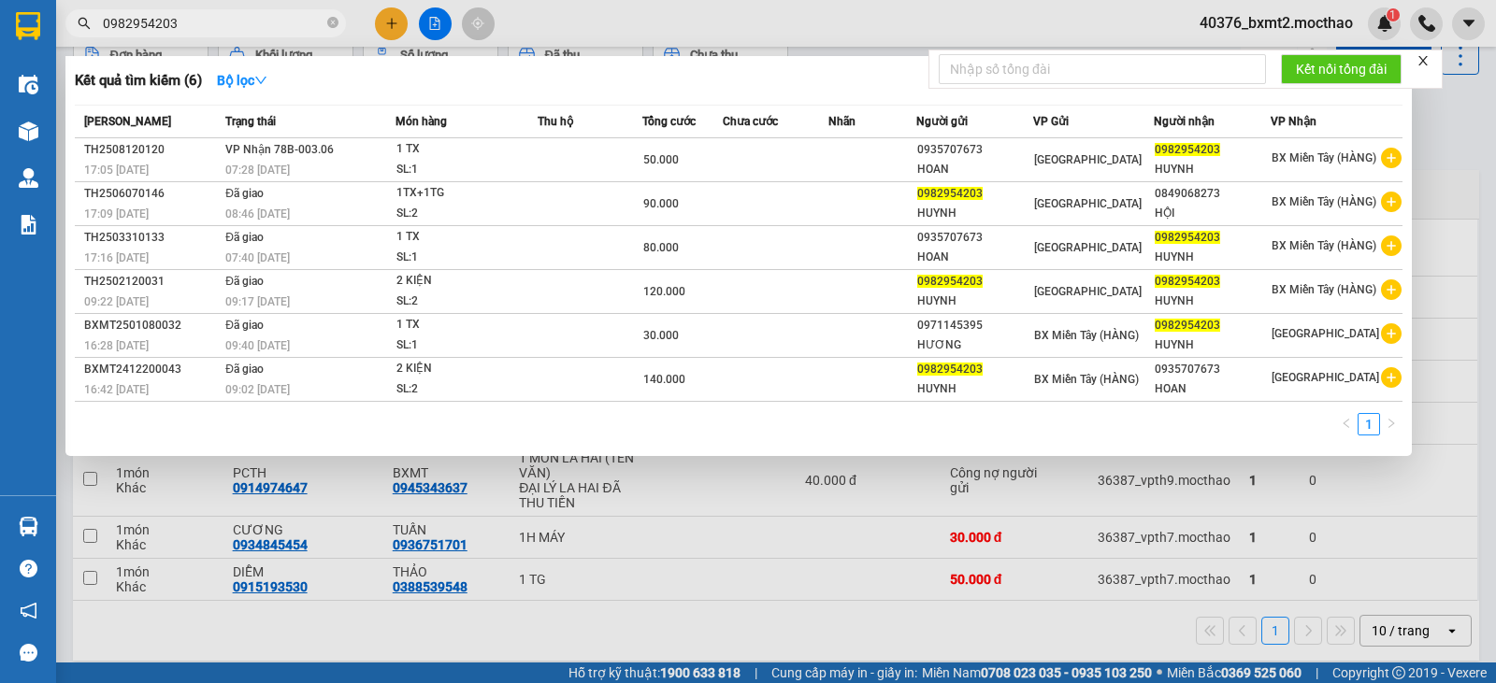
type input "0982954203"
click at [381, 22] on div at bounding box center [748, 341] width 1496 height 683
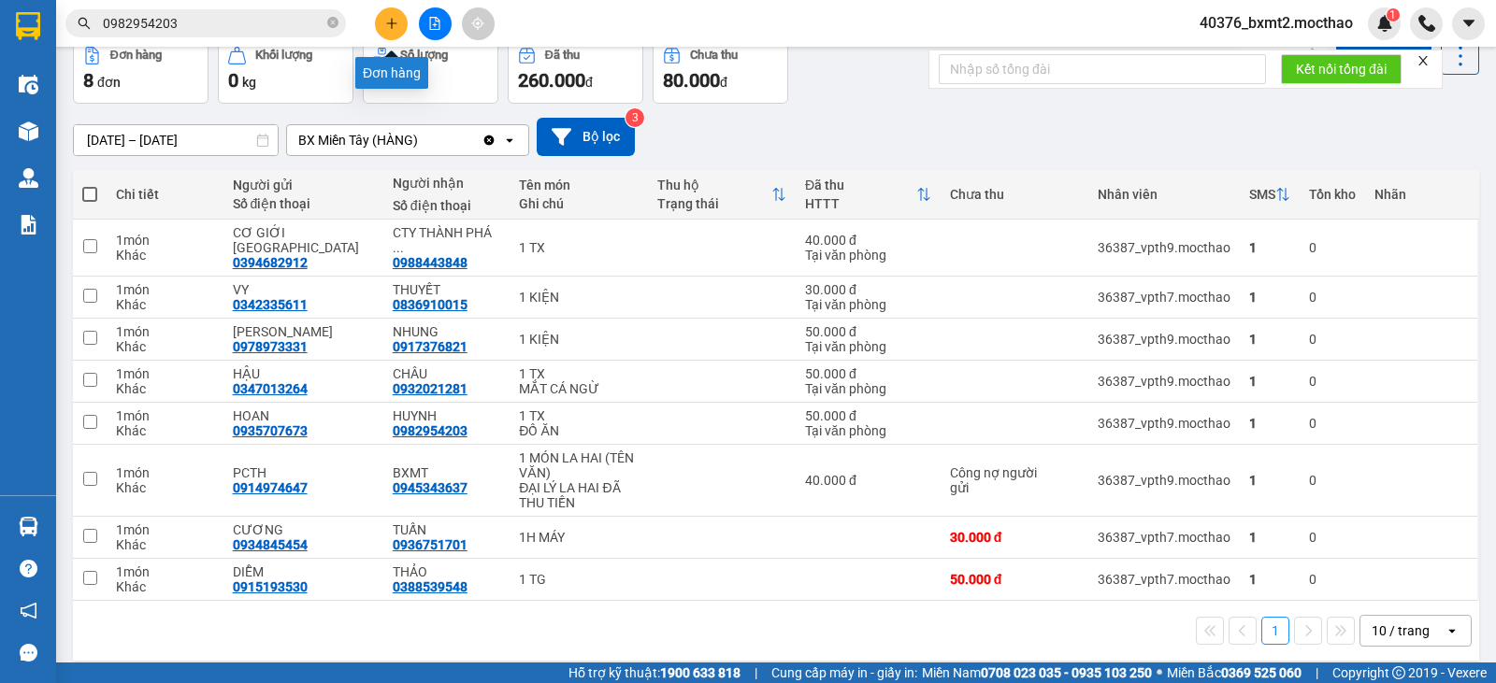
click at [400, 31] on button at bounding box center [391, 23] width 33 height 33
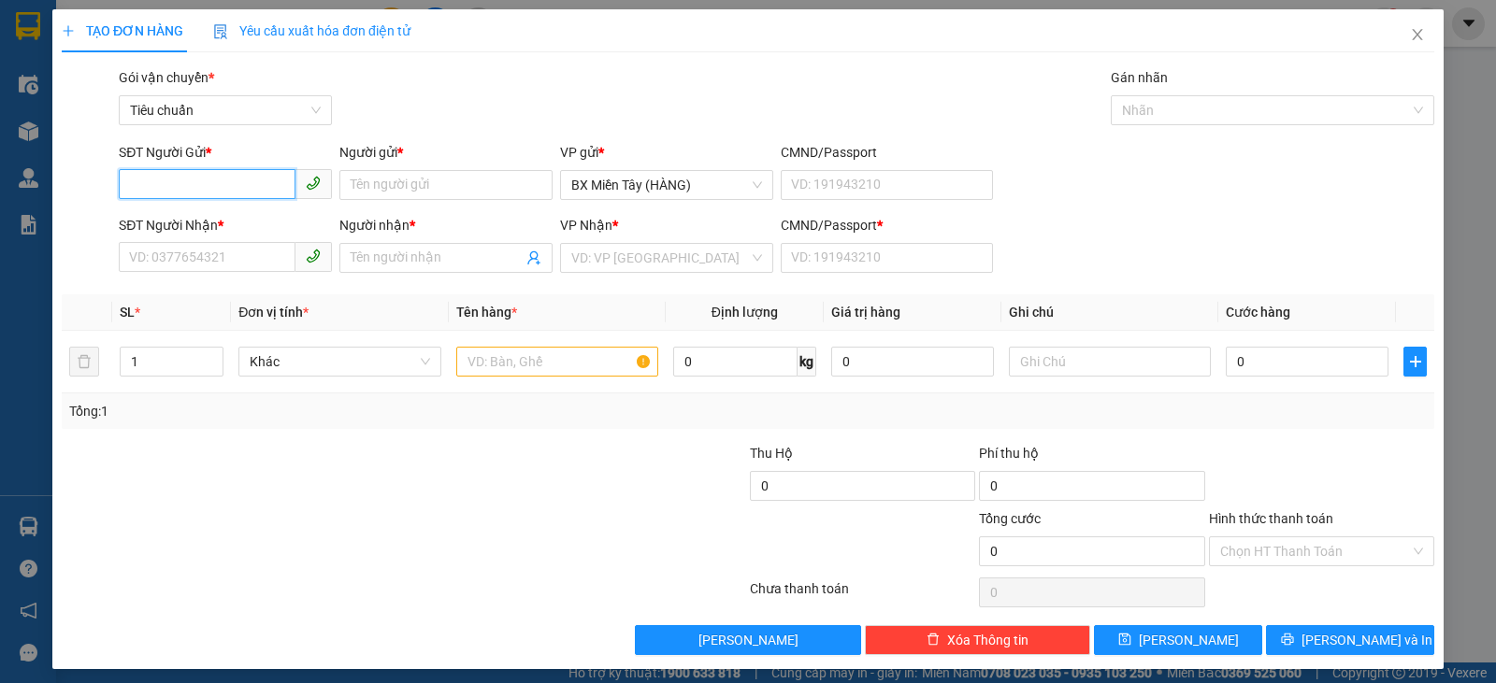
click at [190, 176] on input "SĐT Người Gửi *" at bounding box center [207, 184] width 177 height 30
click at [208, 191] on input "SĐT Người Gửi *" at bounding box center [207, 184] width 177 height 30
type input "0981648162"
click at [169, 223] on div "0981648162 - BÌNH" at bounding box center [223, 222] width 189 height 21
type input "BÌNH"
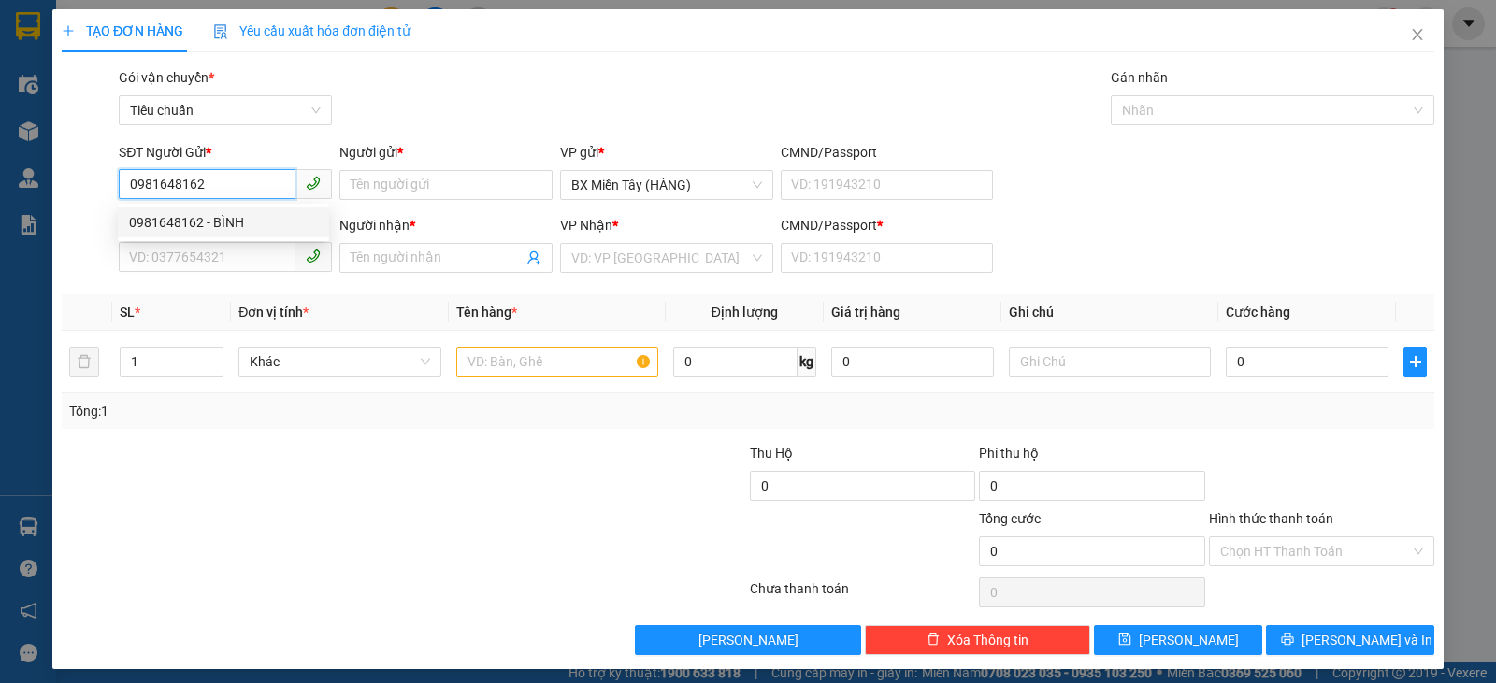
type input "0977744472"
type input "TÙNG"
type input "0"
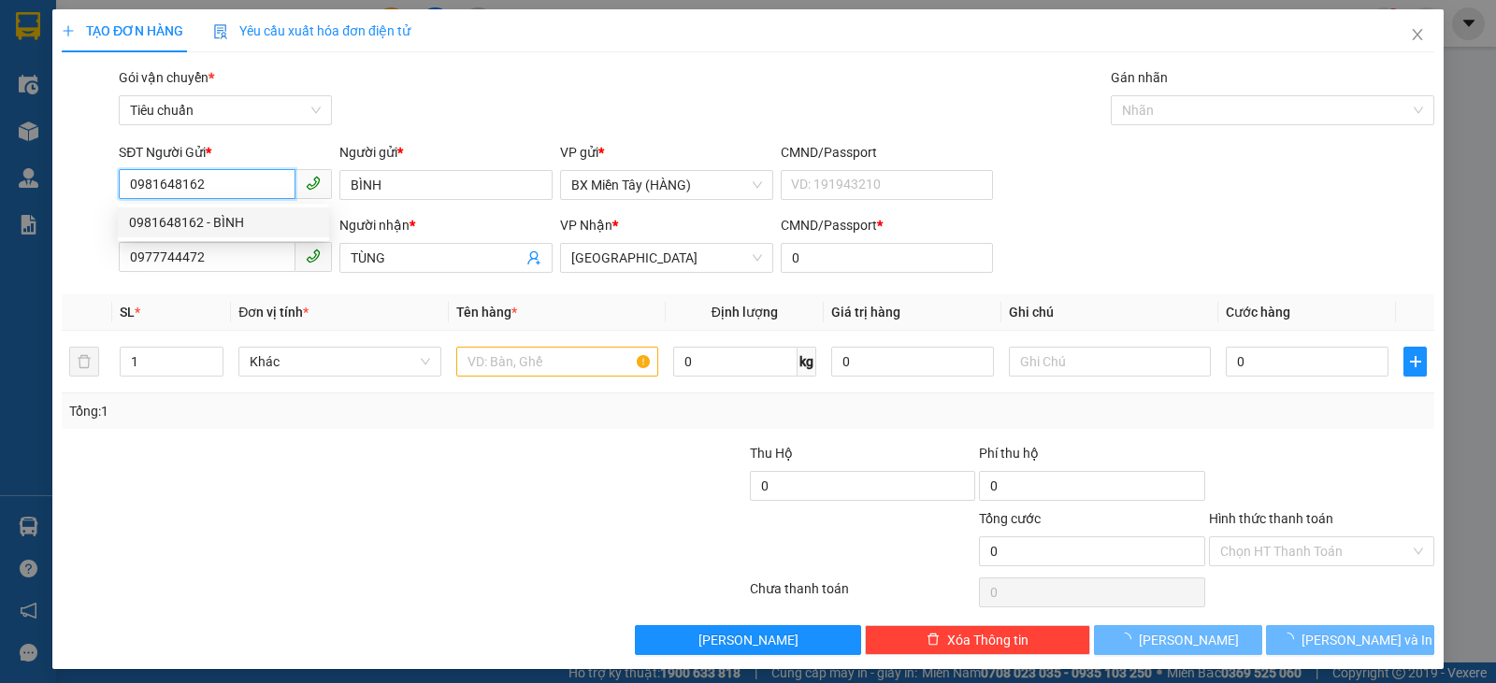
type input "30.000"
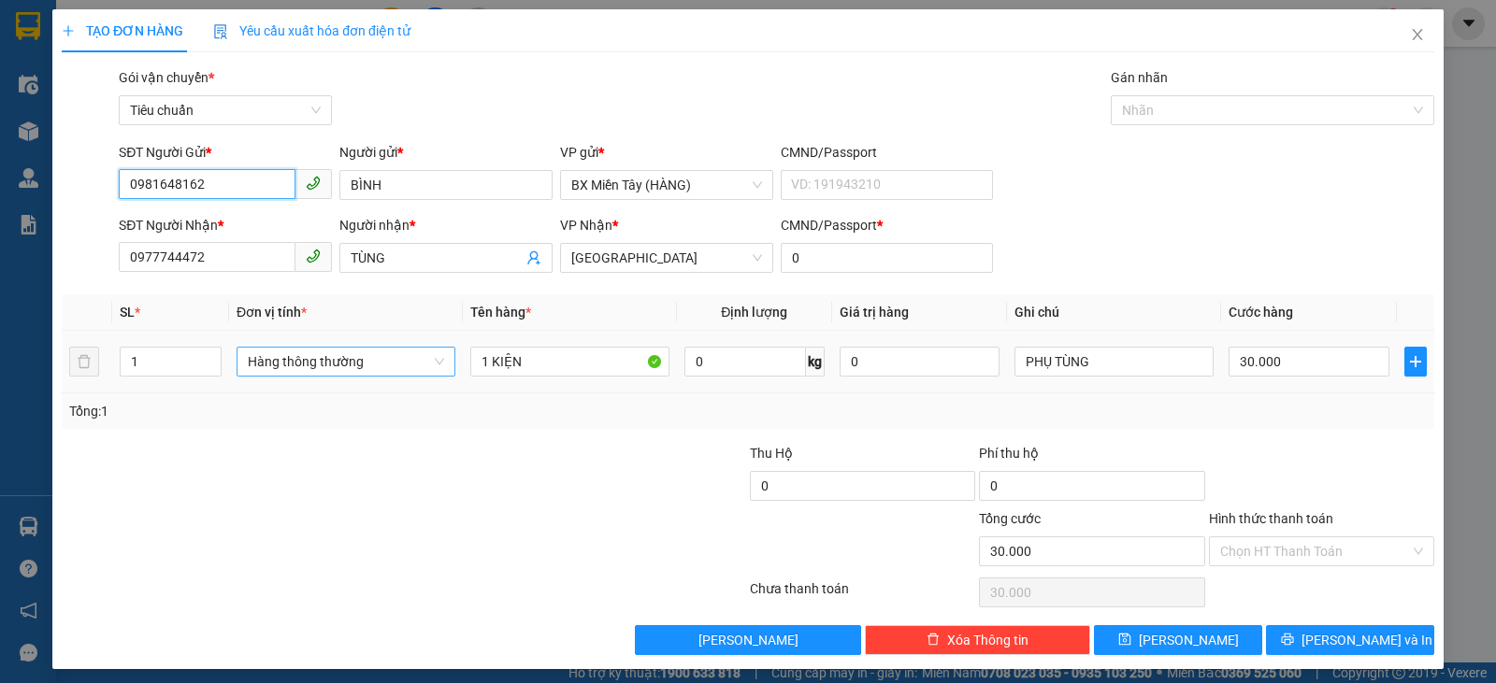
click at [279, 376] on div "Hàng thông thường" at bounding box center [346, 362] width 219 height 30
type input "0981648162"
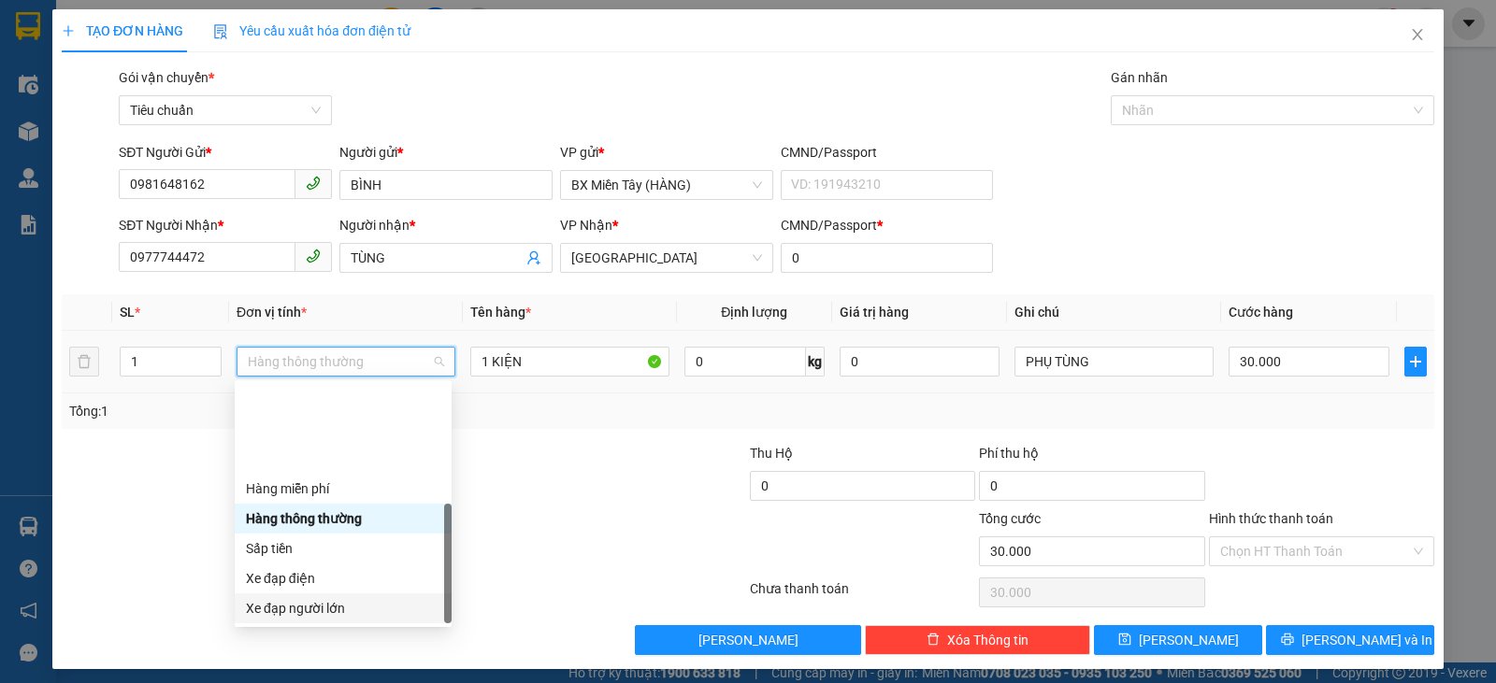
scroll to position [120, 0]
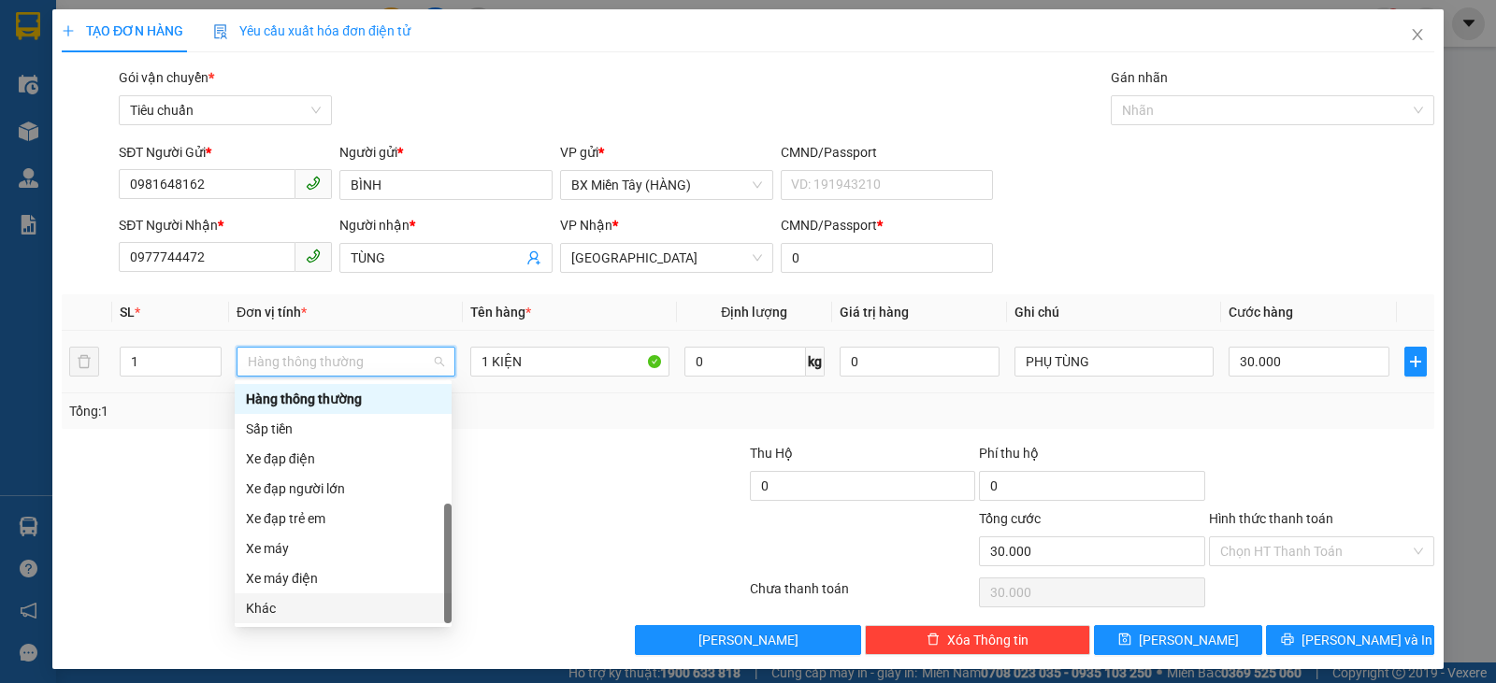
click at [309, 603] on div "Khác" at bounding box center [343, 608] width 194 height 21
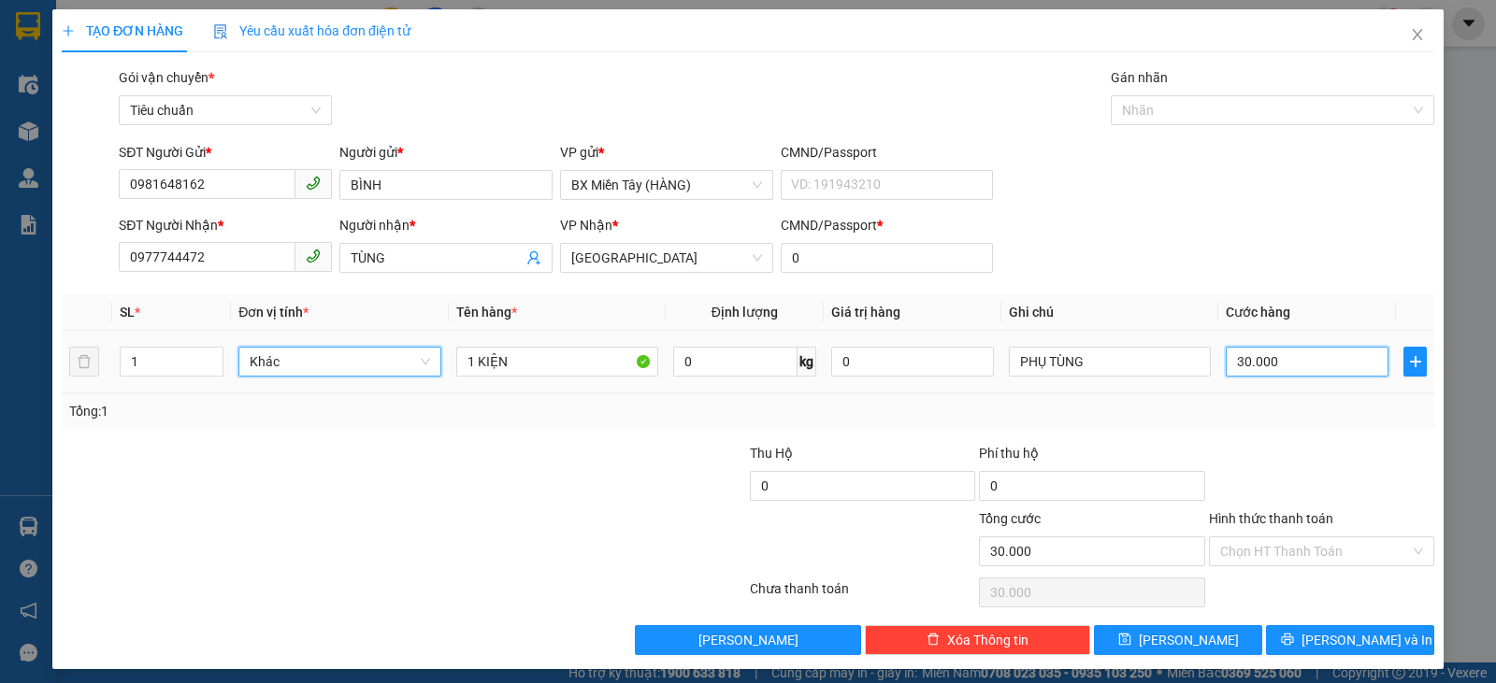
click at [1327, 365] on input "30.000" at bounding box center [1307, 362] width 163 height 30
type input "2"
type input "20"
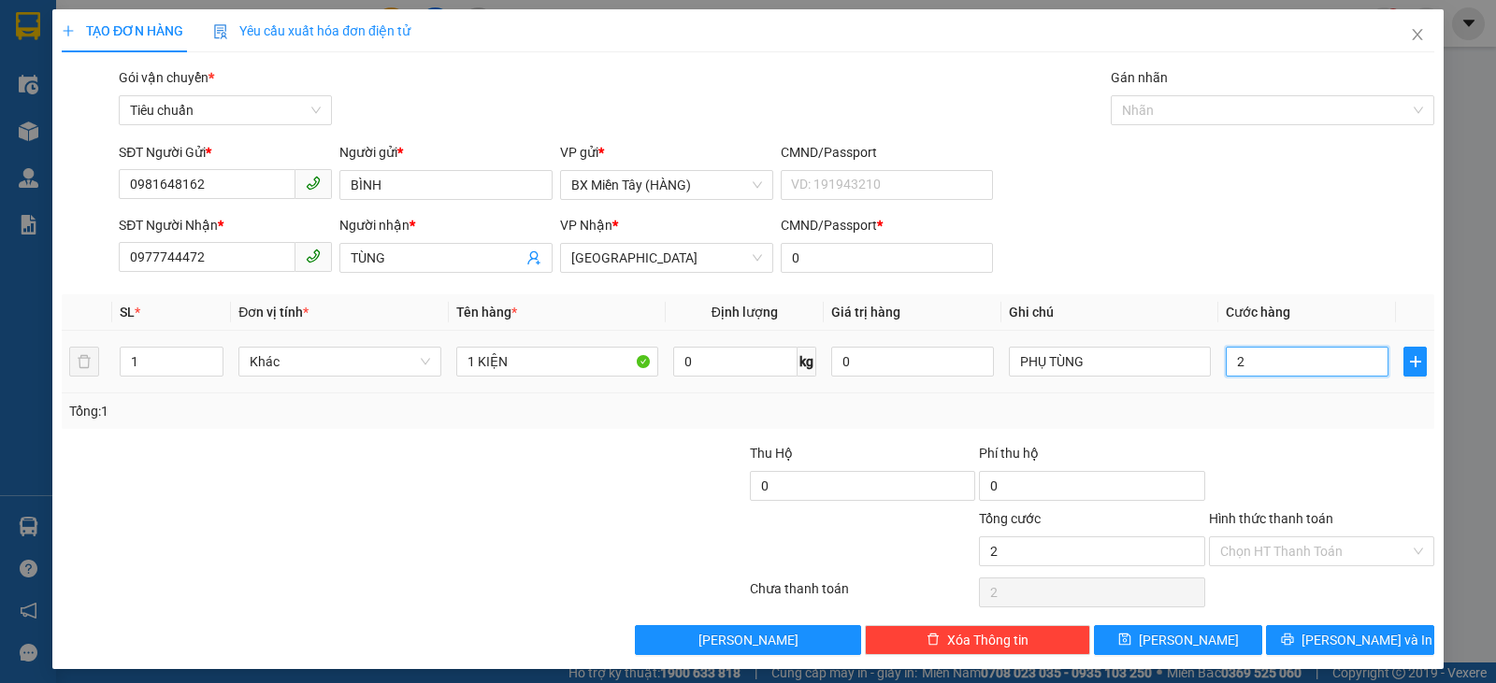
type input "20"
type input "20.000"
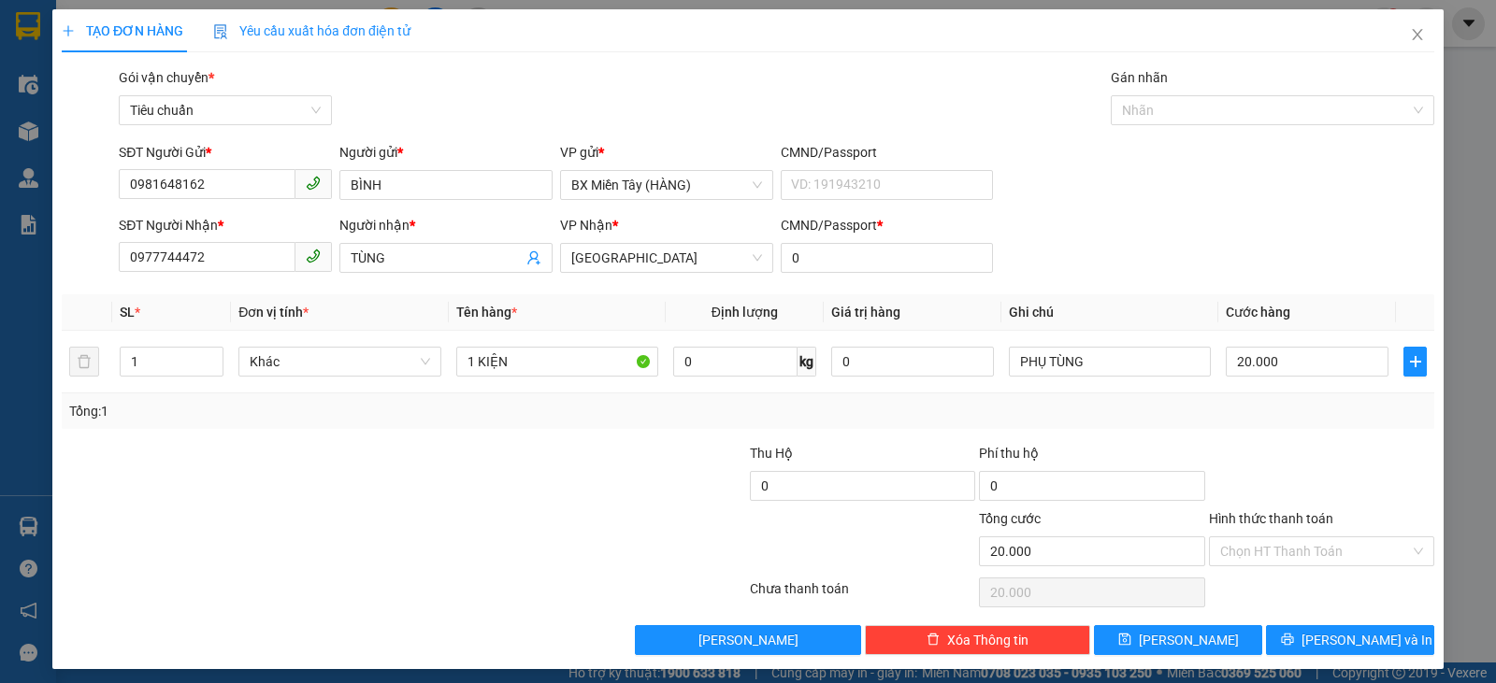
click at [1307, 440] on div "Transit Pickup Surcharge Ids Transit Deliver Surcharge Ids Transit Deliver Surc…" at bounding box center [748, 361] width 1373 height 588
click at [1327, 639] on span "Lưu và In" at bounding box center [1366, 640] width 131 height 21
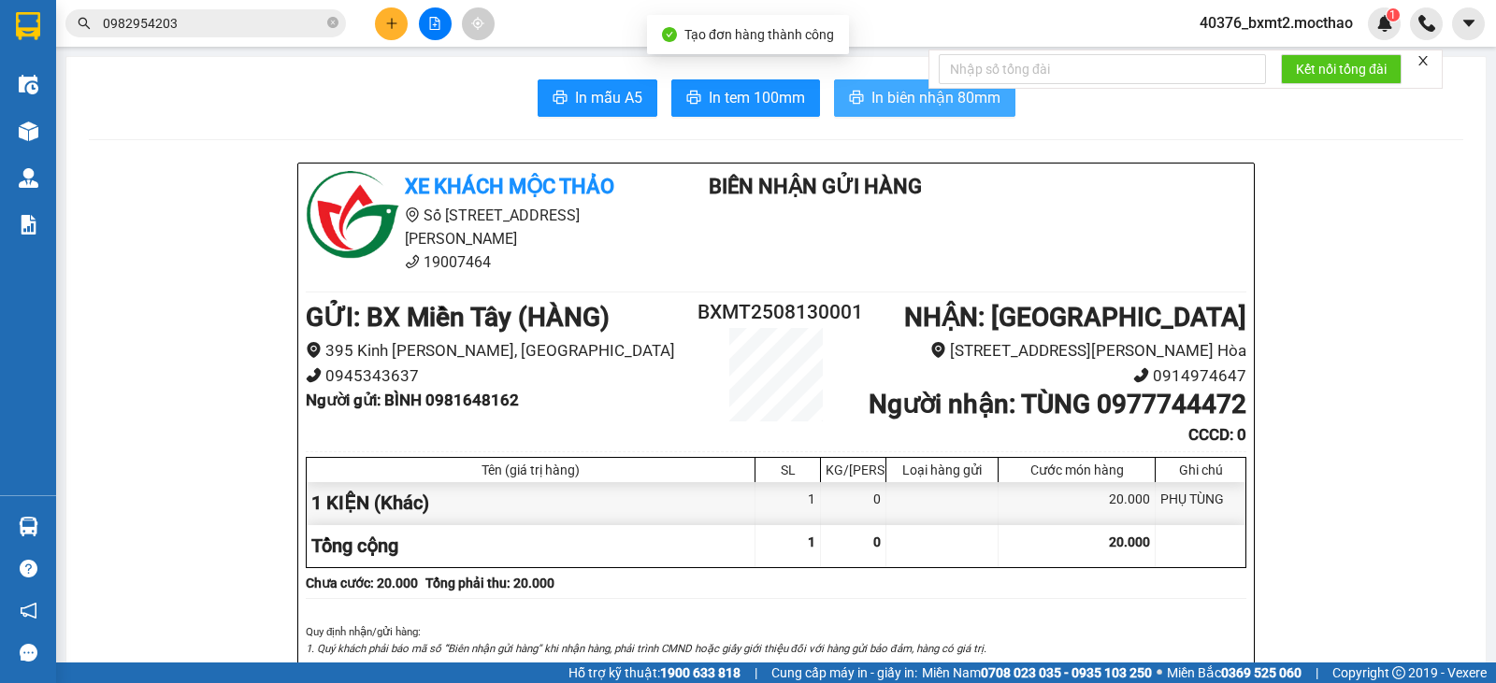
click at [856, 82] on button "In biên nhận 80mm" at bounding box center [924, 97] width 181 height 37
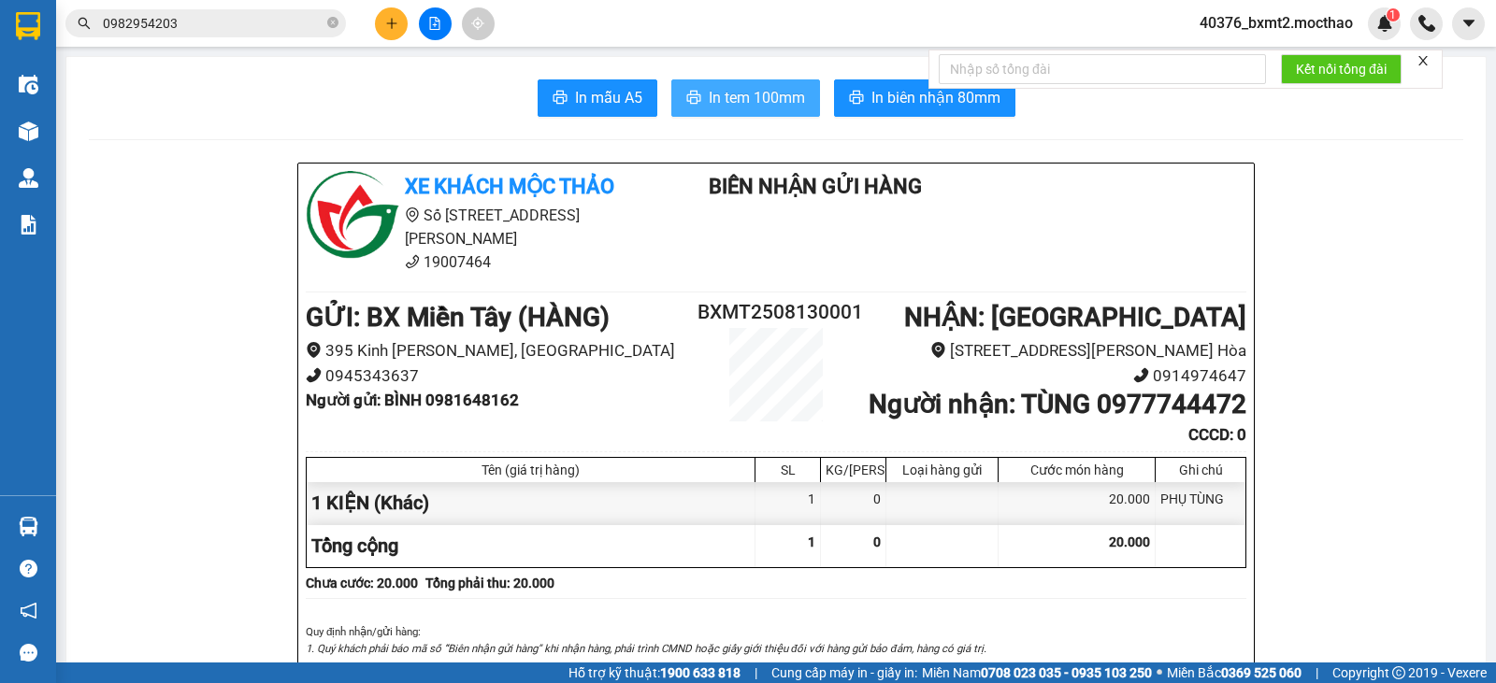
click at [726, 101] on span "In tem 100mm" at bounding box center [757, 97] width 96 height 23
